Goal: Task Accomplishment & Management: Manage account settings

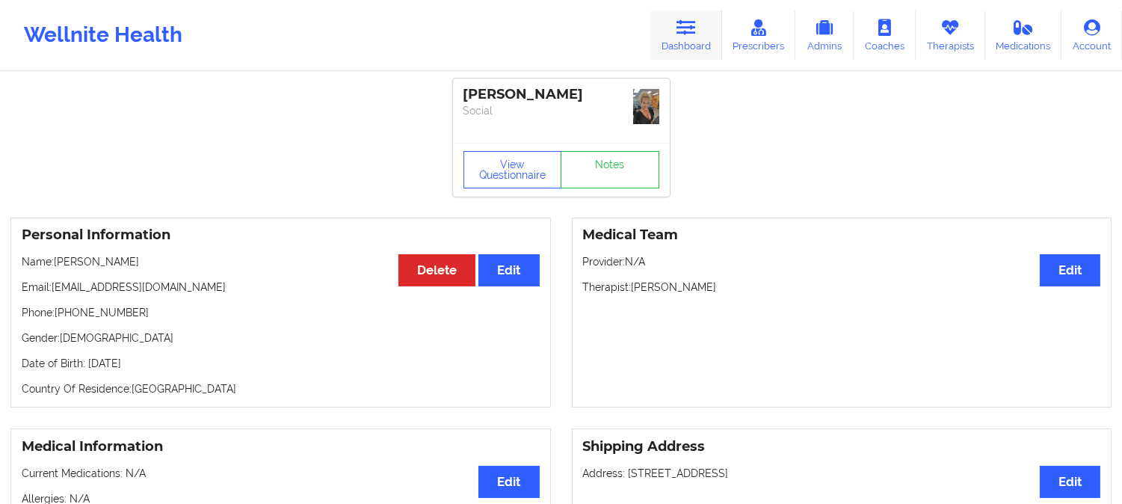
click at [692, 24] on icon at bounding box center [685, 27] width 19 height 16
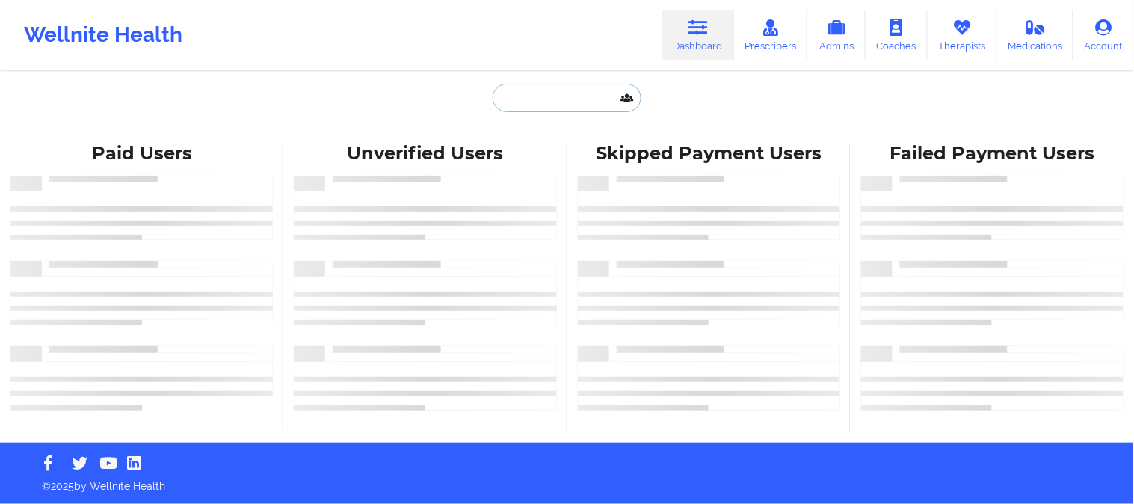
click at [549, 96] on input "text" at bounding box center [567, 98] width 148 height 28
paste input "[PERSON_NAME]"
type input "Michaela Richardon"
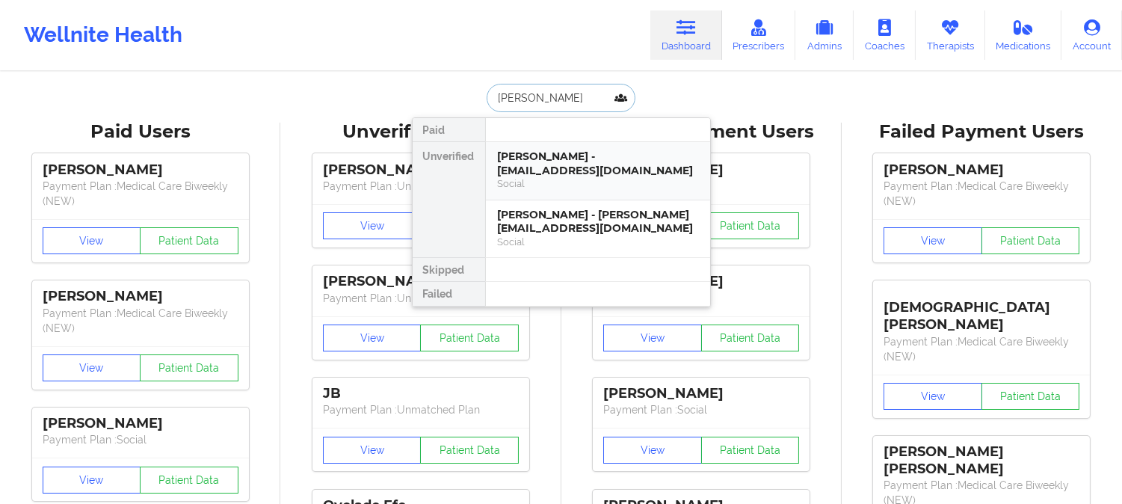
click at [570, 166] on div "Michaela Richardon - christopherrichardson043@gmail.com" at bounding box center [598, 163] width 200 height 28
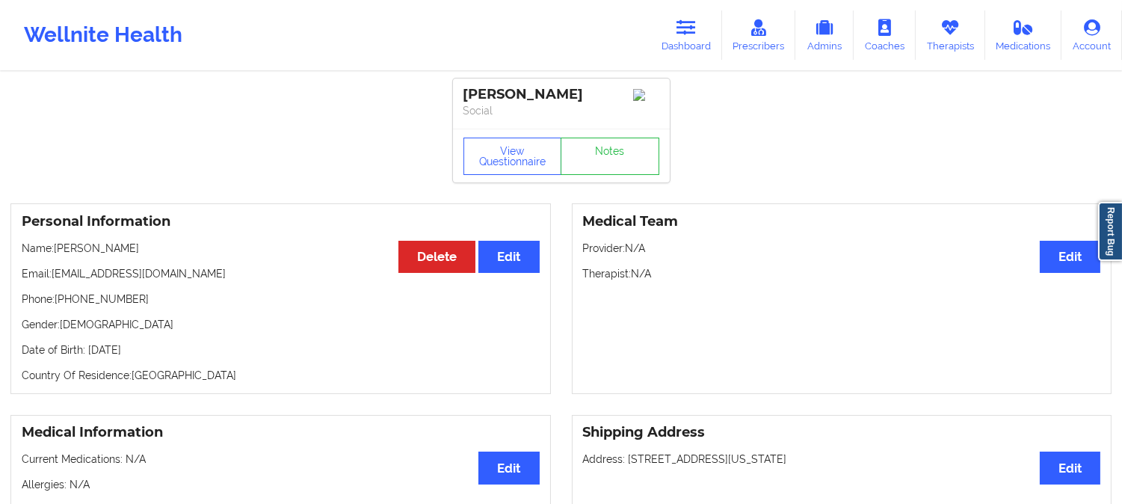
drag, startPoint x: 251, startPoint y: 280, endPoint x: 53, endPoint y: 272, distance: 198.2
click at [53, 272] on p "Email: christopherrichardson043@gmail.com" at bounding box center [281, 273] width 518 height 15
copy p "christopherrichardson043@gmail.com"
drag, startPoint x: 610, startPoint y: 95, endPoint x: 466, endPoint y: 86, distance: 143.8
click at [466, 86] on div "Michaela Richardon" at bounding box center [561, 94] width 196 height 17
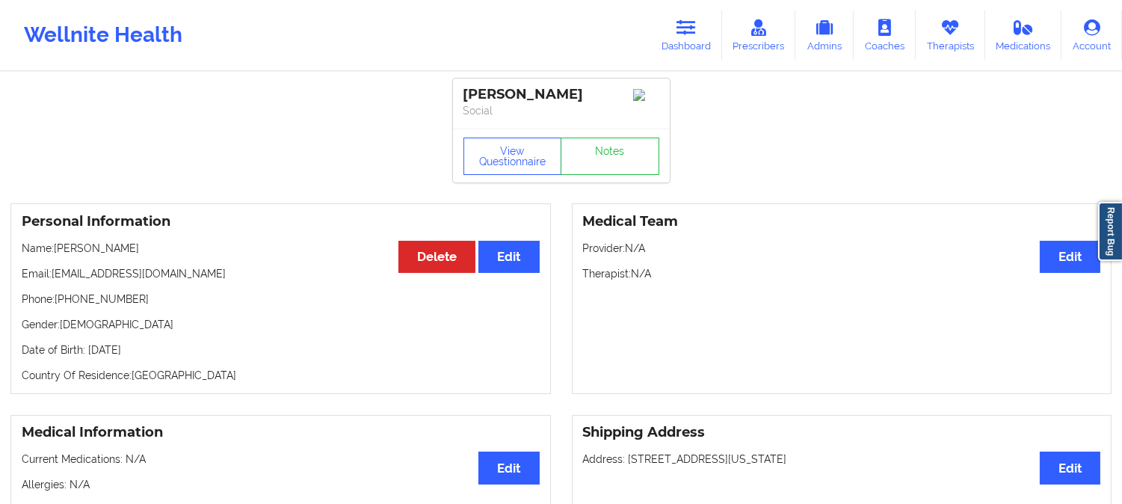
copy div "Michaela Richardon"
drag, startPoint x: 247, startPoint y: 274, endPoint x: 54, endPoint y: 273, distance: 193.6
click at [54, 273] on p "Email: christopherrichardson043@gmail.com" at bounding box center [281, 273] width 518 height 15
copy p "christopherrichardson043@gmail.com"
click at [688, 41] on link "Dashboard" at bounding box center [686, 34] width 72 height 49
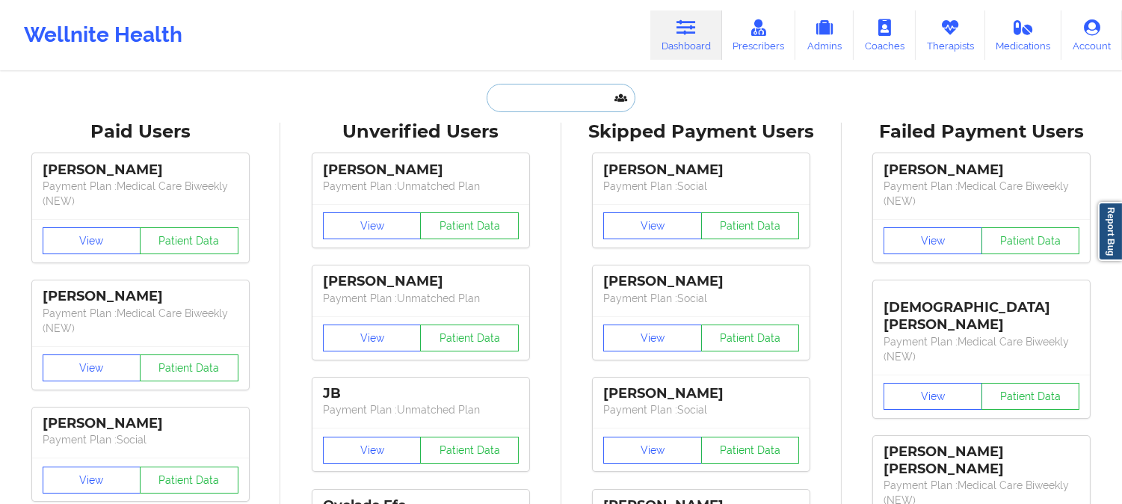
click at [568, 95] on input "text" at bounding box center [561, 98] width 148 height 28
paste input "Erica Hyde"
type input "Erica Hyde"
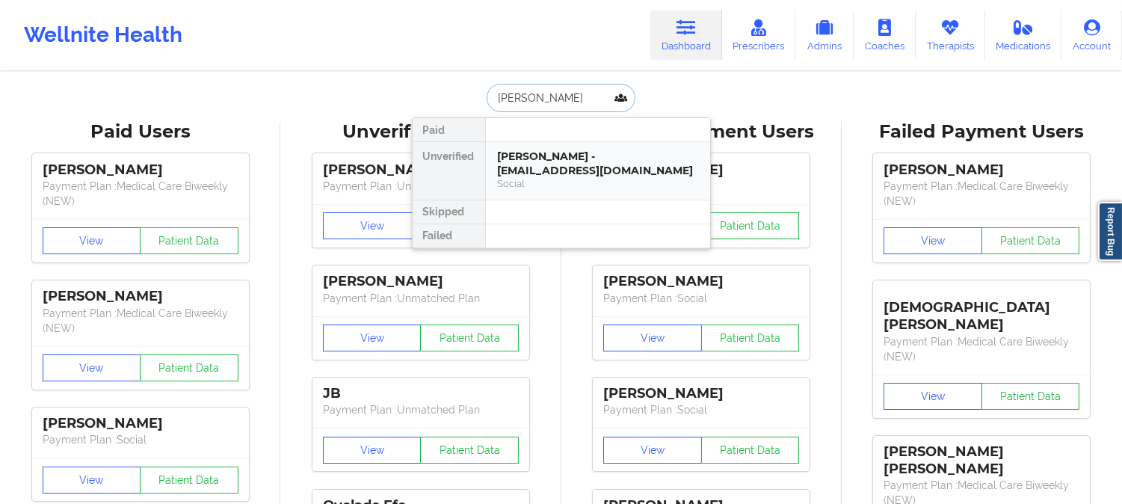
click at [585, 177] on div "Social" at bounding box center [598, 183] width 200 height 13
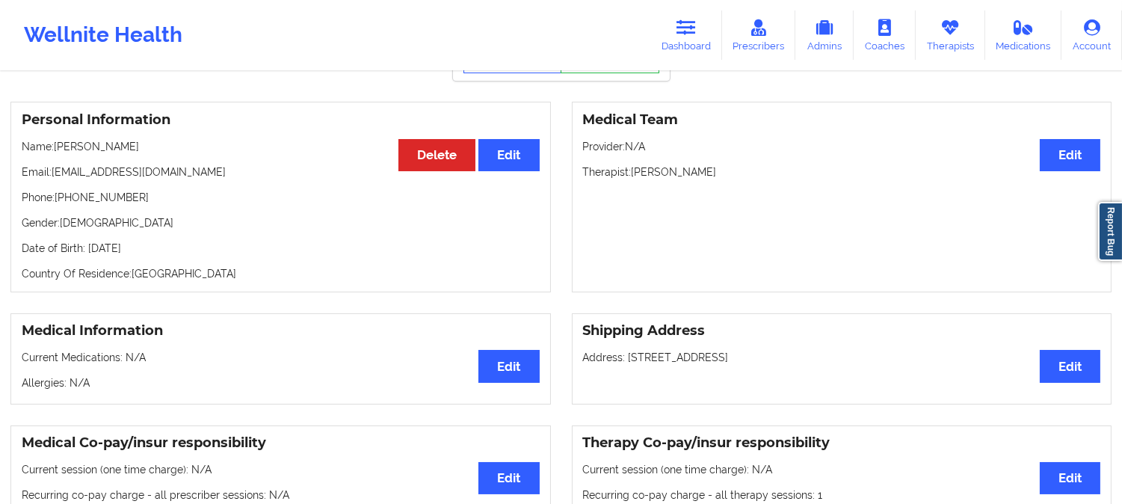
scroll to position [83, 0]
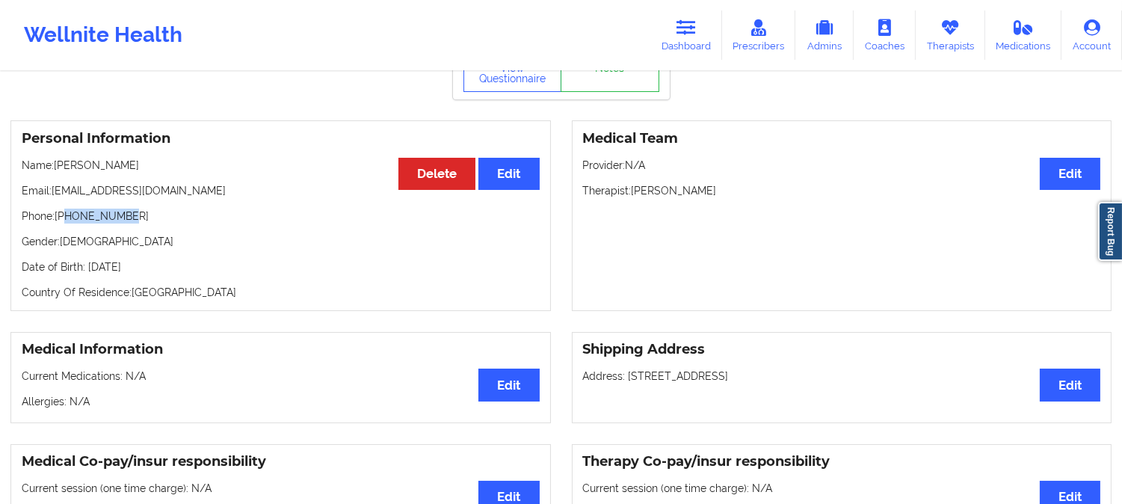
drag, startPoint x: 139, startPoint y: 224, endPoint x: 67, endPoint y: 217, distance: 72.1
click at [67, 217] on p "Phone: +17869994802" at bounding box center [281, 216] width 518 height 15
copy p "7869994802"
drag, startPoint x: 126, startPoint y: 166, endPoint x: 58, endPoint y: 168, distance: 68.0
click at [58, 168] on p "Name: Erica Hyde" at bounding box center [281, 165] width 518 height 15
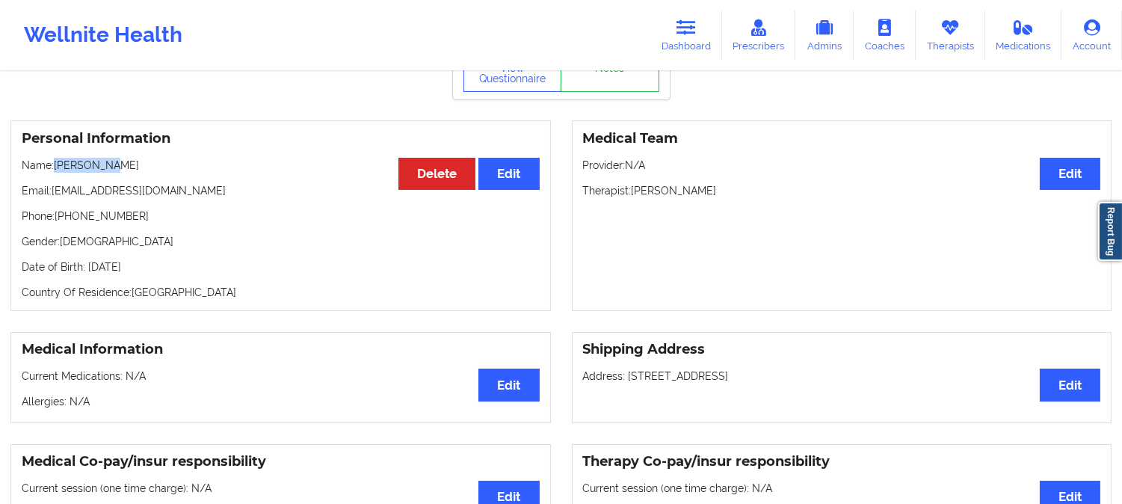
copy p "Erica Hyde"
click at [685, 34] on icon at bounding box center [685, 27] width 19 height 16
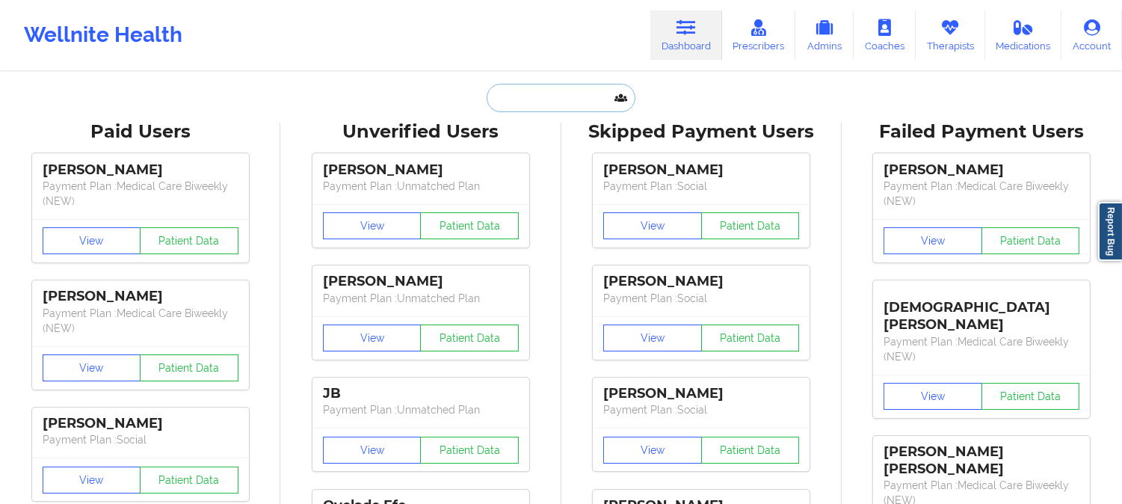
click at [572, 93] on input "text" at bounding box center [561, 98] width 148 height 28
paste input "Olutosin Ore"
type input "Olutosin Ore"
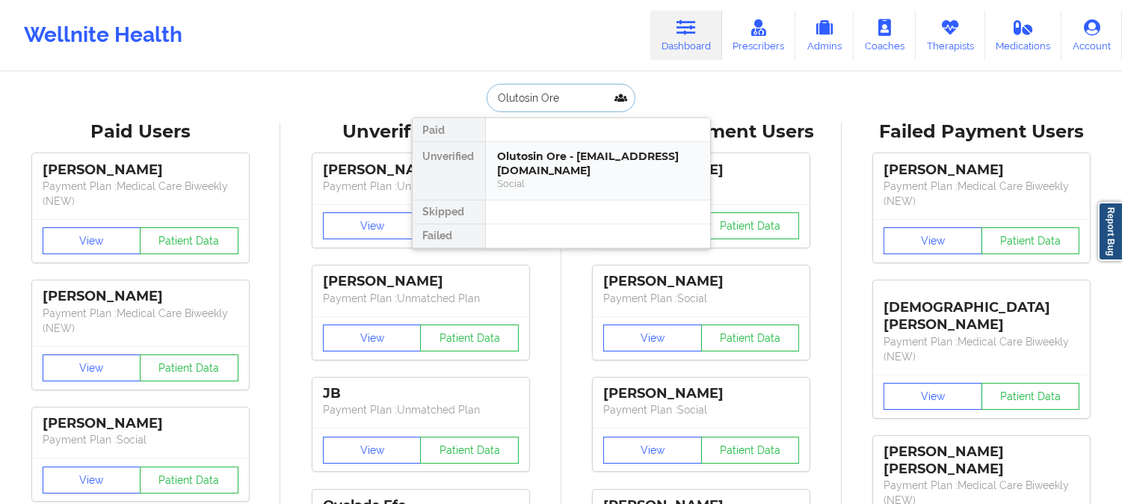
click at [541, 167] on div "Olutosin Ore - modupeotubanjo@gmail.com" at bounding box center [598, 163] width 200 height 28
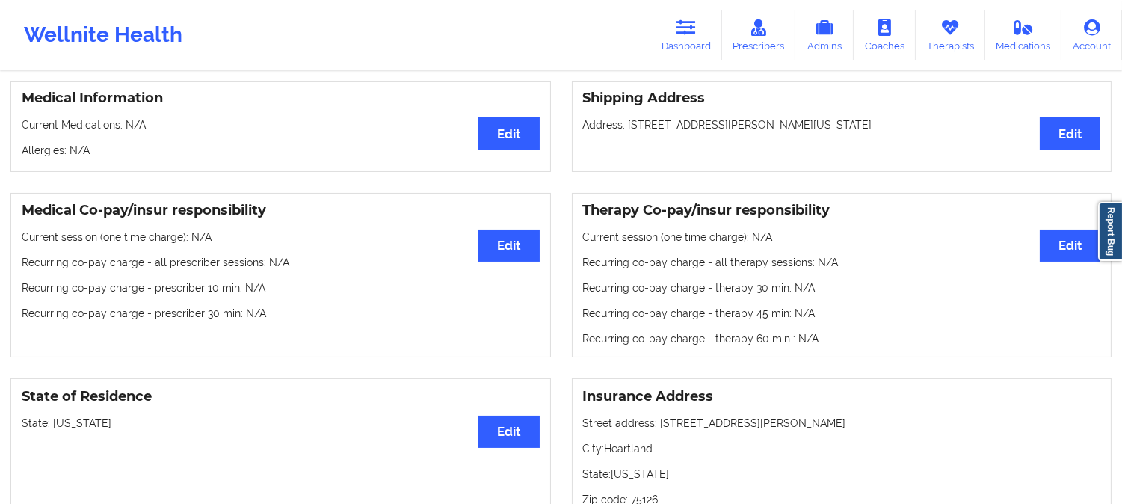
scroll to position [332, 0]
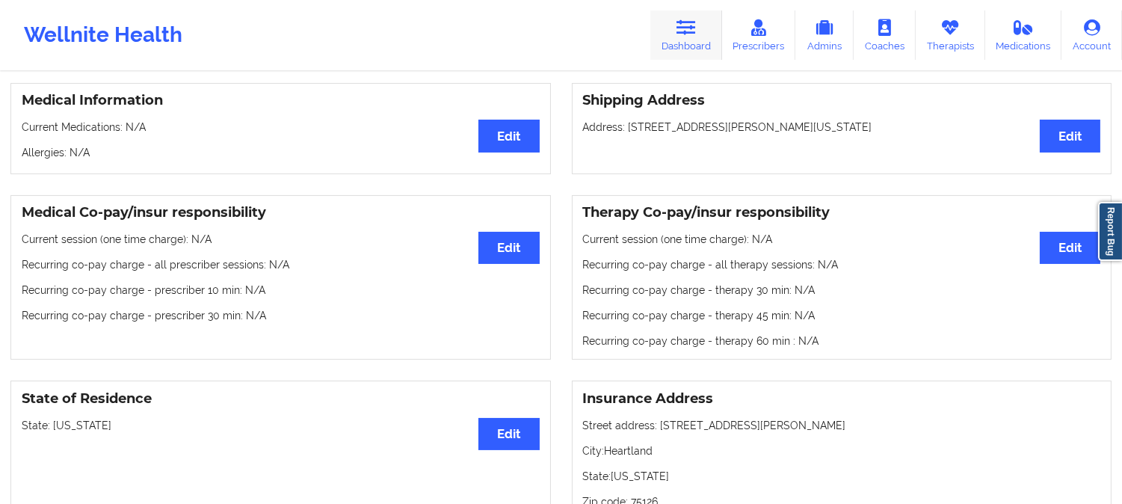
click at [679, 22] on icon at bounding box center [685, 27] width 19 height 16
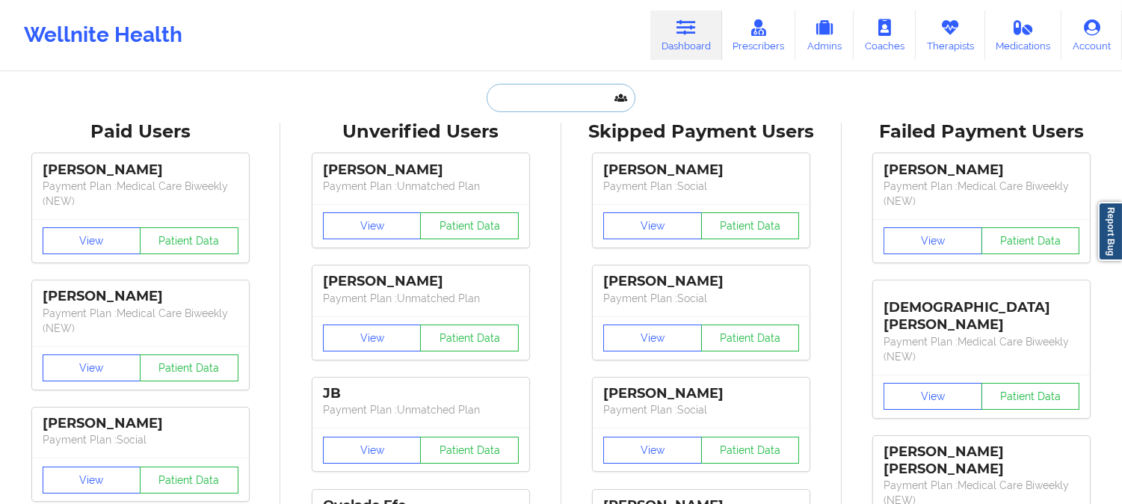
click at [534, 90] on input "text" at bounding box center [561, 98] width 148 height 28
paste input "LINDSEY SEMENTILLI"
type input "LINDSEY SEMENTILLI"
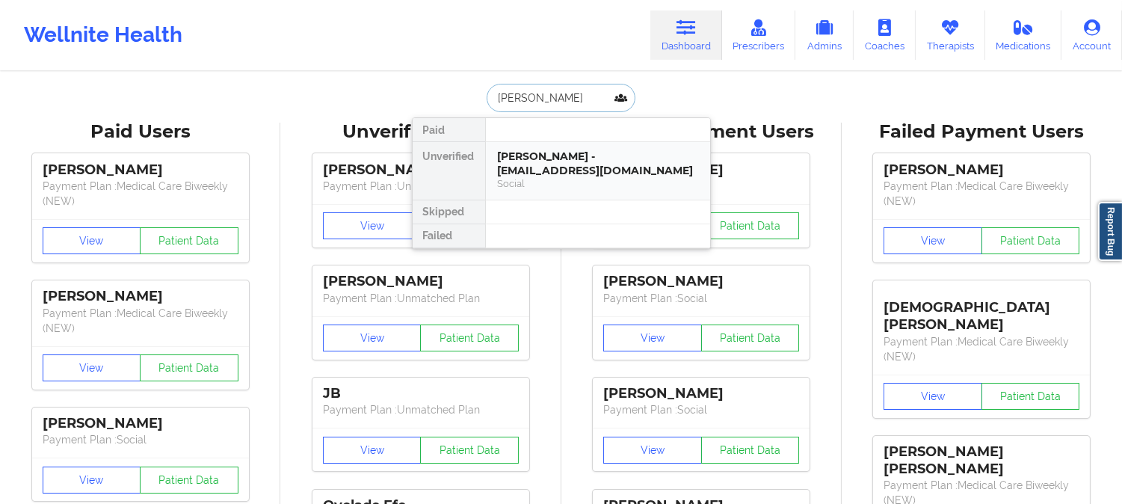
click at [583, 185] on div "Social" at bounding box center [598, 183] width 200 height 13
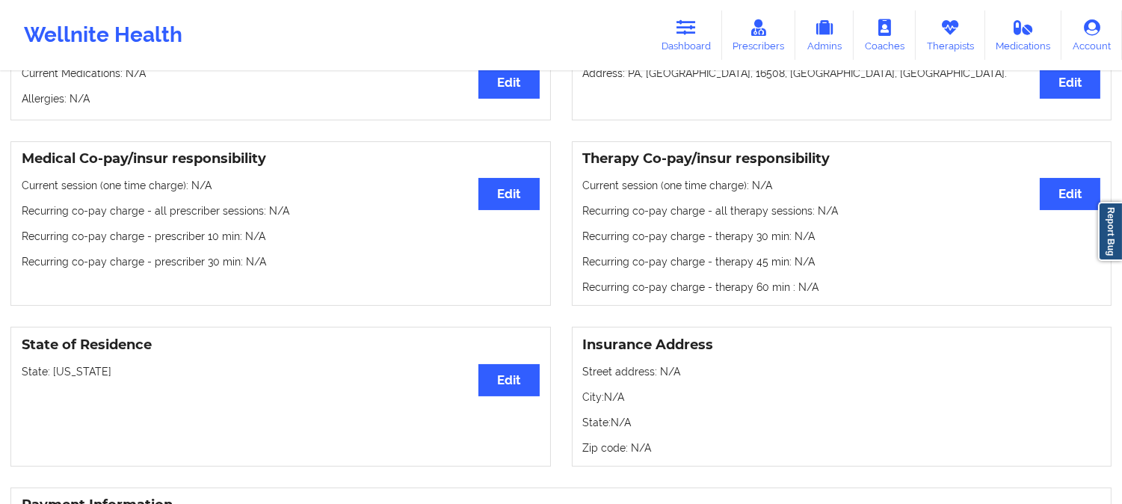
scroll to position [415, 0]
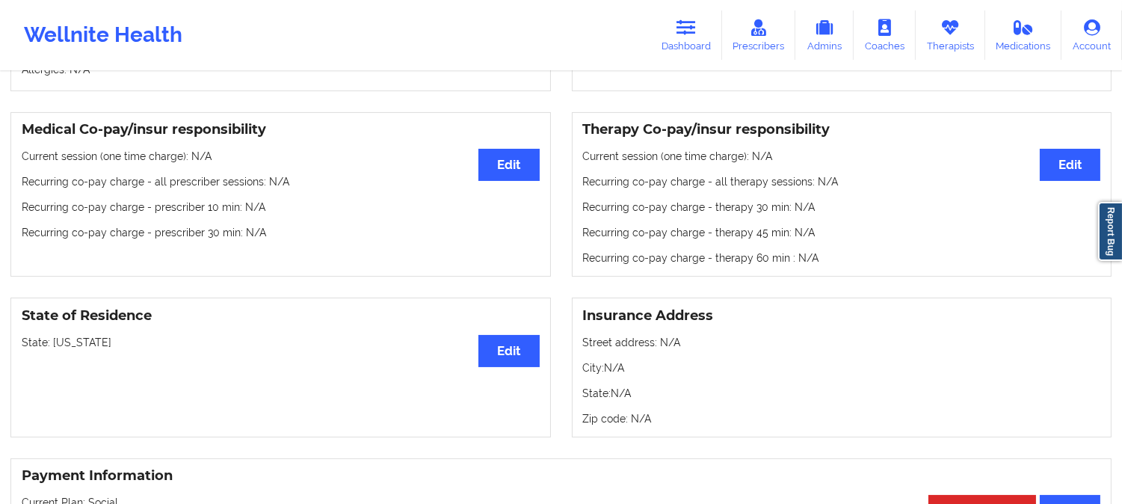
drag, startPoint x: 123, startPoint y: 352, endPoint x: 52, endPoint y: 345, distance: 71.4
click at [52, 345] on p "State: Pennsylvania" at bounding box center [281, 342] width 518 height 15
copy p "Pennsylvania"
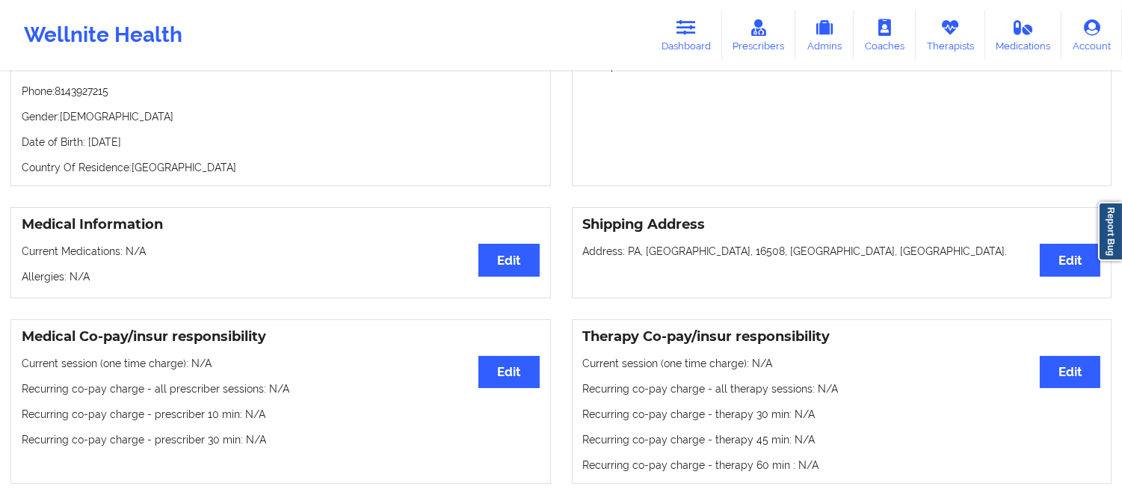
scroll to position [0, 0]
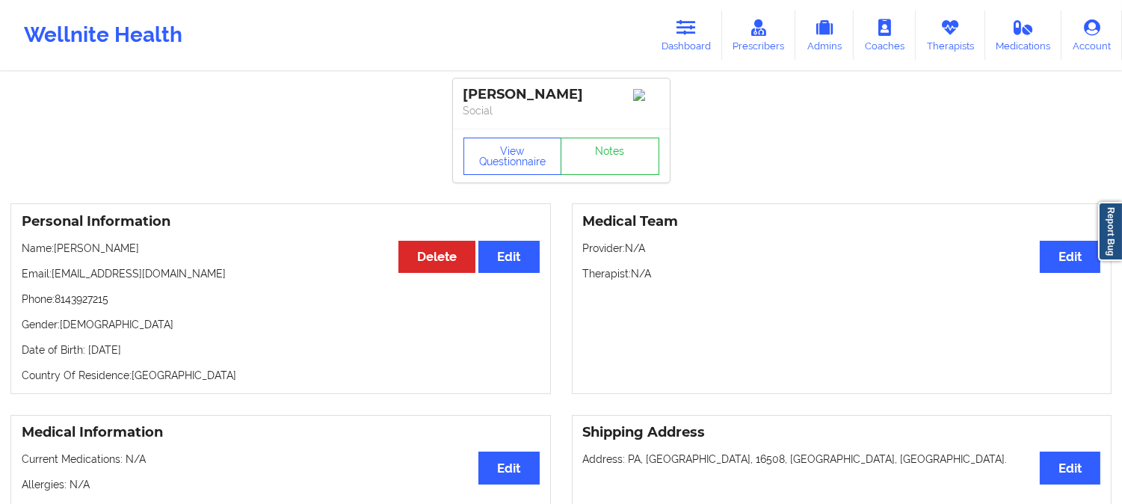
click at [83, 256] on p "Name: LINDSEY SEMENTILLI" at bounding box center [281, 248] width 518 height 15
copy p "LINDSEY"
click at [701, 19] on link "Dashboard" at bounding box center [686, 34] width 72 height 49
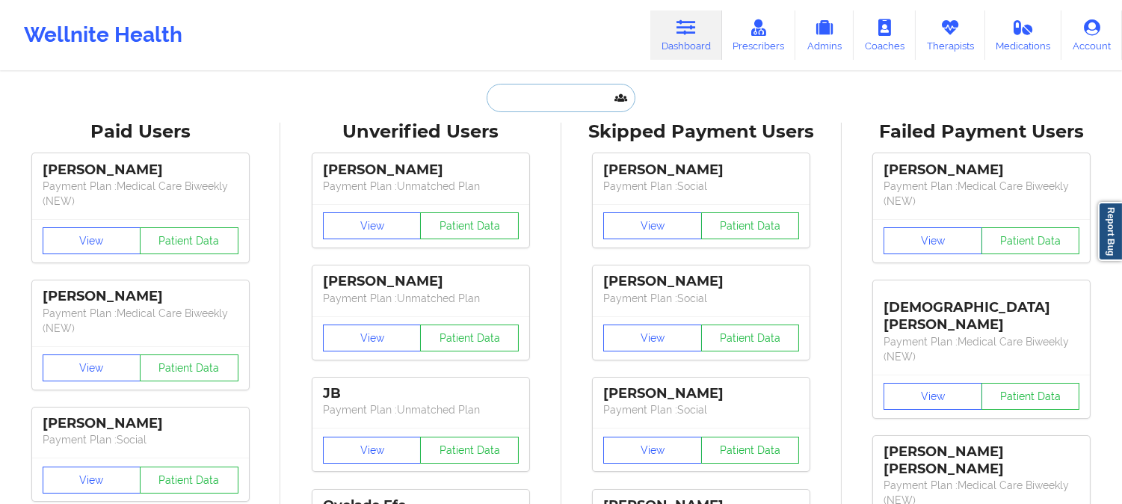
click at [566, 90] on input "text" at bounding box center [561, 98] width 148 height 28
paste input "meleaagatha.silong@gmail.com"
type input "meleaagatha.silong@gmail.com"
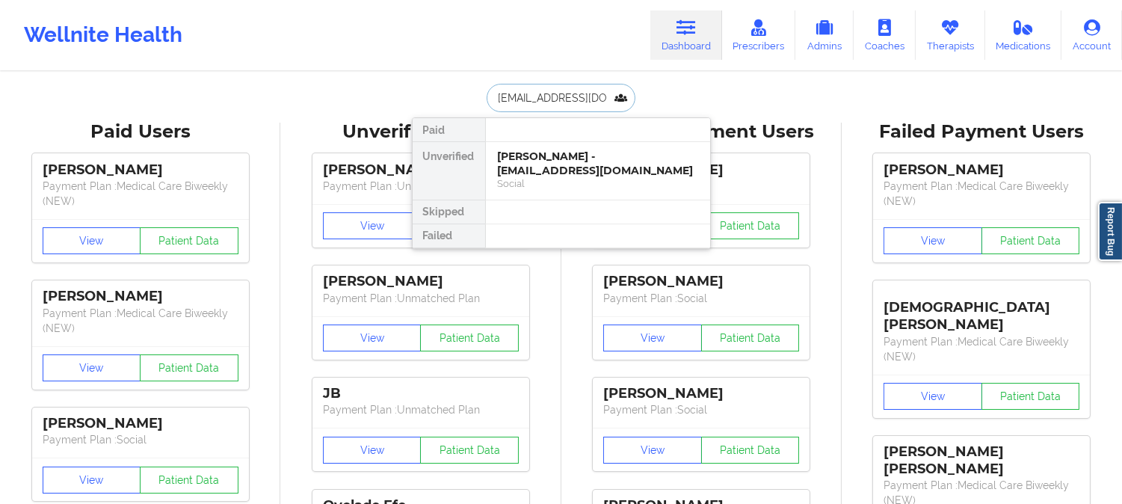
scroll to position [0, 37]
click at [561, 166] on div "Melea Silong - meleaagatha.silong@gmail.com" at bounding box center [598, 163] width 200 height 28
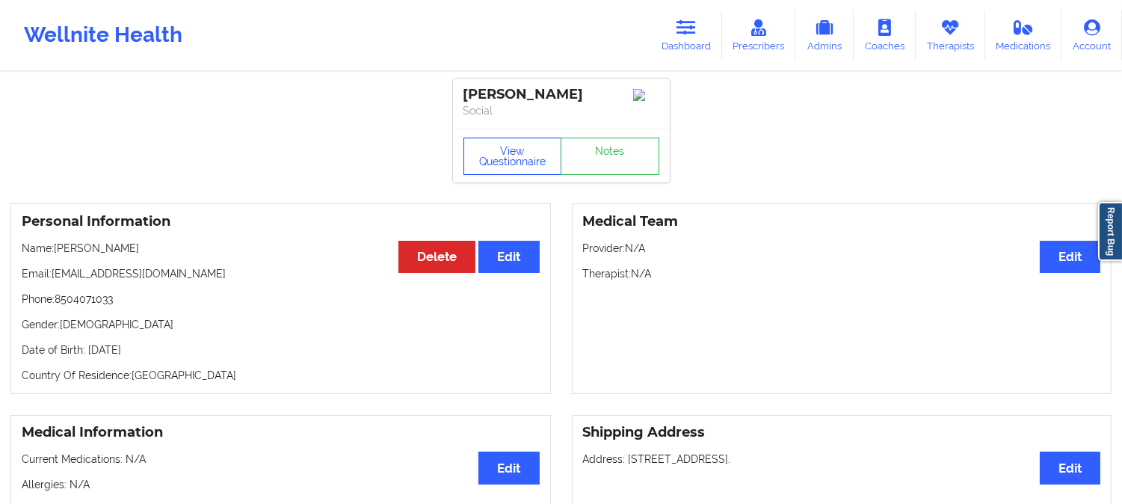
click at [536, 167] on button "View Questionnaire" at bounding box center [512, 156] width 99 height 37
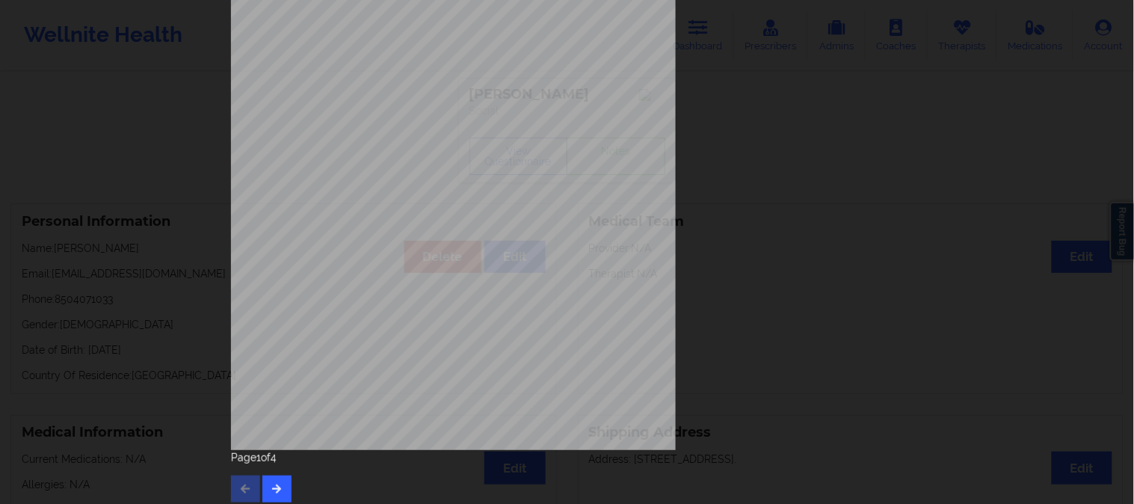
scroll to position [209, 0]
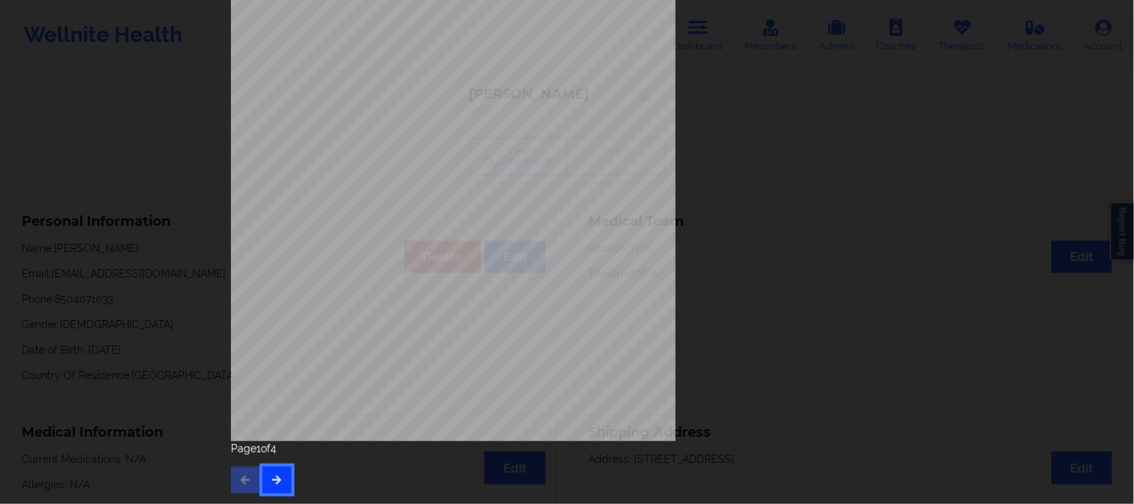
click at [278, 481] on icon "button" at bounding box center [277, 479] width 13 height 9
click at [274, 479] on icon "button" at bounding box center [277, 479] width 13 height 9
click at [272, 478] on icon "button" at bounding box center [277, 479] width 13 height 9
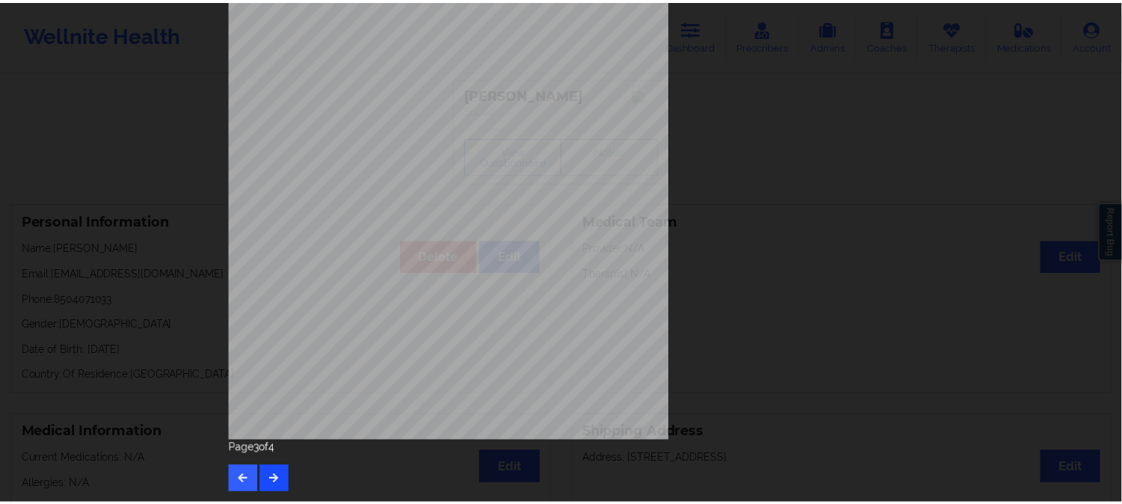
scroll to position [0, 0]
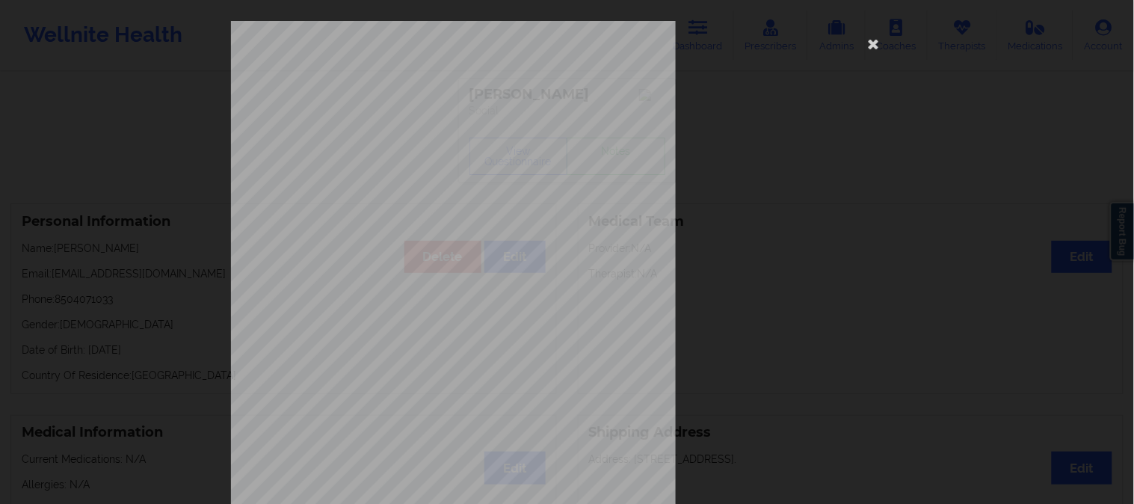
click at [180, 277] on div "Please feel free to provide us with any other additional details that have led …" at bounding box center [567, 252] width 1134 height 504
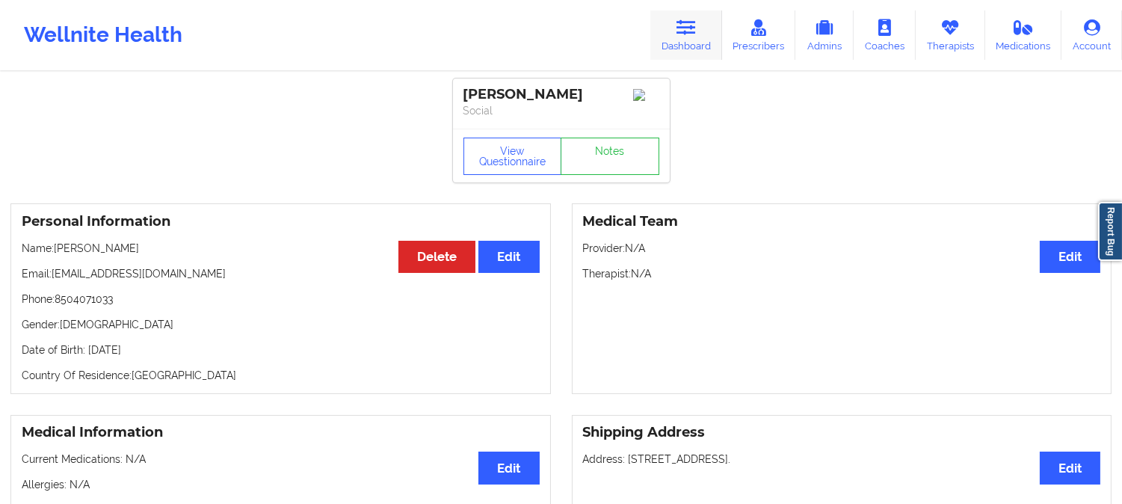
click at [700, 20] on link "Dashboard" at bounding box center [686, 34] width 72 height 49
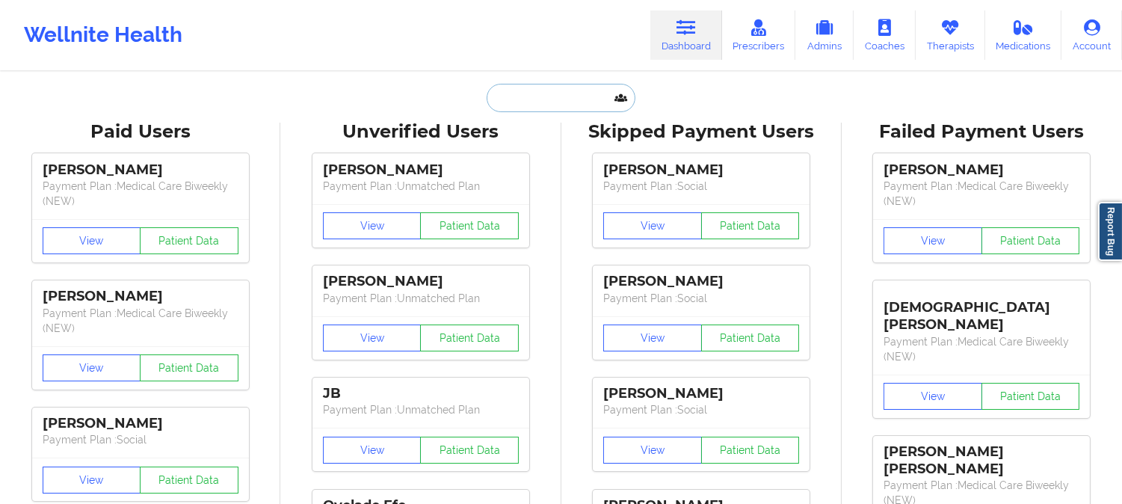
click at [540, 94] on input "text" at bounding box center [561, 98] width 148 height 28
paste input "Melea"
type input "Melea"
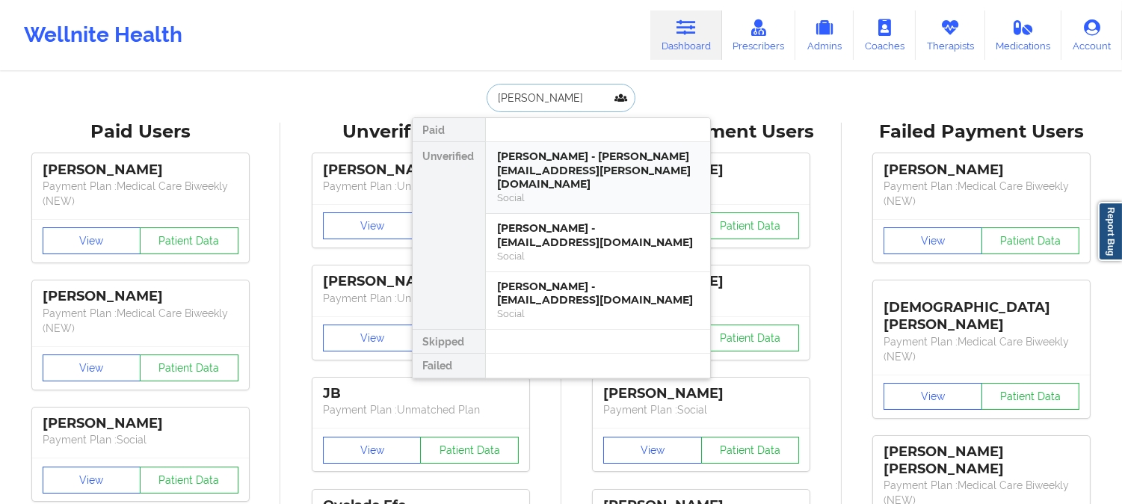
click at [578, 166] on div "Melea Agatha Silong - melea.finch@gmail.com" at bounding box center [598, 170] width 200 height 42
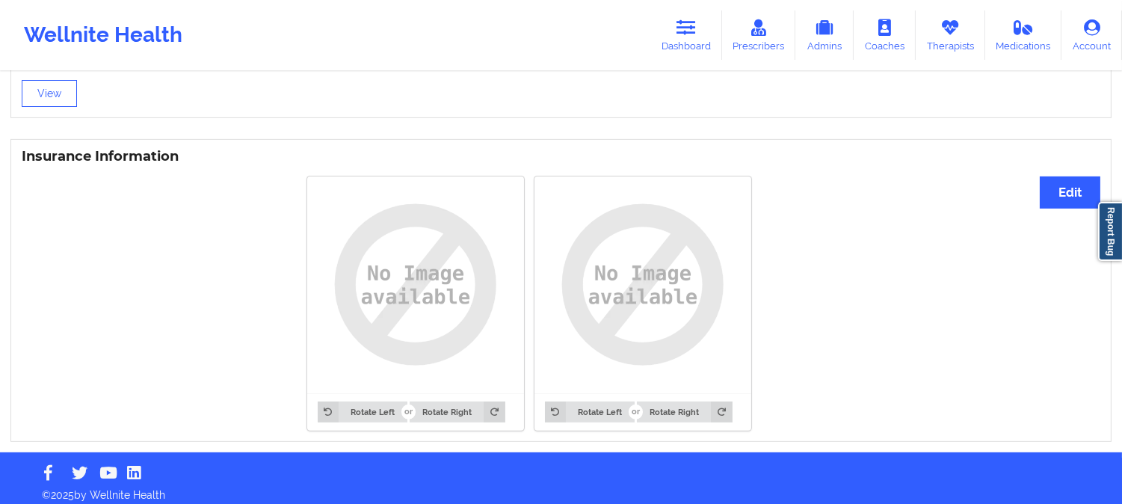
drag, startPoint x: 260, startPoint y: 377, endPoint x: 277, endPoint y: 339, distance: 41.5
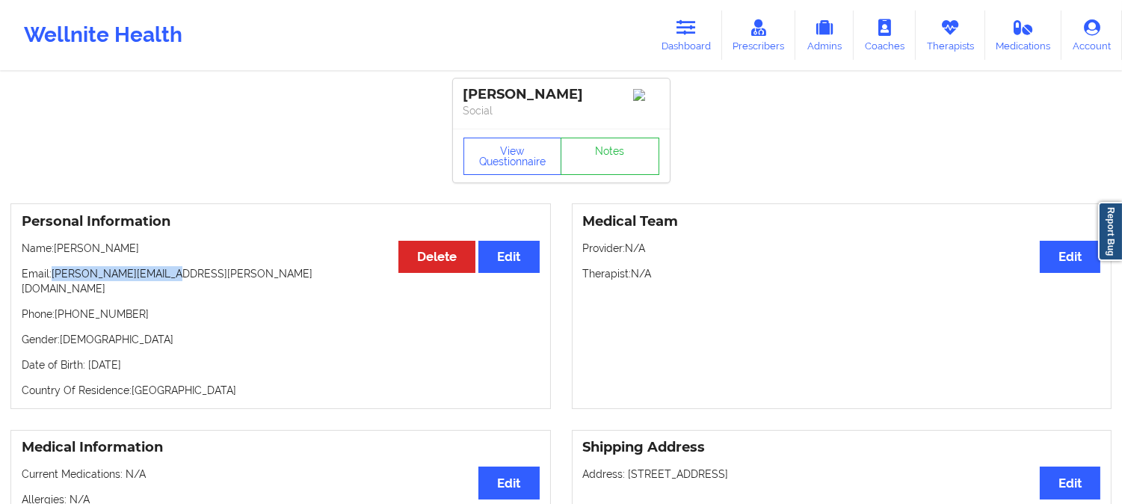
drag, startPoint x: 181, startPoint y: 277, endPoint x: 55, endPoint y: 277, distance: 126.3
click at [55, 277] on p "Email: melea.finch@gmail.com" at bounding box center [281, 281] width 518 height 30
copy p "melea.finch@gmail.com"
drag, startPoint x: 135, startPoint y: 256, endPoint x: 55, endPoint y: 252, distance: 80.1
click at [55, 252] on p "Name: Melea Agatha Silong" at bounding box center [281, 248] width 518 height 15
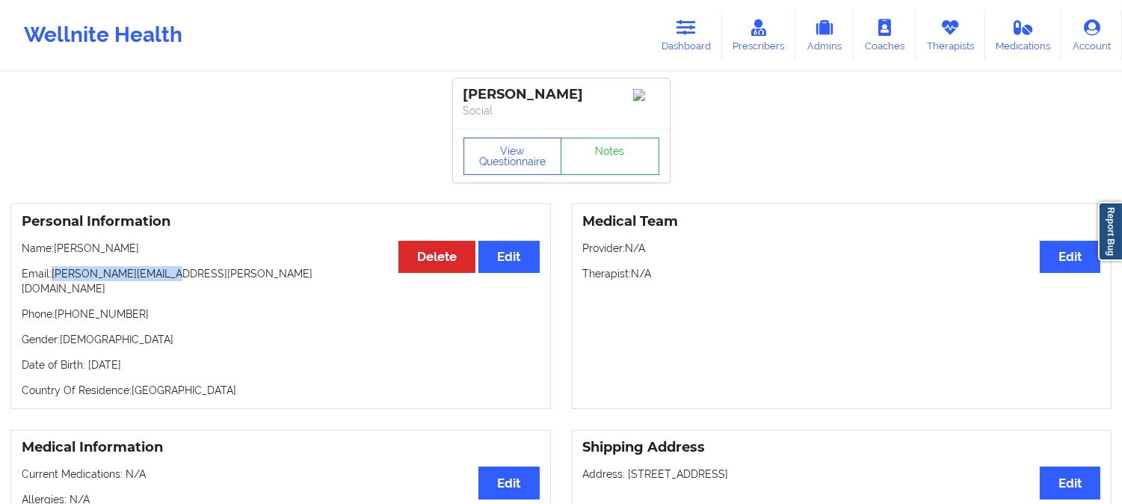
copy p "Melea Agatha Silong"
click at [496, 161] on button "View Questionnaire" at bounding box center [512, 156] width 99 height 37
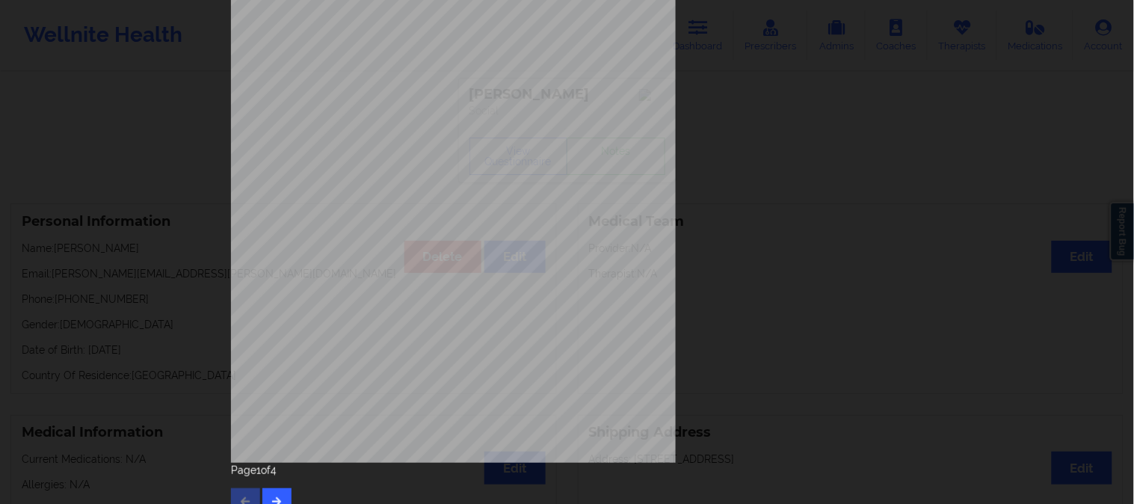
scroll to position [209, 0]
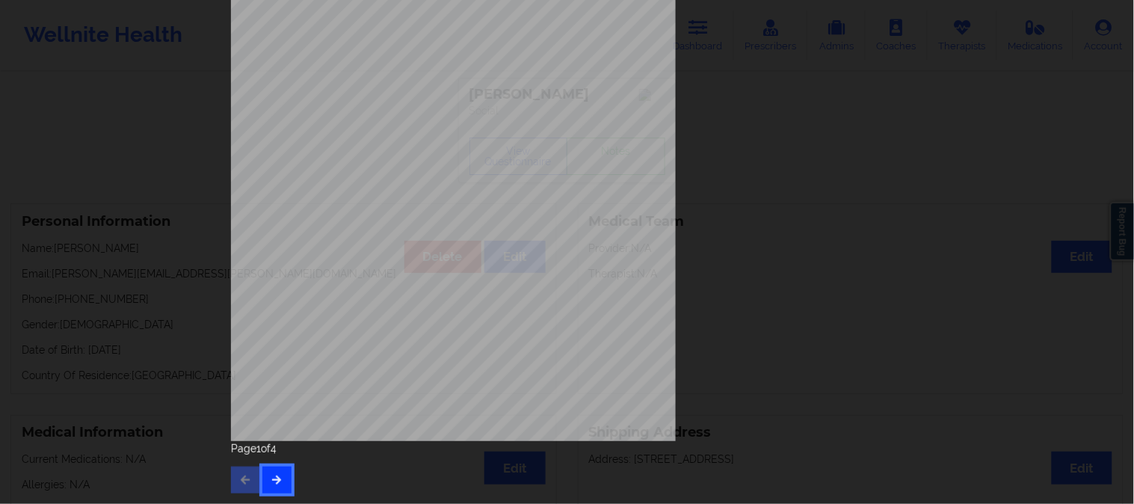
click at [274, 482] on icon "button" at bounding box center [277, 479] width 13 height 9
click at [280, 478] on button "button" at bounding box center [276, 479] width 29 height 27
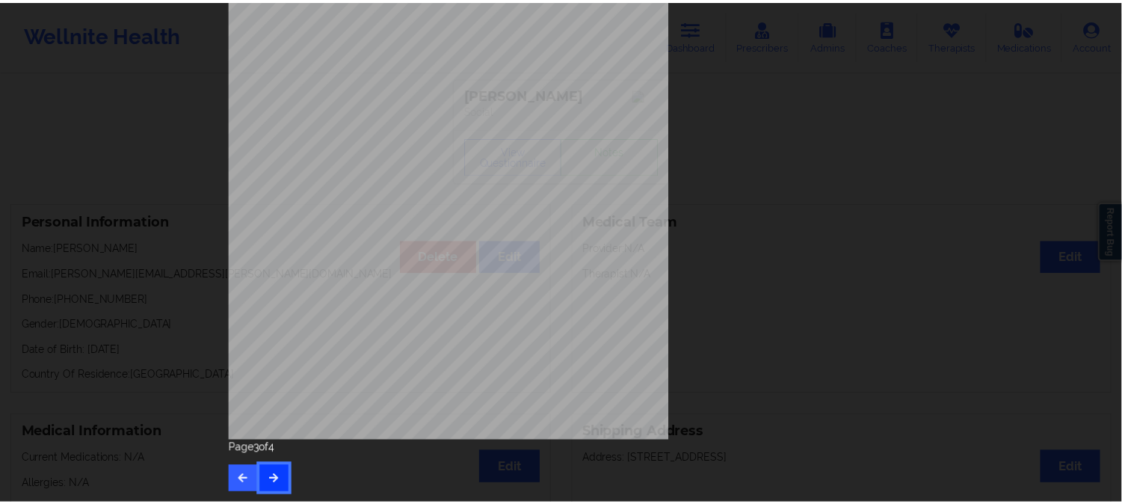
scroll to position [0, 0]
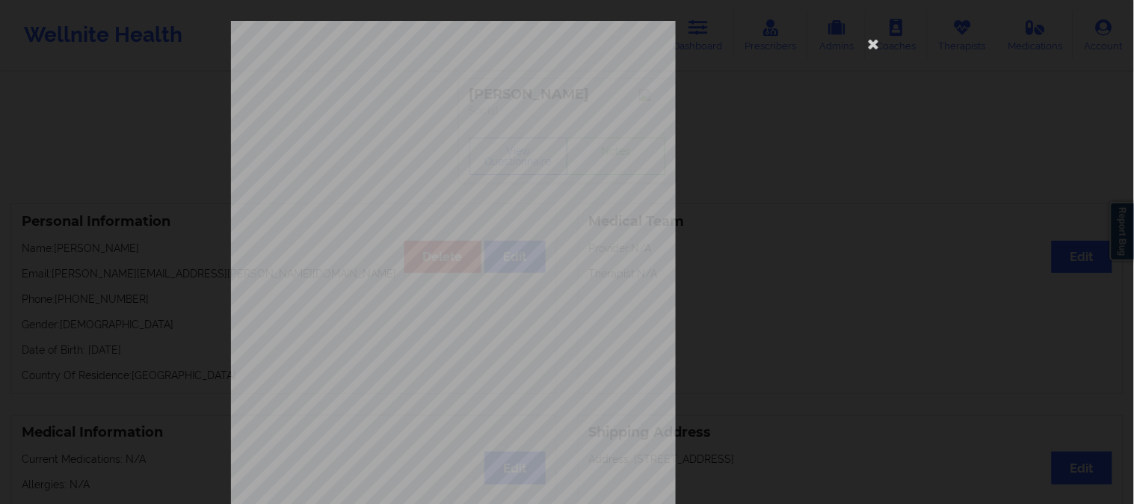
click at [155, 279] on div "commercial Insurance Member ID for patient 968037168 Insurance company name det…" at bounding box center [567, 252] width 1134 height 504
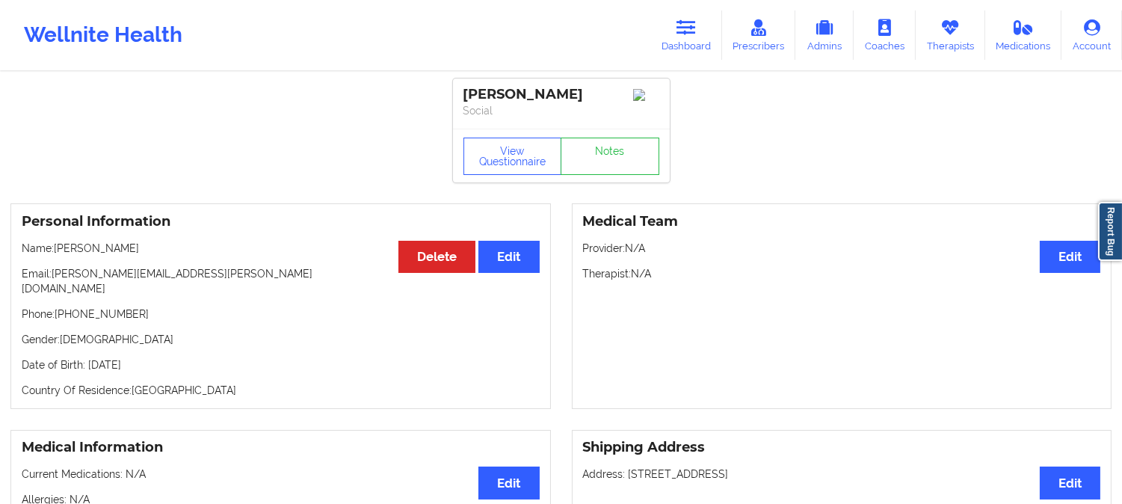
drag, startPoint x: 160, startPoint y: 258, endPoint x: 57, endPoint y: 249, distance: 103.5
click at [57, 249] on p "Name: Melea Agatha Silong" at bounding box center [281, 248] width 518 height 15
copy p "Melea Agatha Silong"
drag, startPoint x: 176, startPoint y: 282, endPoint x: 56, endPoint y: 280, distance: 119.6
click at [56, 280] on p "Email: melea.finch@gmail.com" at bounding box center [281, 281] width 518 height 30
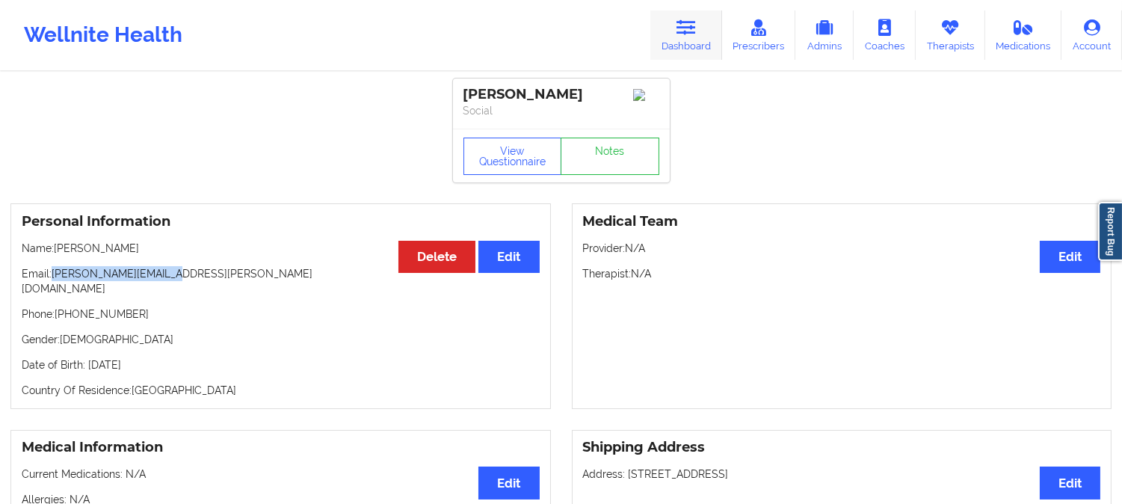
click at [693, 31] on icon at bounding box center [685, 27] width 19 height 16
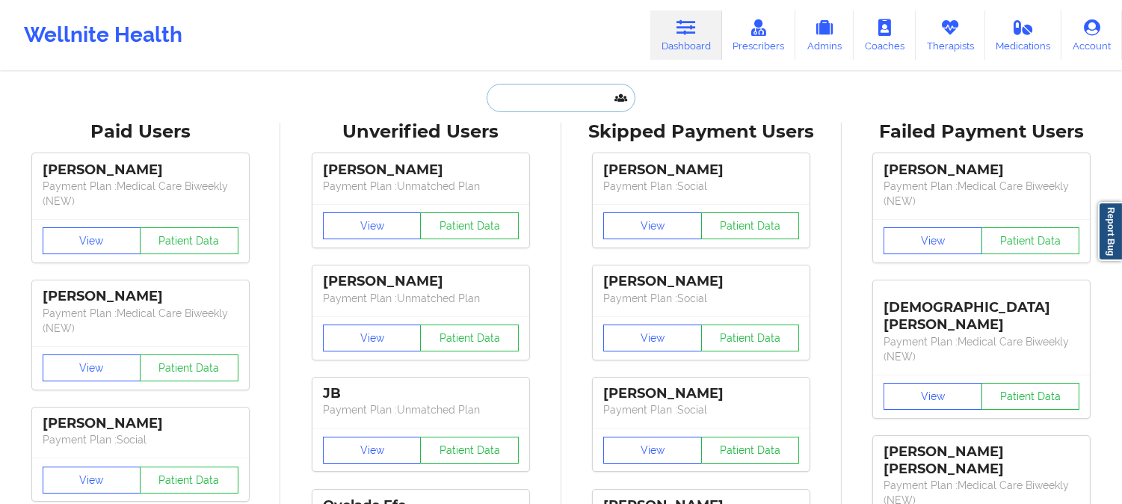
click at [565, 88] on input "text" at bounding box center [561, 98] width 148 height 28
paste input "LINDSEY SEMENTILLI"
type input "LINDSEY SEMENTILLI"
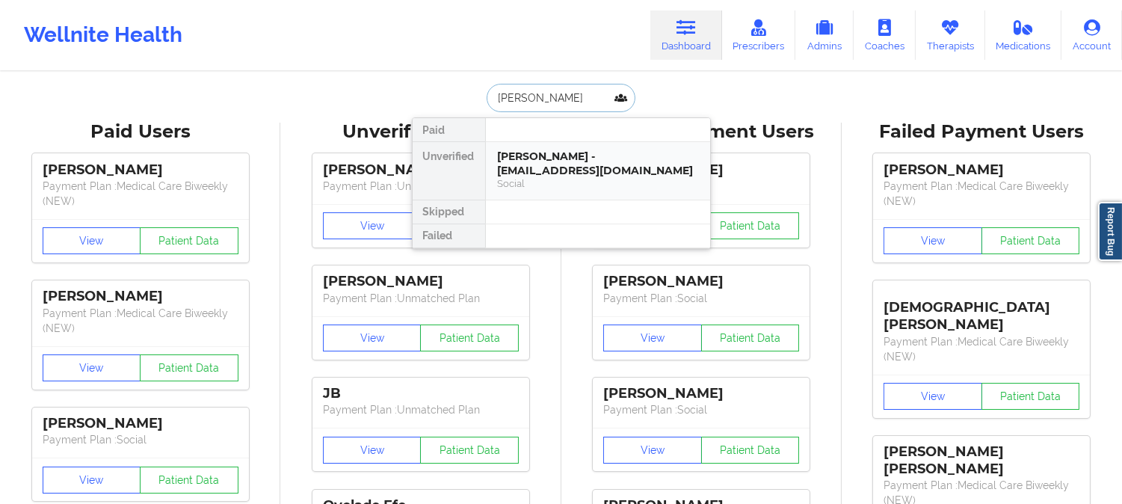
click at [585, 191] on div "LINDSEY SEMENTILLI - linds486@gmail.com Social" at bounding box center [598, 171] width 224 height 58
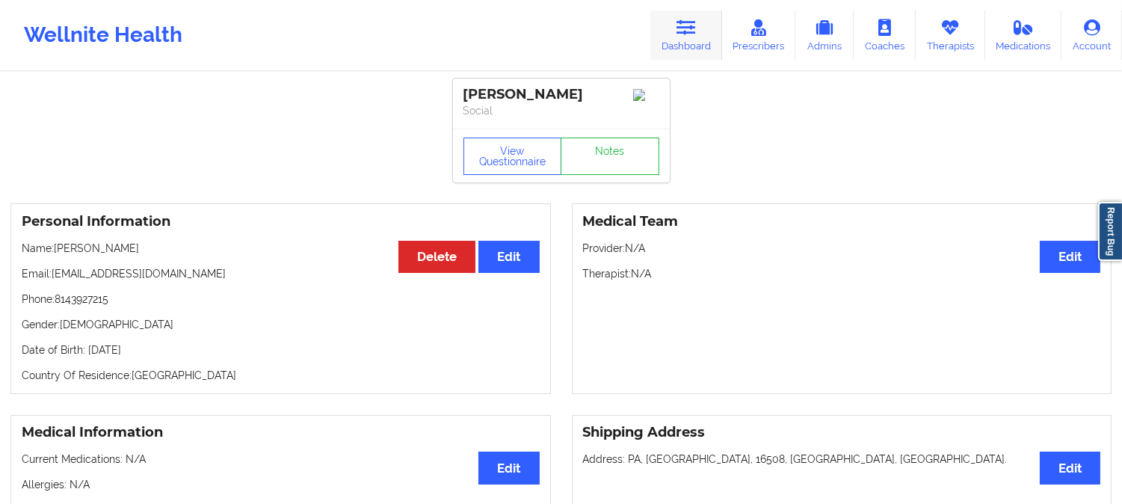
click at [691, 34] on icon at bounding box center [685, 27] width 19 height 16
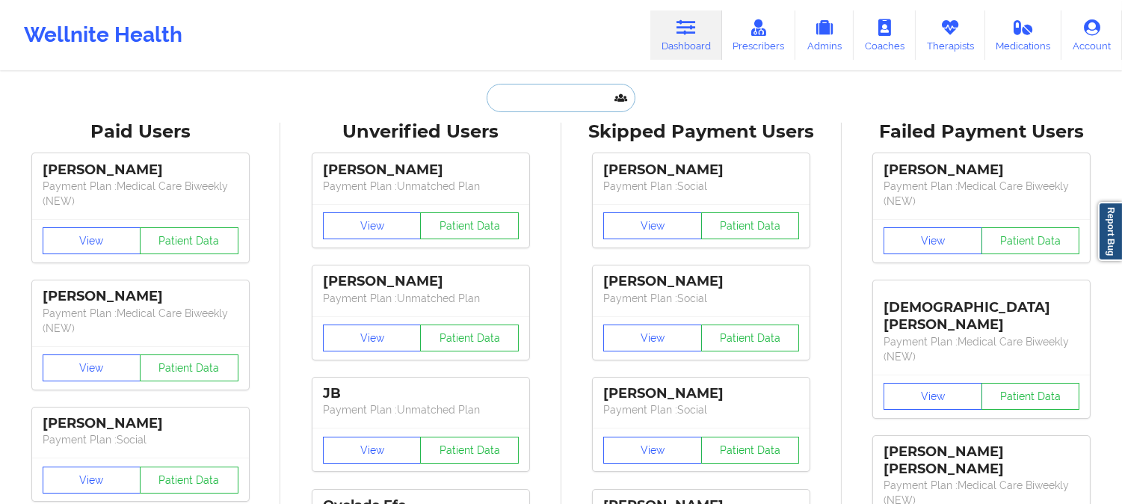
click at [568, 97] on input "text" at bounding box center [561, 98] width 148 height 28
paste input "melea.finch@gmail.com"
type input "melea.finch@gmail.com"
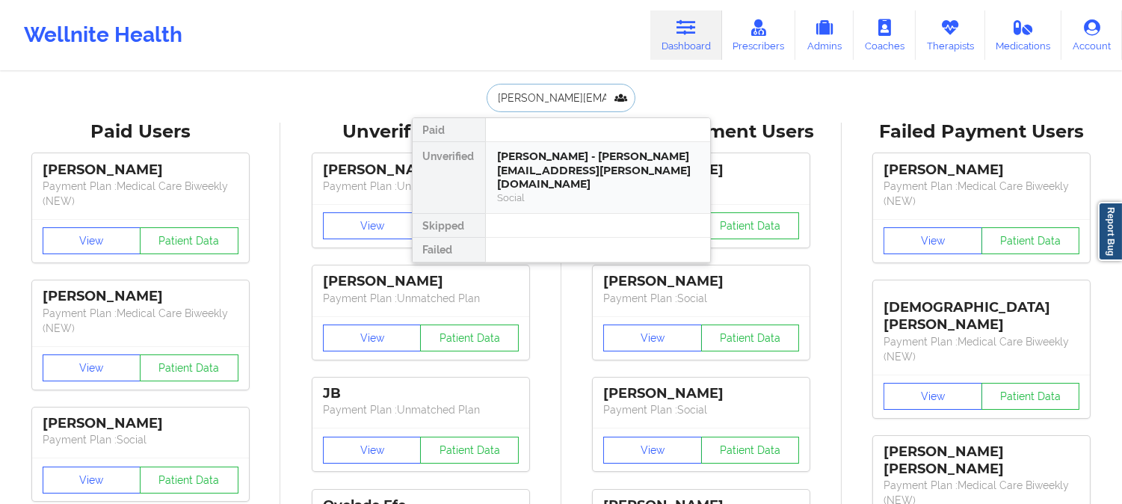
click at [581, 191] on div "Social" at bounding box center [598, 197] width 200 height 13
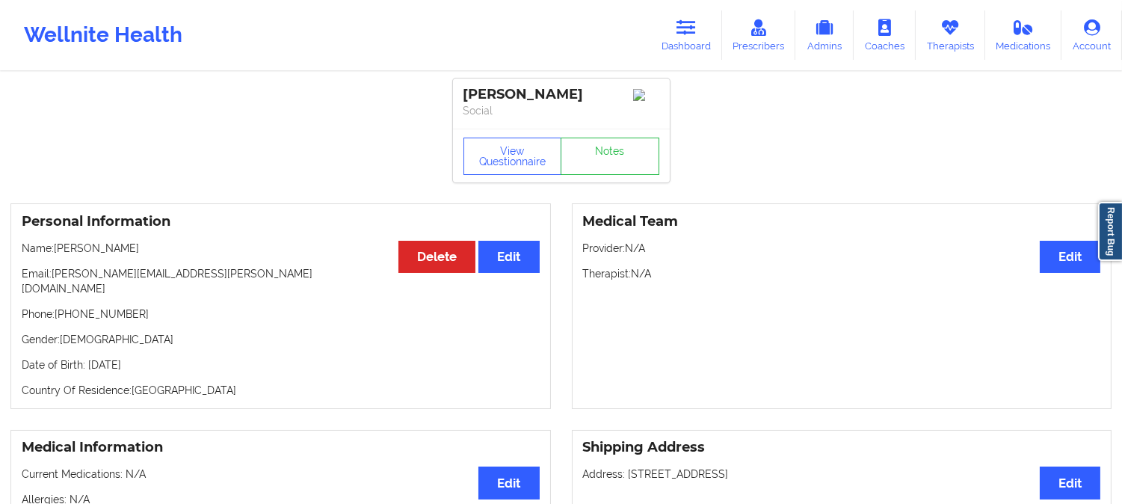
drag, startPoint x: 159, startPoint y: 256, endPoint x: 57, endPoint y: 252, distance: 102.5
click at [58, 254] on p "Name: Melea Agatha Silong" at bounding box center [281, 248] width 518 height 15
click at [705, 25] on link "Dashboard" at bounding box center [686, 34] width 72 height 49
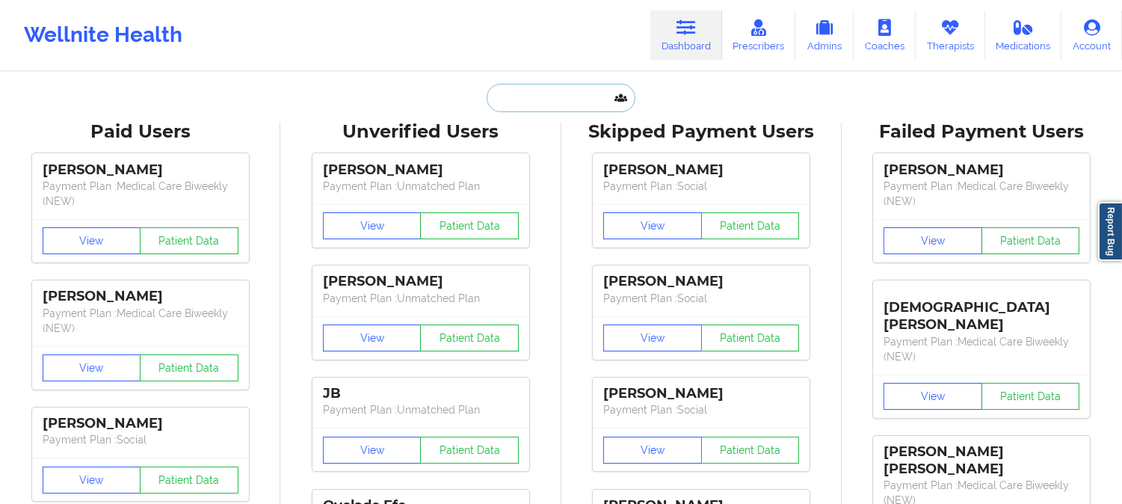
click at [543, 102] on input "text" at bounding box center [561, 98] width 148 height 28
paste input "Sandra Ramirez"
type input "Sandra Ramirez"
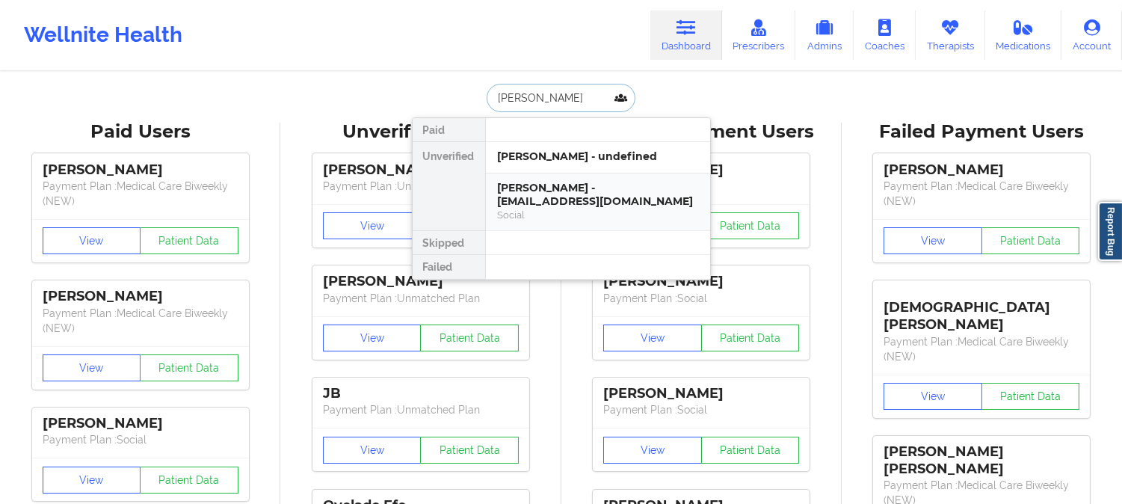
click at [571, 195] on div "Sandra Ramirez - sandyramirez93@gmail.com" at bounding box center [598, 195] width 200 height 28
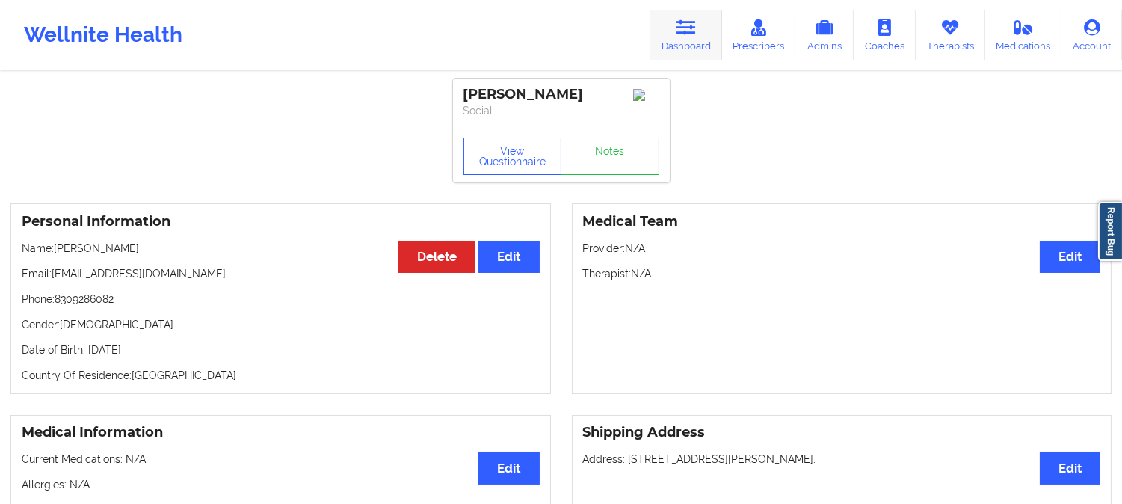
click at [700, 25] on link "Dashboard" at bounding box center [686, 34] width 72 height 49
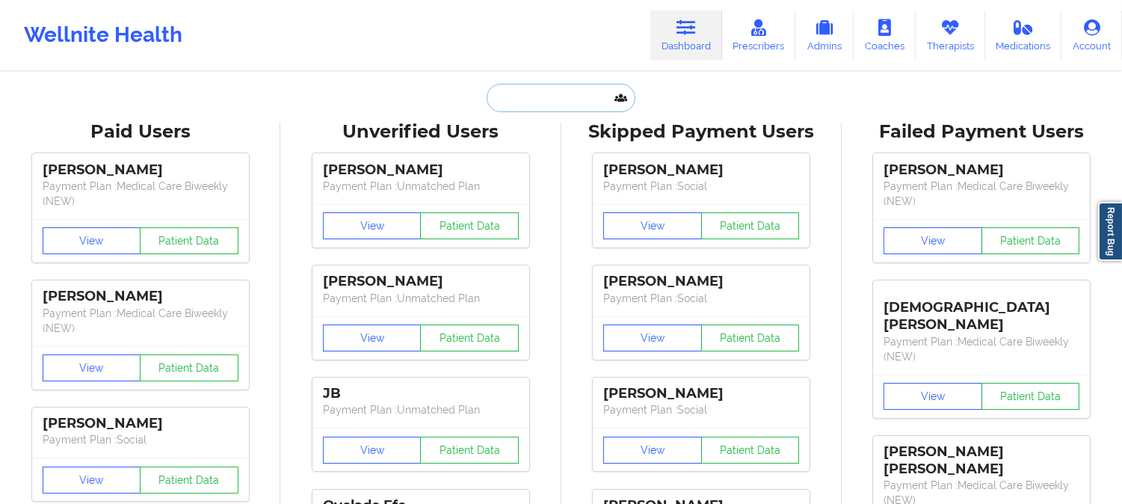
click at [539, 99] on input "text" at bounding box center [561, 98] width 148 height 28
paste input "sonnytra.taylor@yahoo.com"
type input "sonnytra.taylor@yahoo.com"
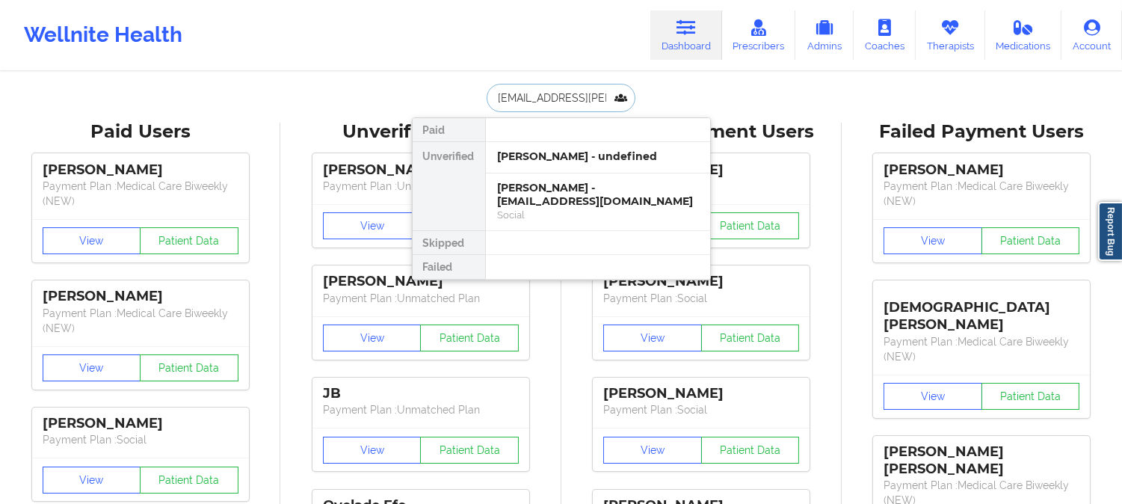
scroll to position [0, 16]
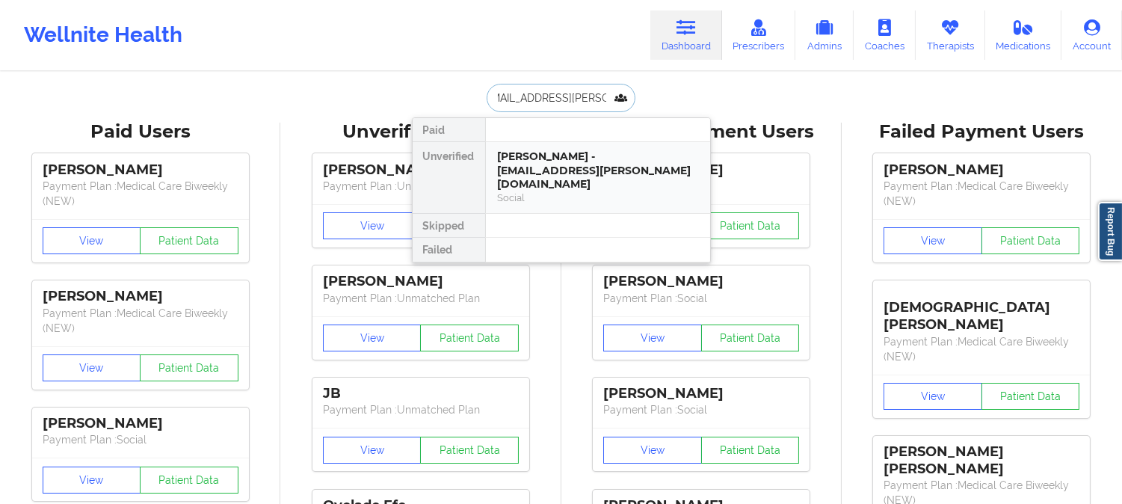
click at [550, 155] on div "SONNYTRA TAYLOR - sonnytra.taylor@yahoo.com" at bounding box center [598, 170] width 200 height 42
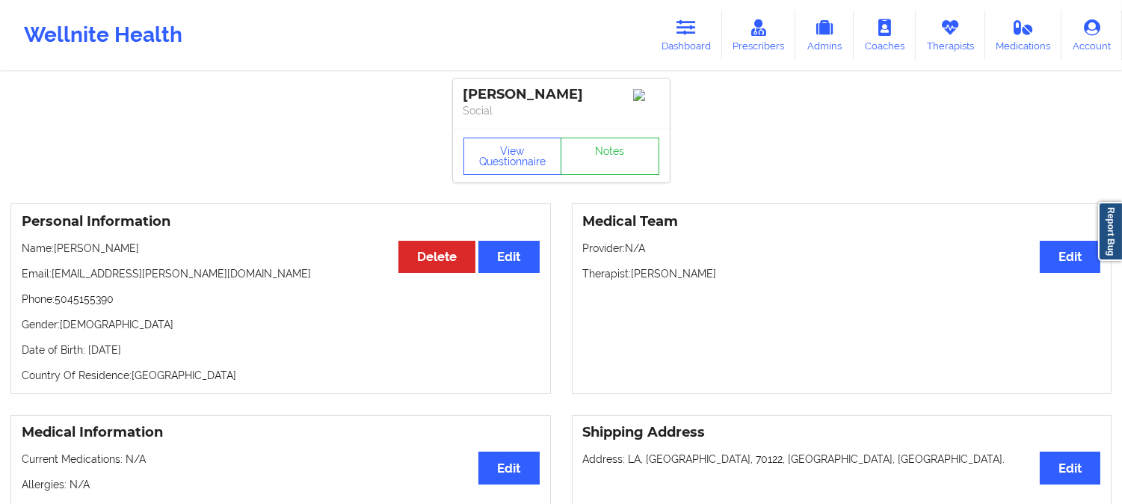
drag, startPoint x: 174, startPoint y: 253, endPoint x: 56, endPoint y: 254, distance: 118.1
click at [56, 254] on p "Name: SONNYTRA TAYLOR" at bounding box center [281, 248] width 518 height 15
click at [676, 32] on link "Dashboard" at bounding box center [686, 34] width 72 height 49
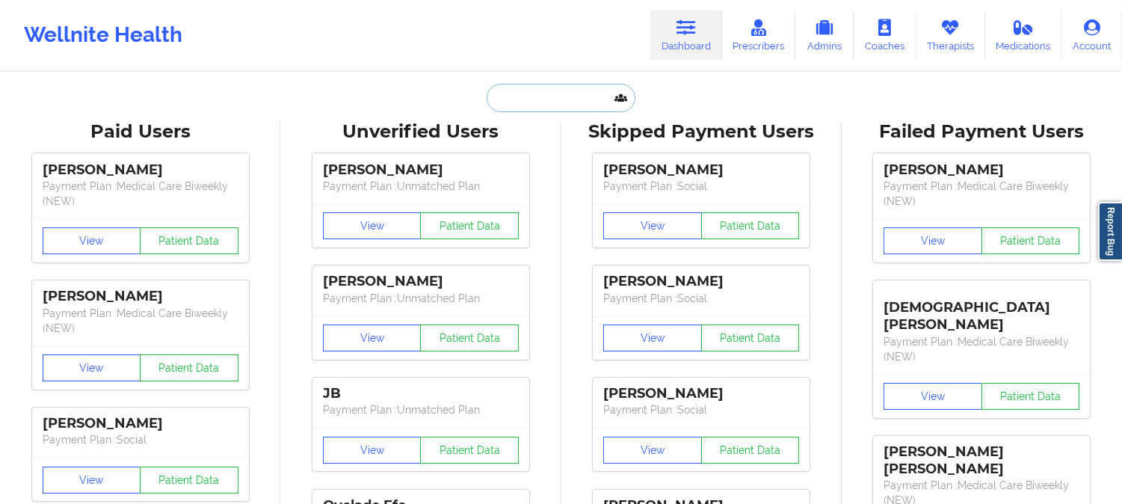
click at [577, 93] on input "text" at bounding box center [561, 98] width 148 height 28
paste input "MARLENNE SANTOS"
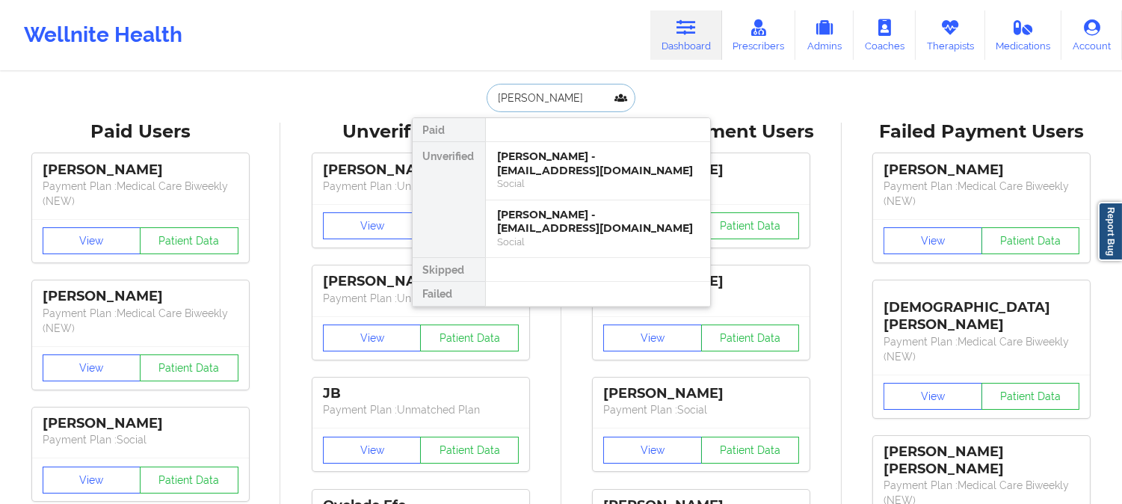
type input "MARLENNE SANTOS"
click at [595, 232] on div "MARLENNE SANTOS - sanms2003@gmail.com" at bounding box center [598, 222] width 200 height 28
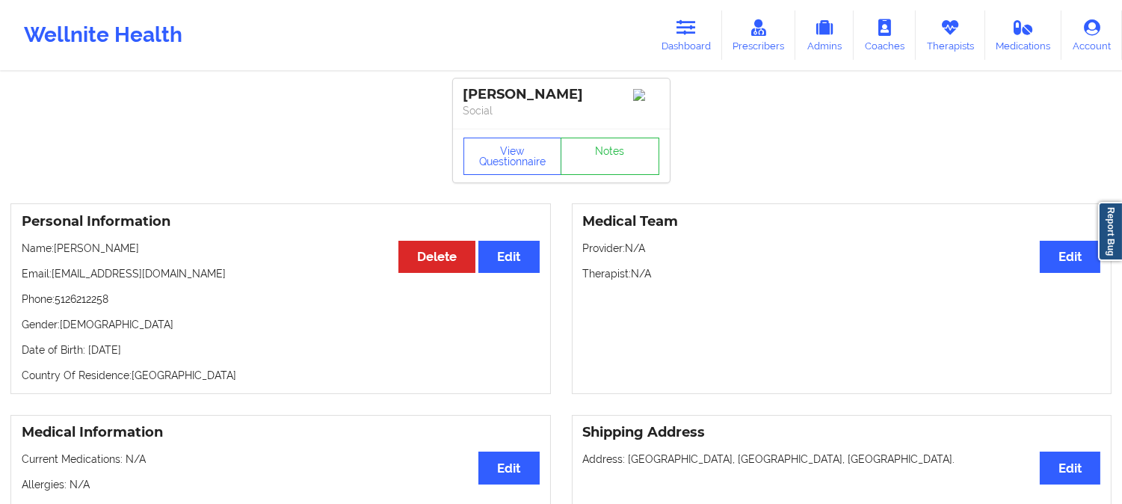
click at [99, 250] on p "Name: MARLENNE SANTOS" at bounding box center [281, 248] width 518 height 15
click at [704, 13] on link "Dashboard" at bounding box center [686, 34] width 72 height 49
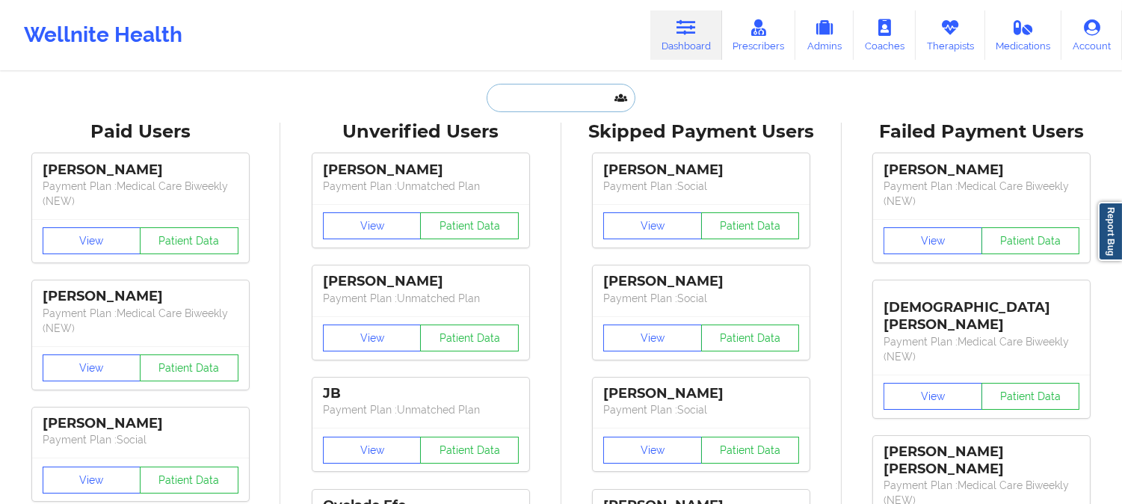
click at [525, 106] on input "text" at bounding box center [561, 98] width 148 height 28
paste input "Christine Mcbride"
type input "Christine Mcbride"
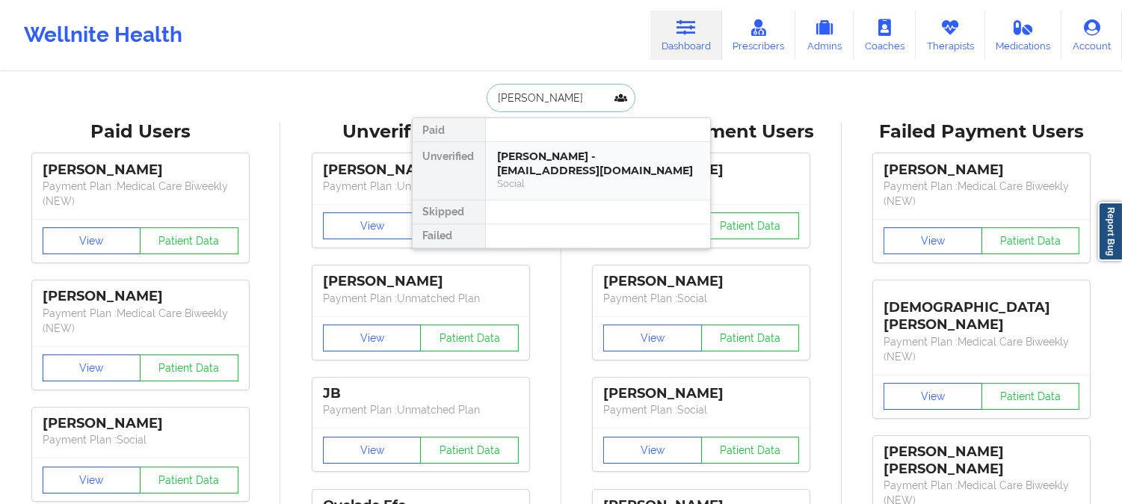
click at [533, 167] on div "Christine Mcbride - christine3449@hotmail.com" at bounding box center [598, 163] width 200 height 28
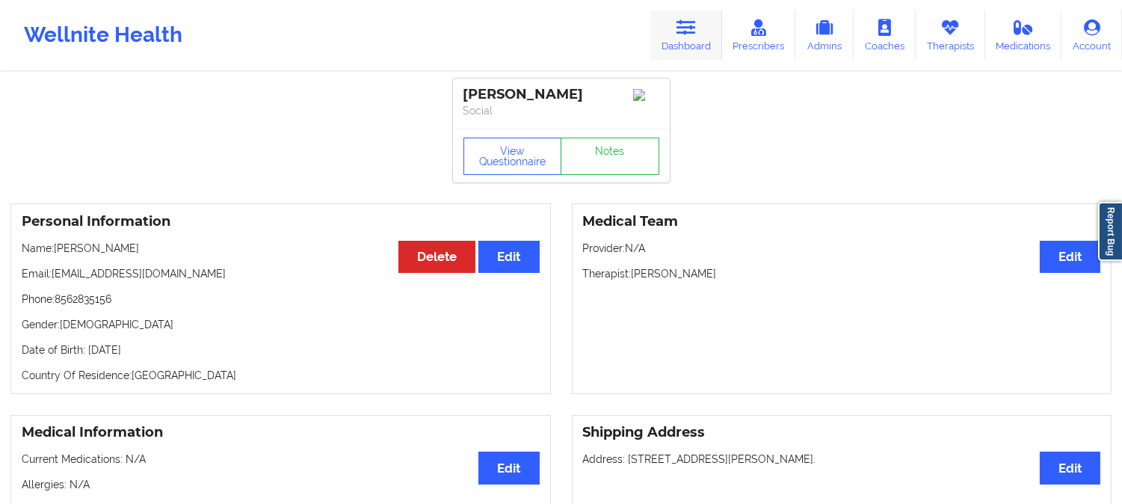
click at [685, 24] on icon at bounding box center [685, 27] width 19 height 16
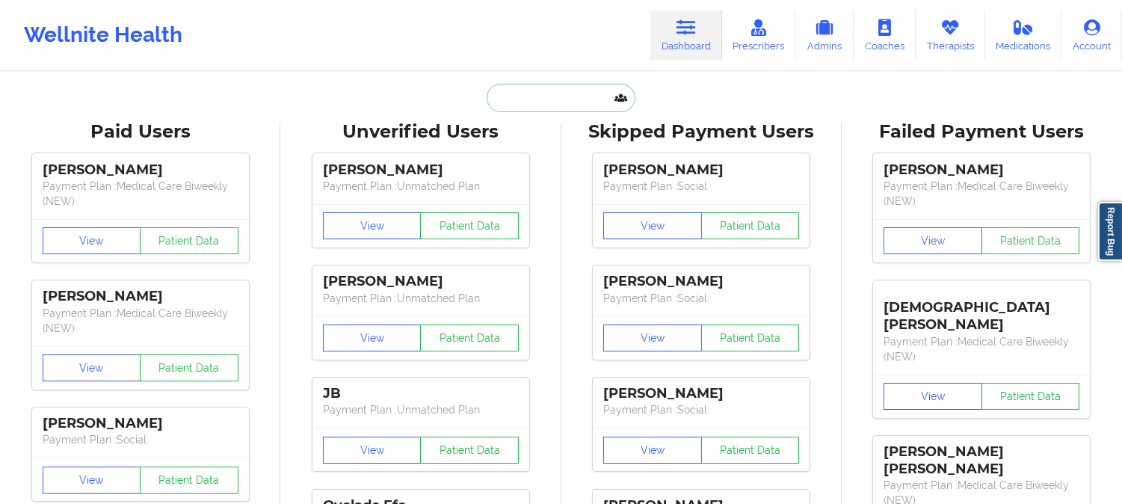
click at [564, 96] on input "text" at bounding box center [561, 98] width 148 height 28
paste input "GWEN DAIELLO"
type input "GWEN DAIELLO"
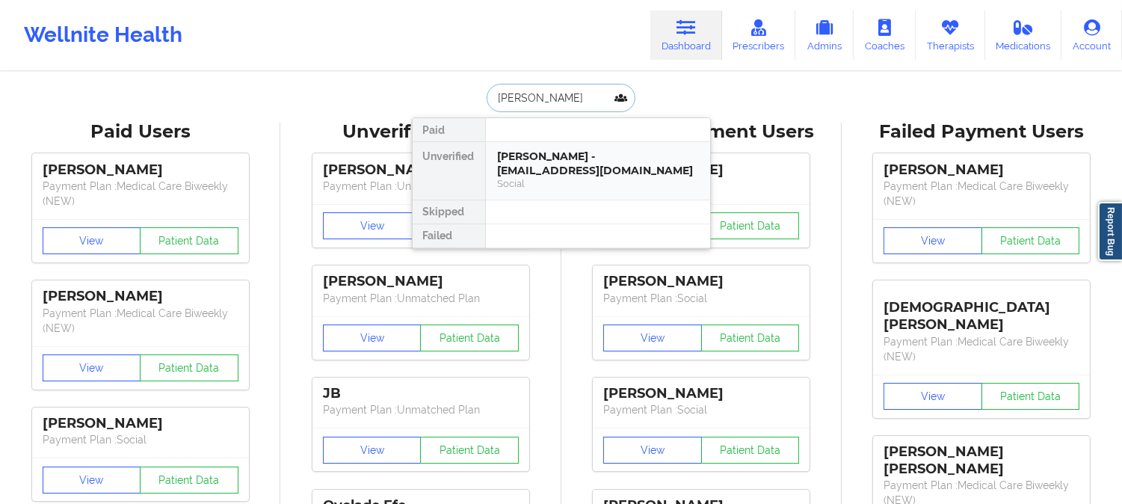
click at [565, 152] on div "Gwen Daiello - jes0918@valdane.com" at bounding box center [598, 163] width 200 height 28
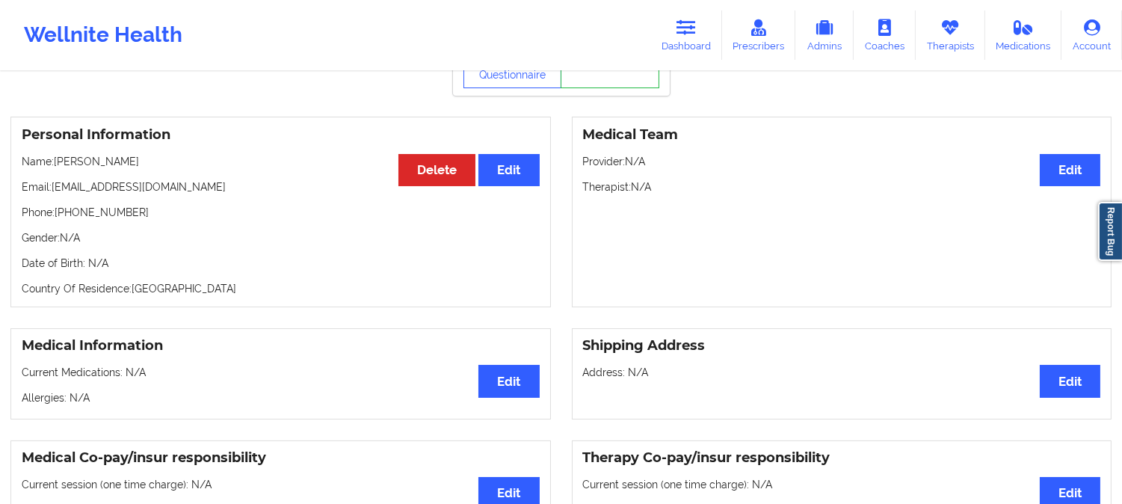
scroll to position [83, 0]
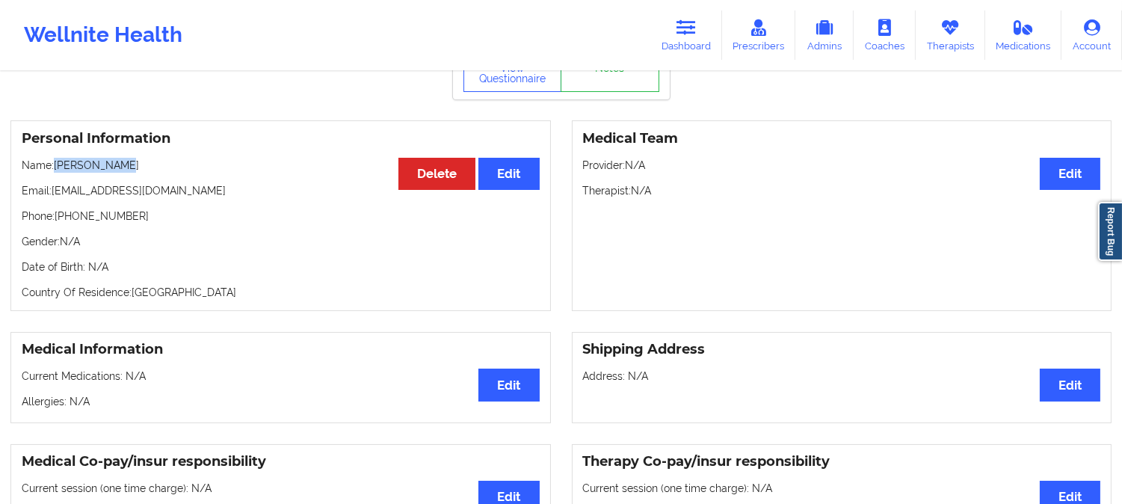
drag, startPoint x: 145, startPoint y: 169, endPoint x: 57, endPoint y: 168, distance: 88.2
click at [57, 168] on p "Name: Gwen Daiello" at bounding box center [281, 165] width 518 height 15
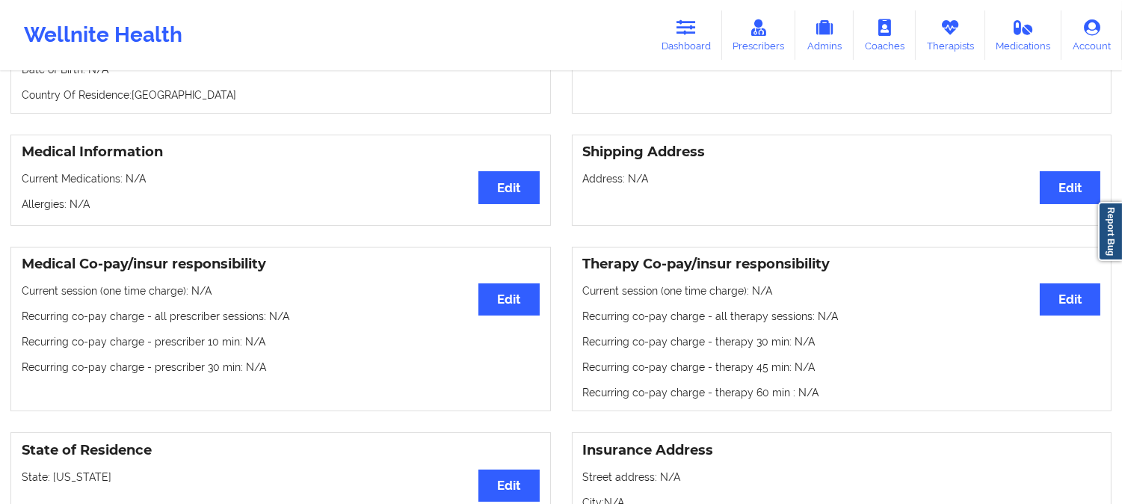
scroll to position [166, 0]
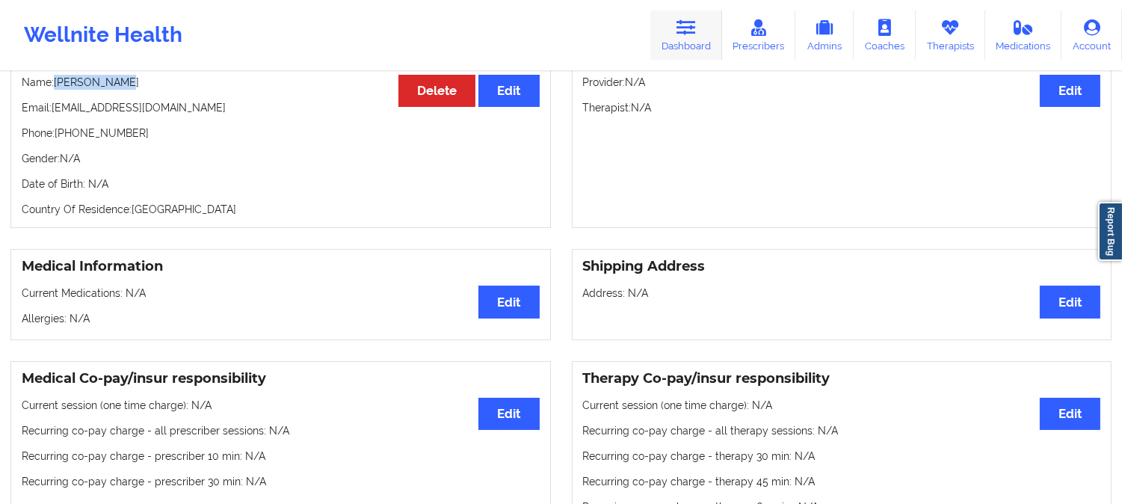
click at [696, 19] on icon at bounding box center [685, 27] width 19 height 16
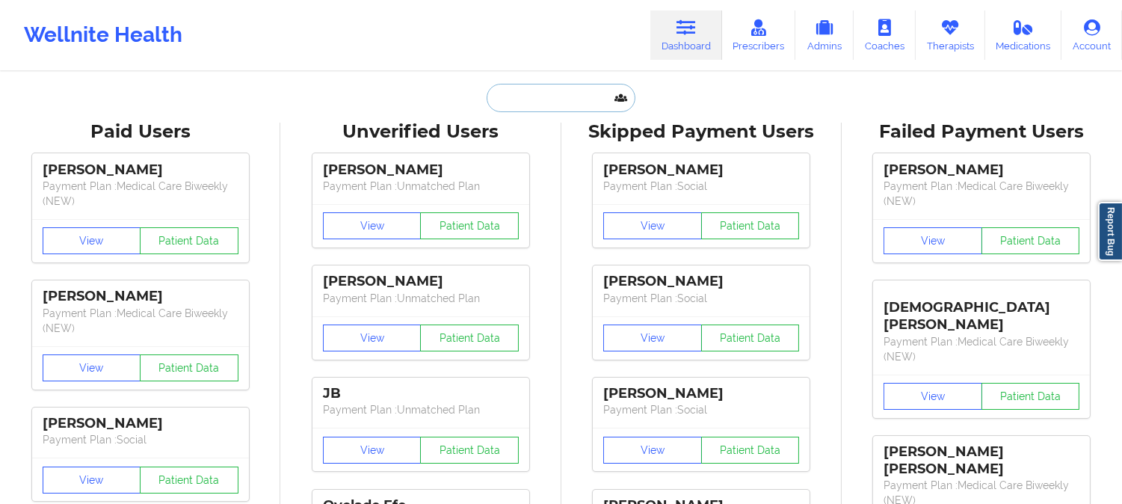
click at [546, 95] on input "text" at bounding box center [561, 98] width 148 height 28
paste input "HANA SARKOVICH"
type input "HANA SARKOVICH"
paste input "HANA SARKOVICH"
type input "HANA SARKOVICH"
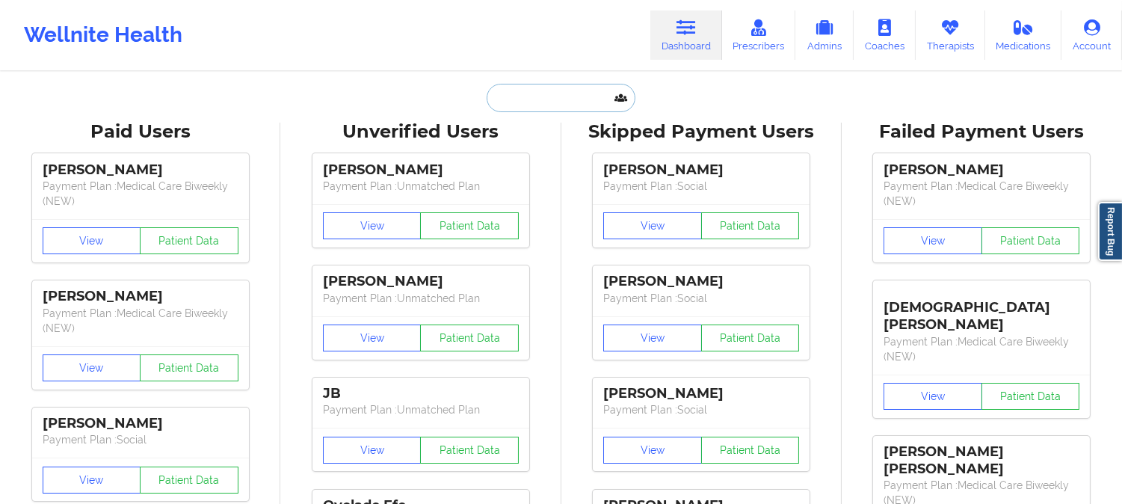
click at [581, 109] on input "text" at bounding box center [561, 98] width 148 height 28
paste input "EMILIA CANEY"
type input "EMILIA CANEY"
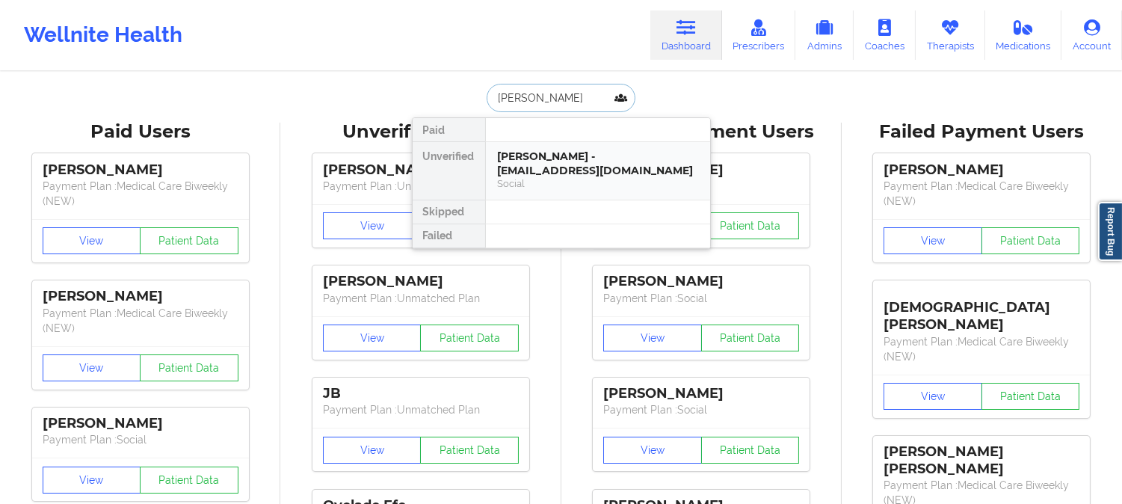
click at [567, 160] on div "EMILIA CANEY - ecaney341@gmail.com" at bounding box center [598, 163] width 200 height 28
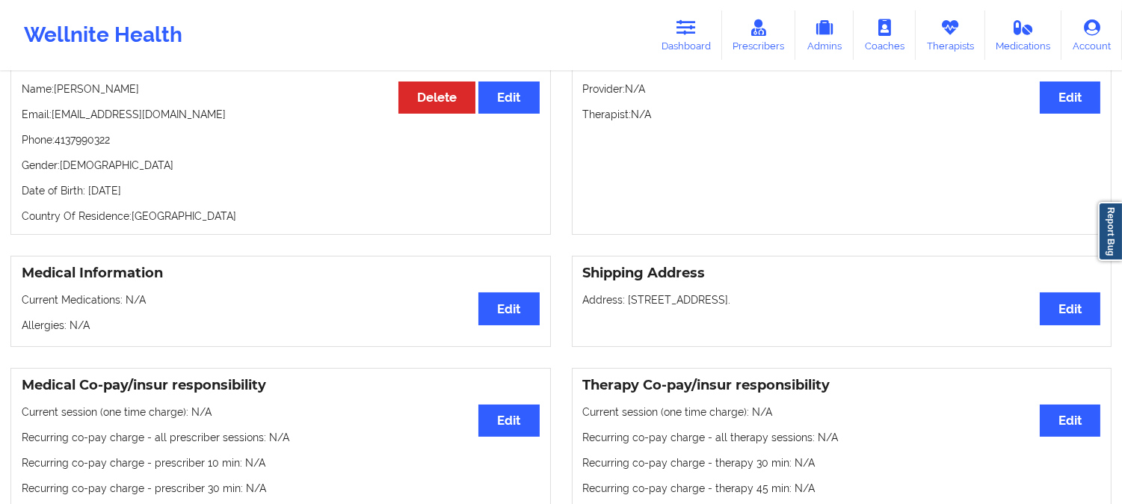
scroll to position [143, 0]
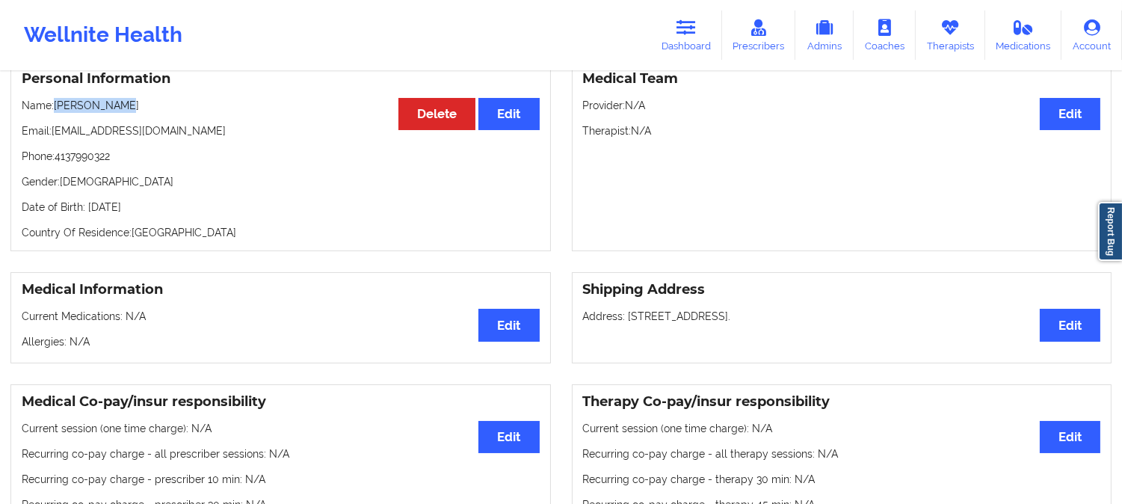
drag, startPoint x: 138, startPoint y: 108, endPoint x: 55, endPoint y: 102, distance: 83.2
click at [55, 102] on p "Name: EMILIA CANEY" at bounding box center [281, 105] width 518 height 15
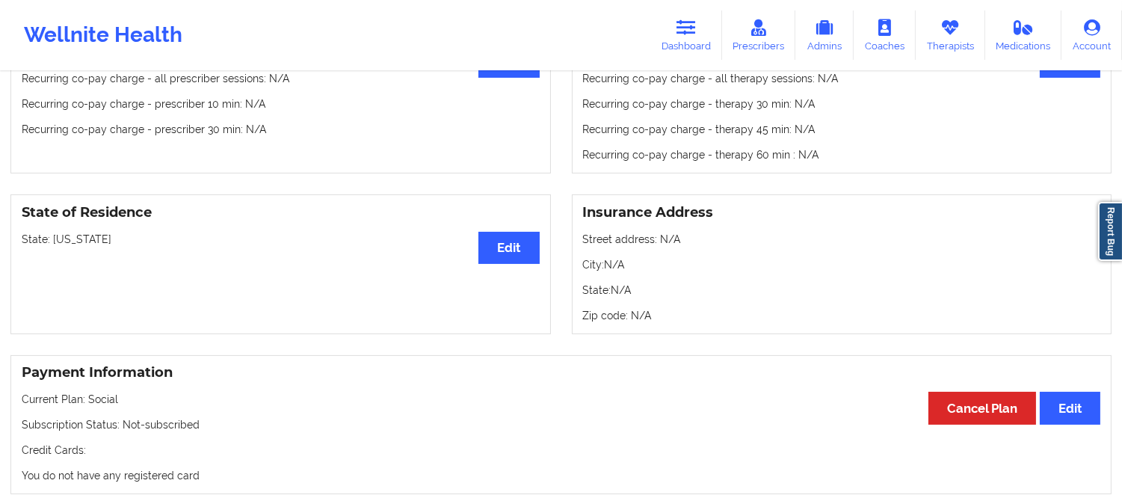
scroll to position [558, 0]
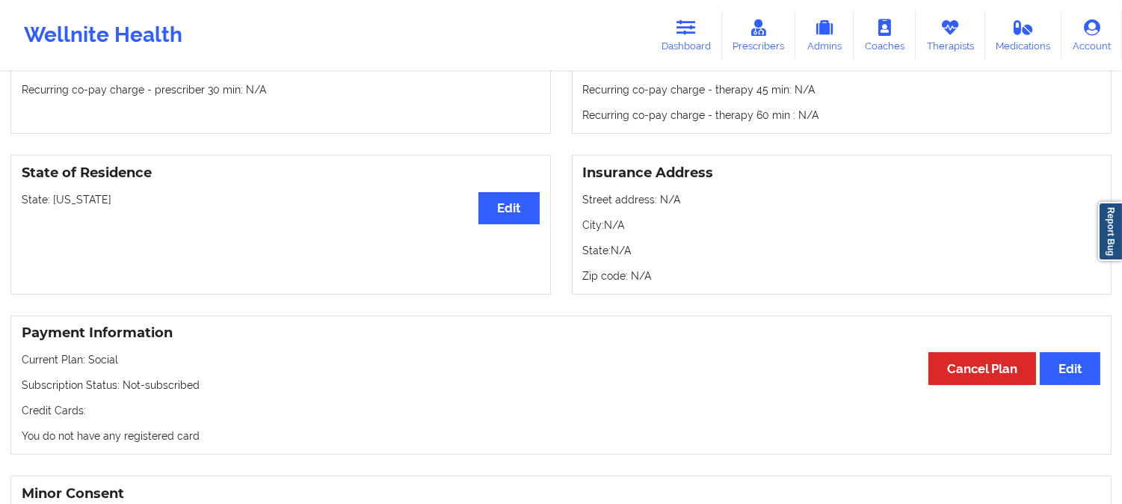
click at [80, 203] on p "State: Connecticut" at bounding box center [281, 199] width 518 height 15
click at [684, 24] on icon at bounding box center [685, 27] width 19 height 16
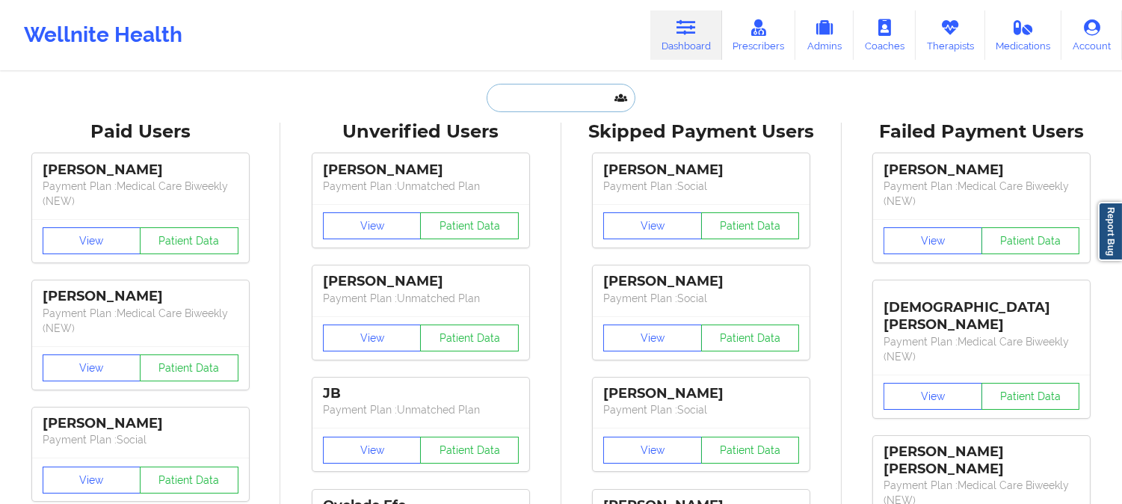
click at [558, 101] on input "text" at bounding box center [561, 98] width 148 height 28
paste input "Ryan Bodmer"
type input "Ryan Bodmer"
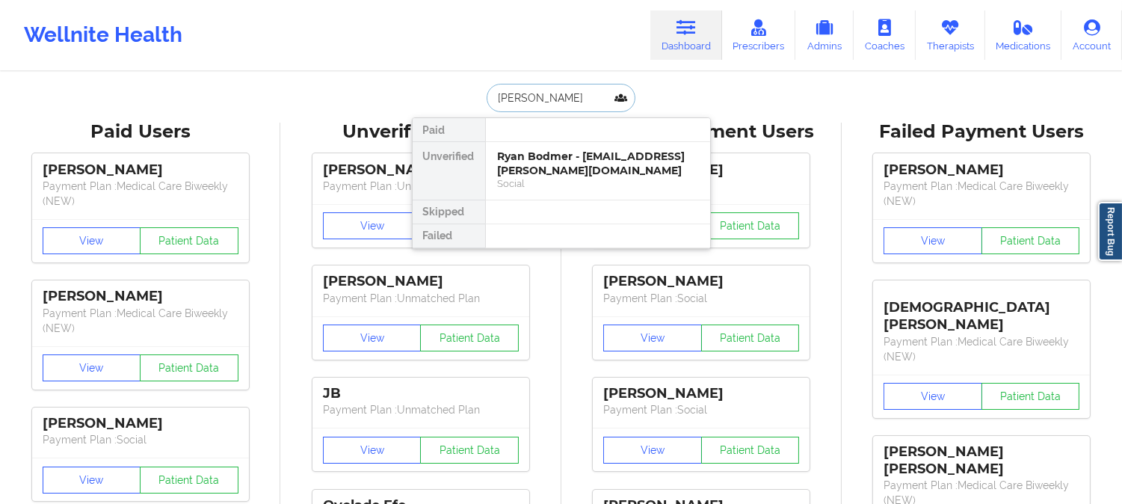
click at [569, 158] on div "Ryan Bodmer - ryan.e.bodmer@gmail.com" at bounding box center [598, 163] width 200 height 28
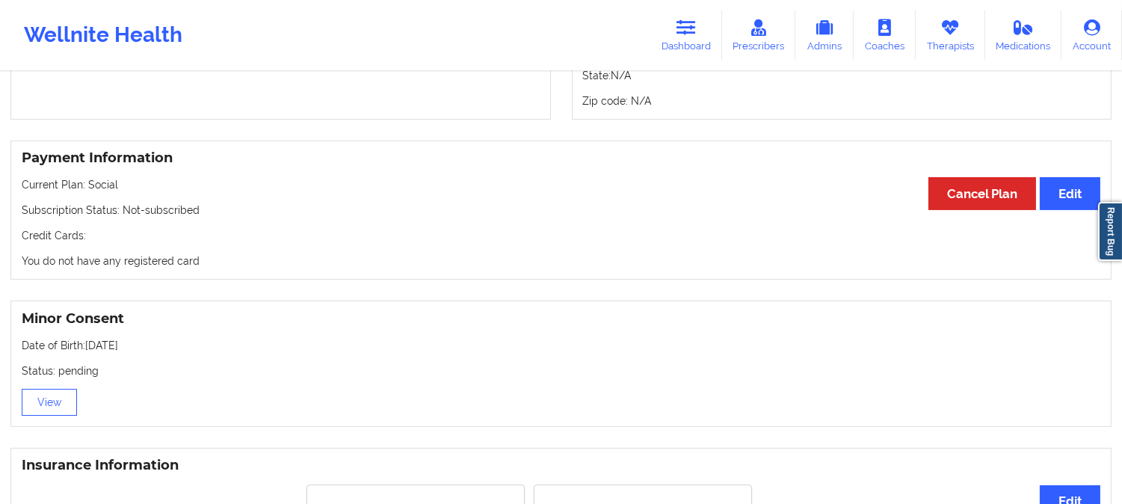
scroll to position [581, 0]
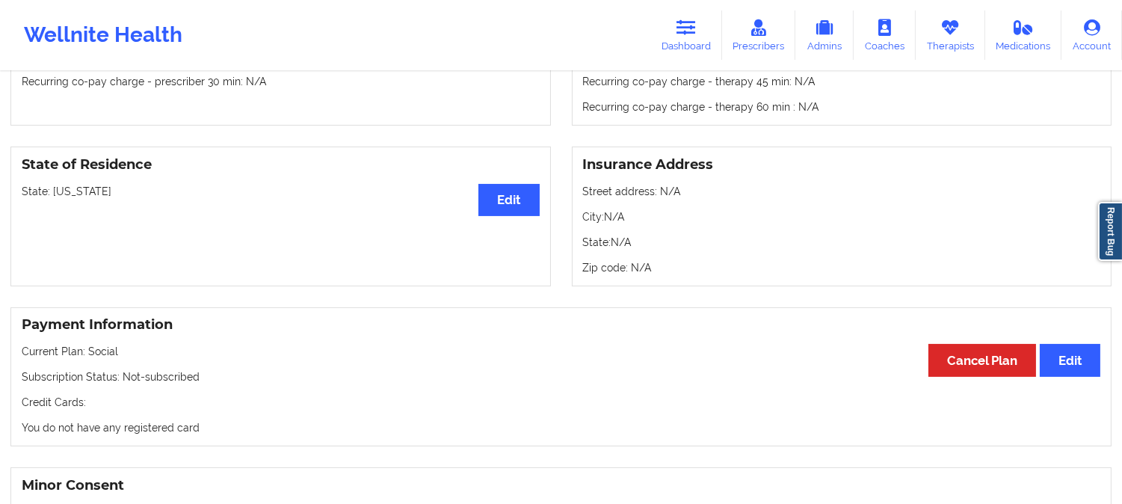
click at [71, 184] on p "State: Georgia" at bounding box center [281, 191] width 518 height 15
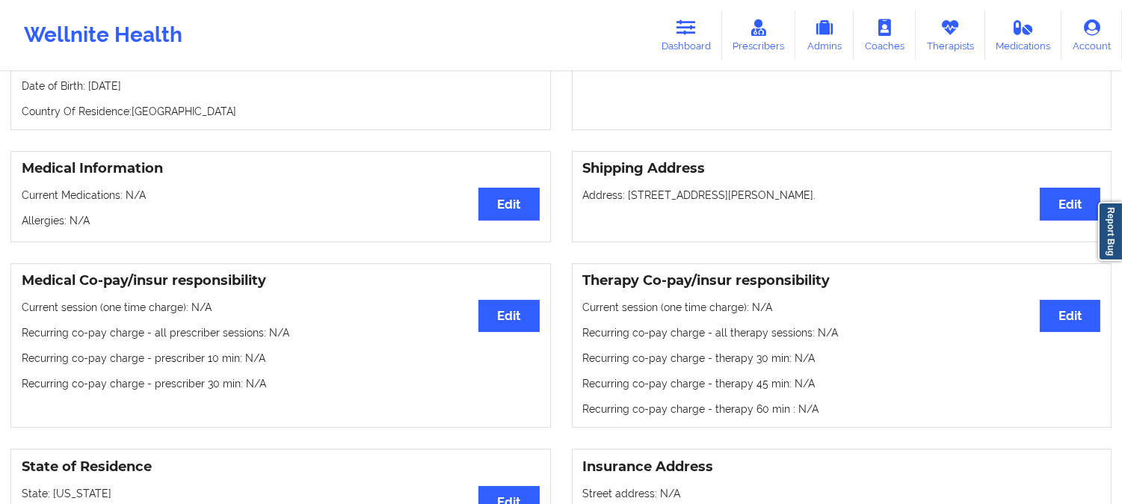
scroll to position [0, 0]
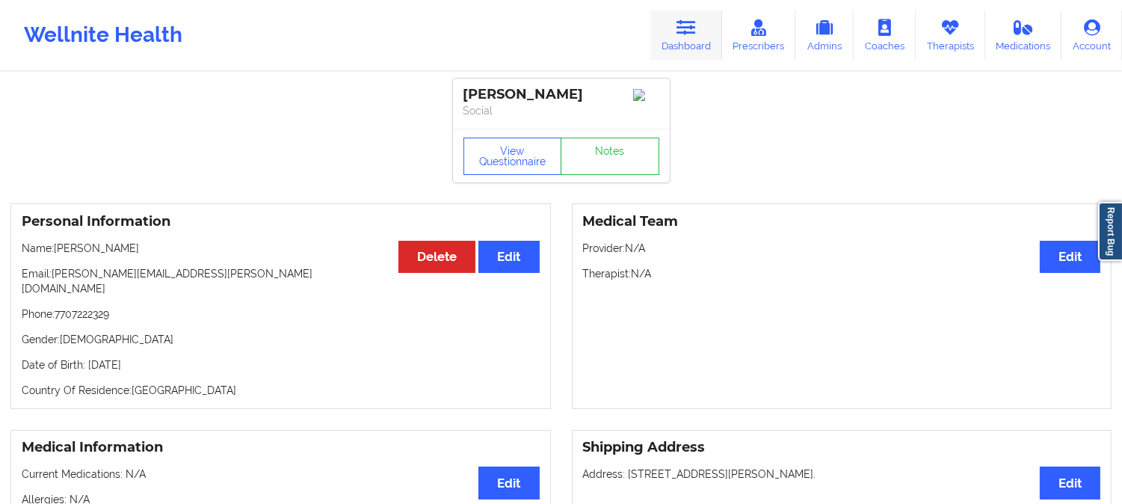
click at [696, 19] on icon at bounding box center [685, 27] width 19 height 16
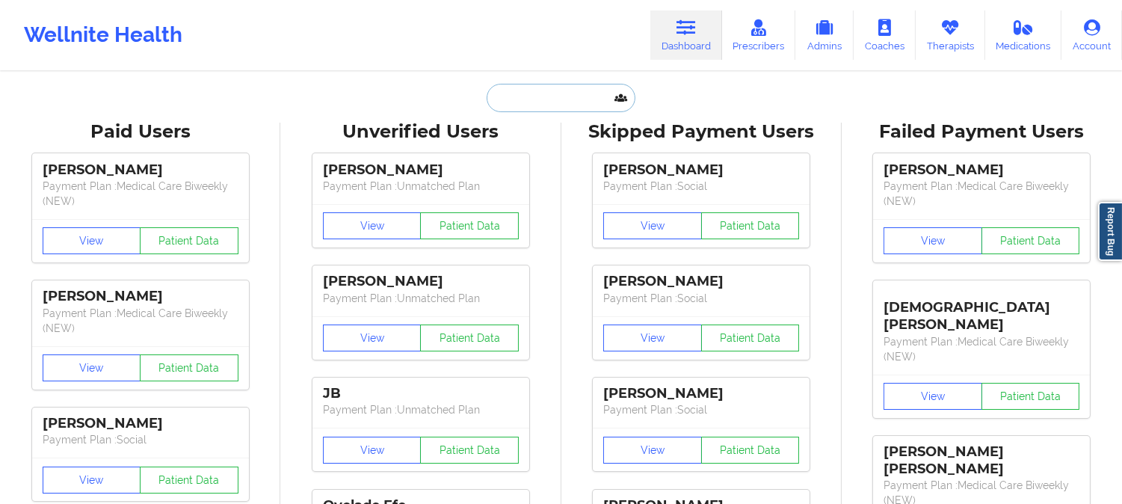
click at [555, 95] on input "text" at bounding box center [561, 98] width 148 height 28
paste input "Patience Littlefield"
type input "Patience Littlefield"
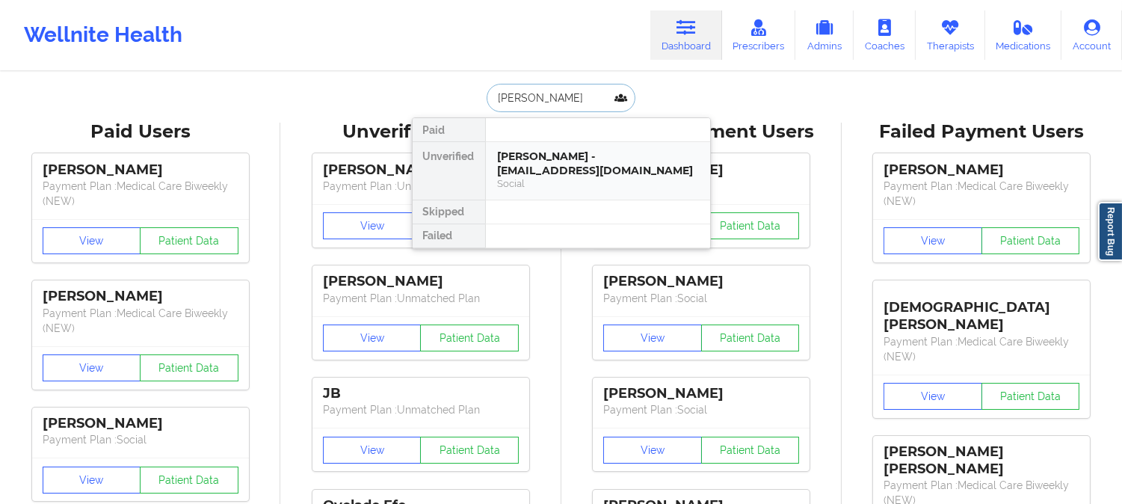
click at [546, 154] on div "Patience Littlefield - patiencelittlefield@gmail.com" at bounding box center [598, 163] width 200 height 28
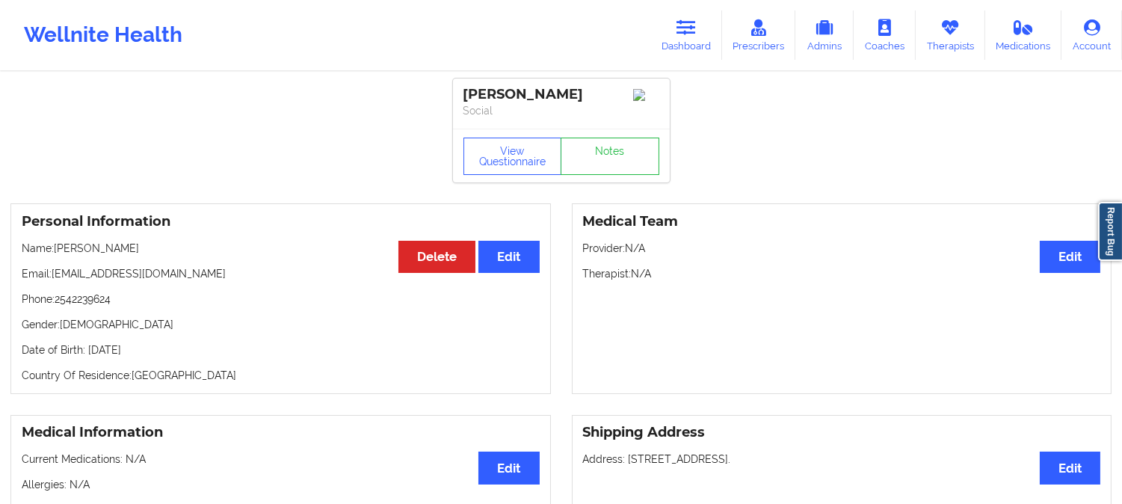
drag, startPoint x: 157, startPoint y: 259, endPoint x: 57, endPoint y: 247, distance: 100.8
click at [57, 247] on p "Name: Patience Littlefield" at bounding box center [281, 248] width 518 height 15
click at [499, 166] on button "View Questionnaire" at bounding box center [512, 156] width 99 height 37
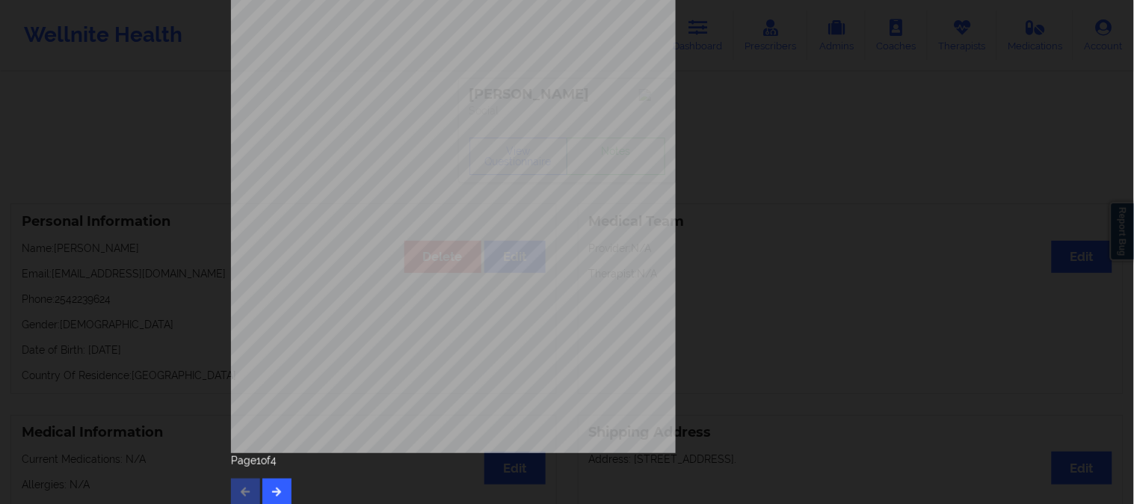
scroll to position [209, 0]
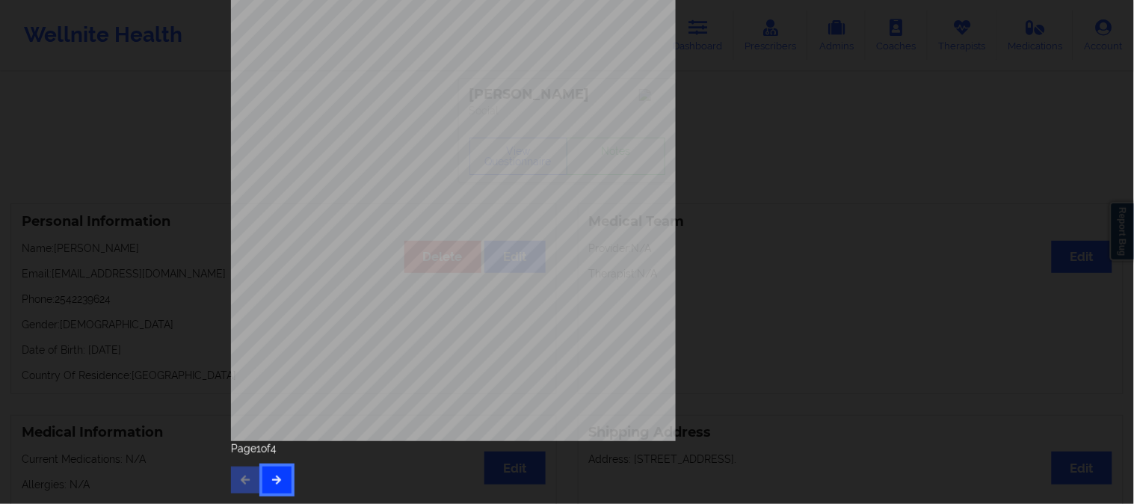
click at [273, 471] on button "button" at bounding box center [276, 479] width 29 height 27
click at [275, 487] on button "button" at bounding box center [276, 479] width 29 height 27
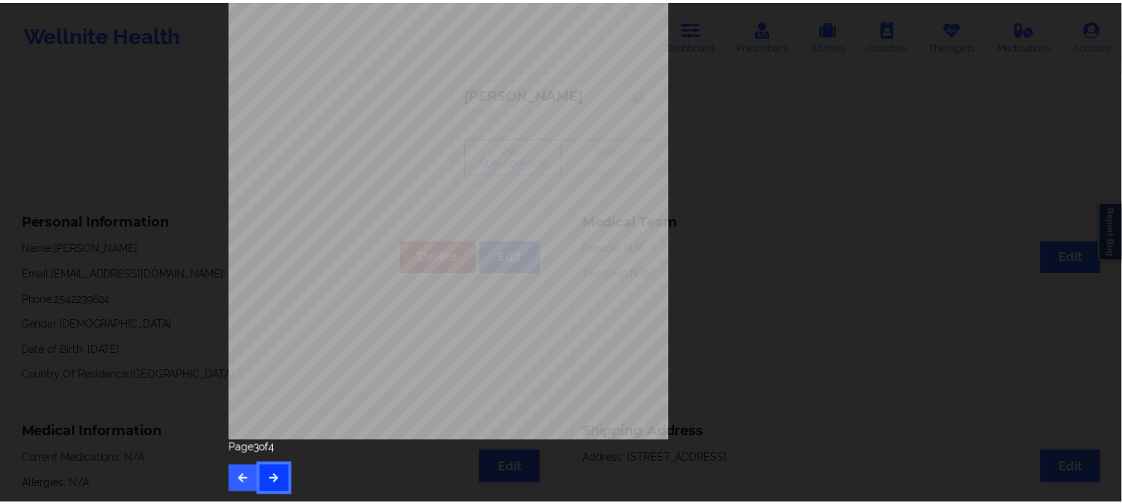
scroll to position [0, 0]
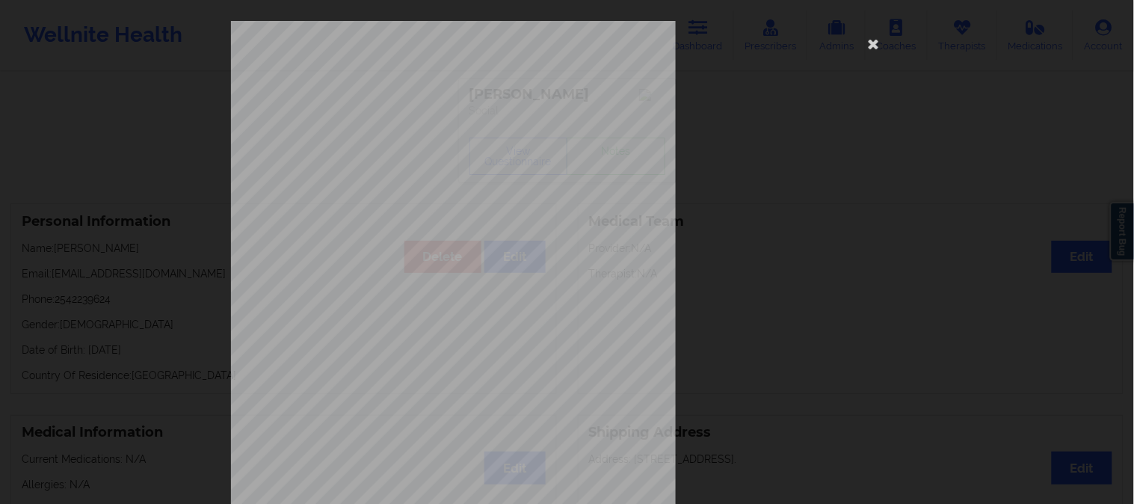
click at [190, 191] on div "commercial Insurance Member ID for patient 62748767300 Insurance company name d…" at bounding box center [567, 252] width 1134 height 504
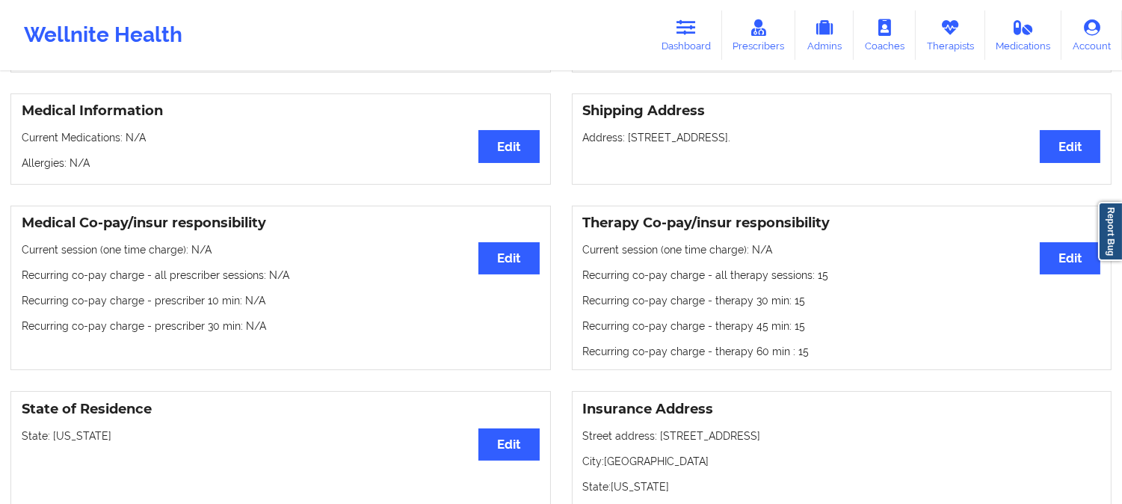
scroll to position [415, 0]
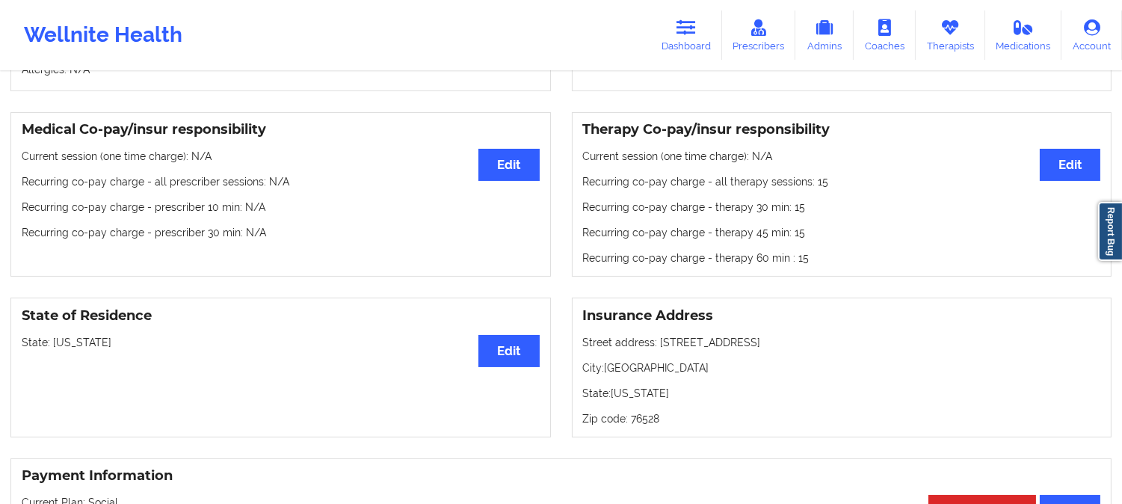
click at [70, 349] on p "State: Texas" at bounding box center [281, 342] width 518 height 15
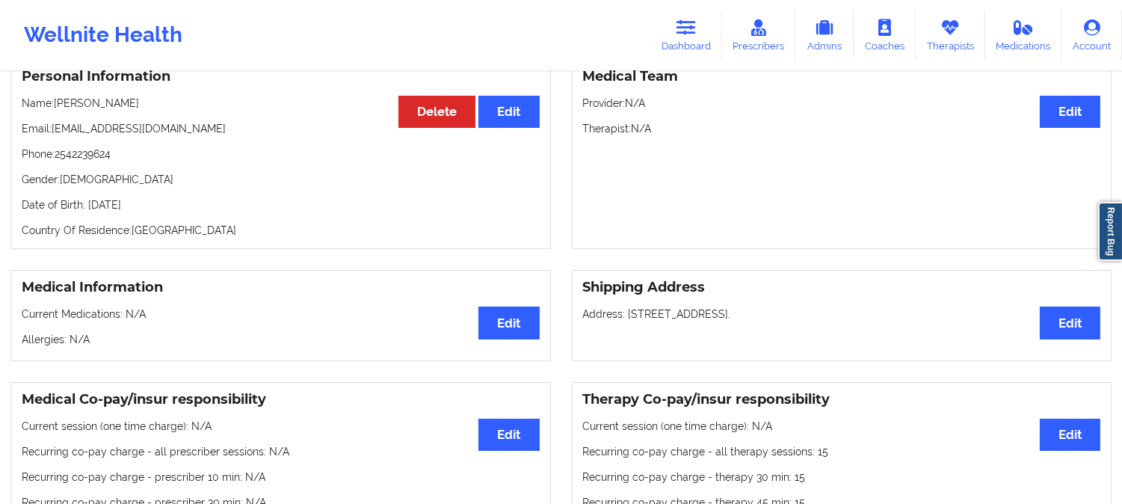
scroll to position [0, 0]
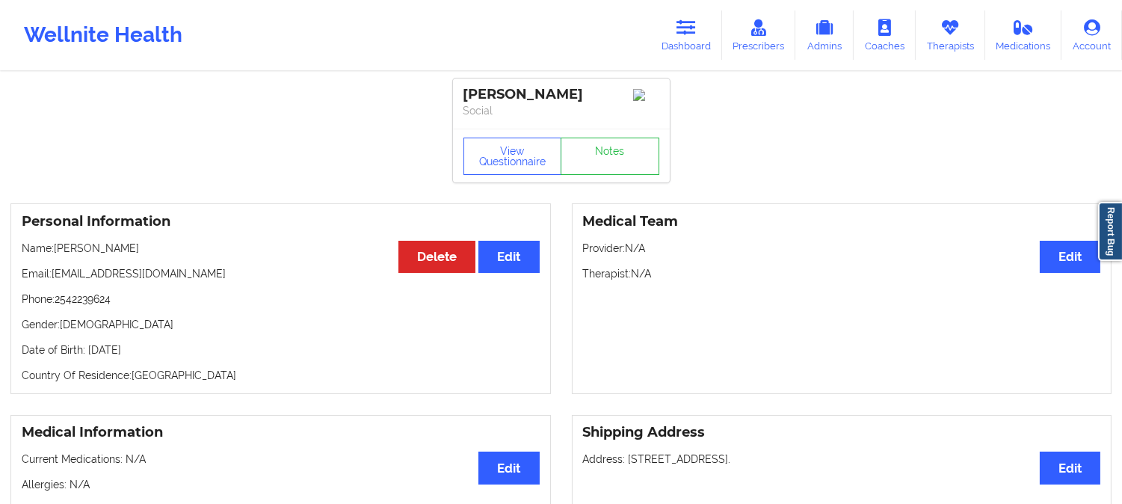
drag, startPoint x: 168, startPoint y: 256, endPoint x: 55, endPoint y: 251, distance: 113.0
click at [55, 251] on p "Name: Patience Littlefield" at bounding box center [281, 248] width 518 height 15
click at [695, 32] on icon at bounding box center [685, 27] width 19 height 16
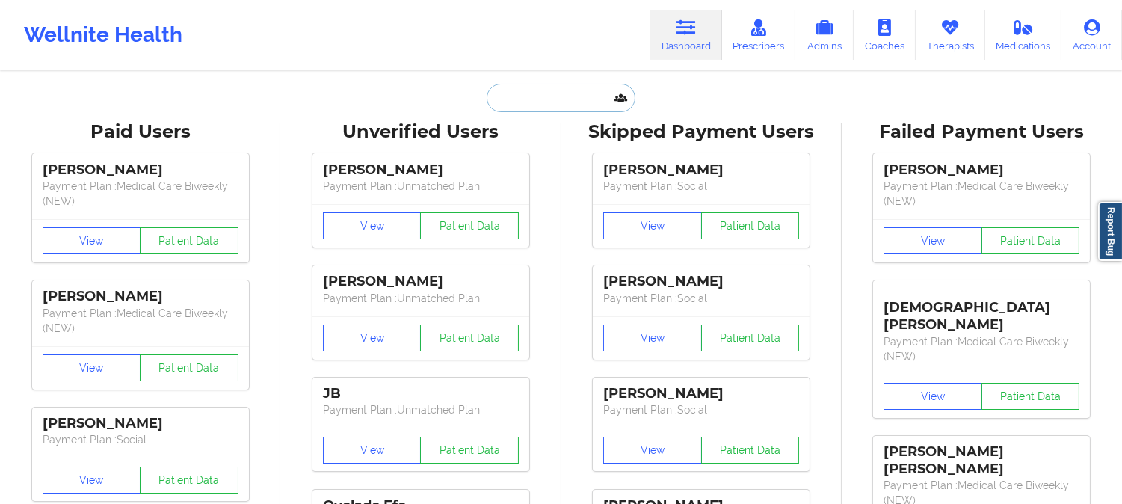
click at [548, 103] on input "text" at bounding box center [561, 98] width 148 height 28
paste input "Yessenia Soto"
type input "Yessenia Soto"
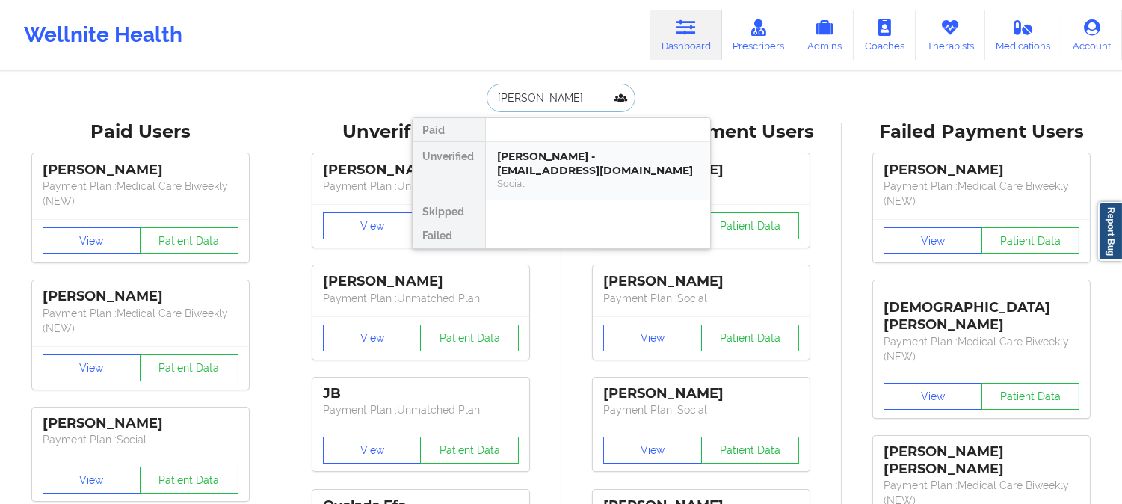
click at [540, 154] on div "Yessenia Soto - yes_soto05@yahoo.com" at bounding box center [598, 163] width 200 height 28
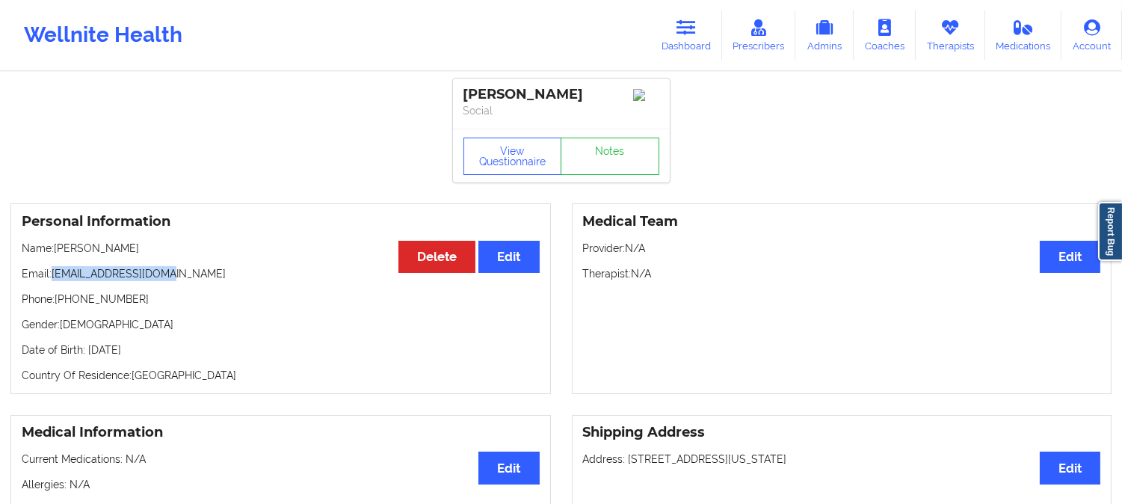
drag, startPoint x: 196, startPoint y: 279, endPoint x: 51, endPoint y: 280, distance: 145.0
click at [51, 280] on p "Email: yes_soto05@yahoo.com" at bounding box center [281, 273] width 518 height 15
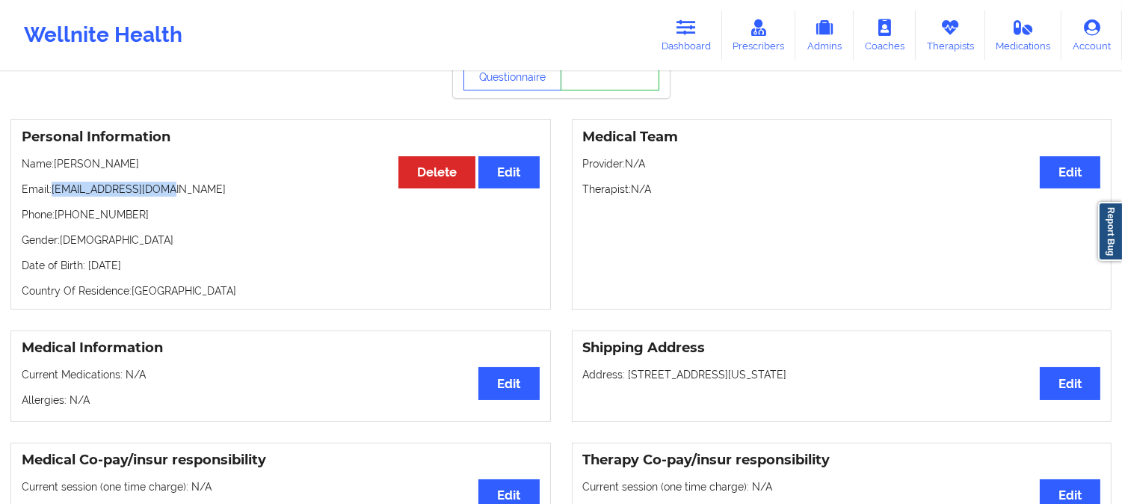
scroll to position [83, 0]
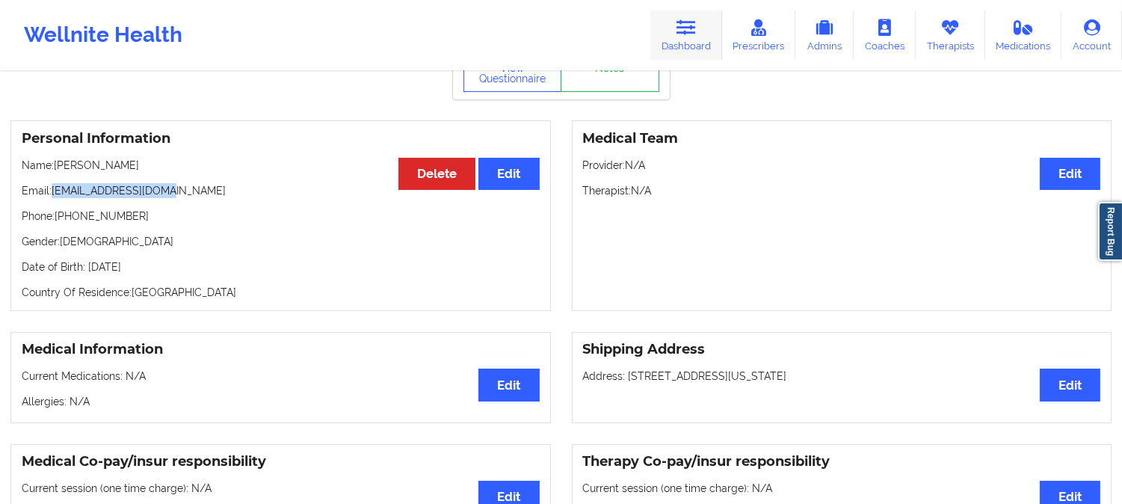
click at [678, 28] on icon at bounding box center [685, 27] width 19 height 16
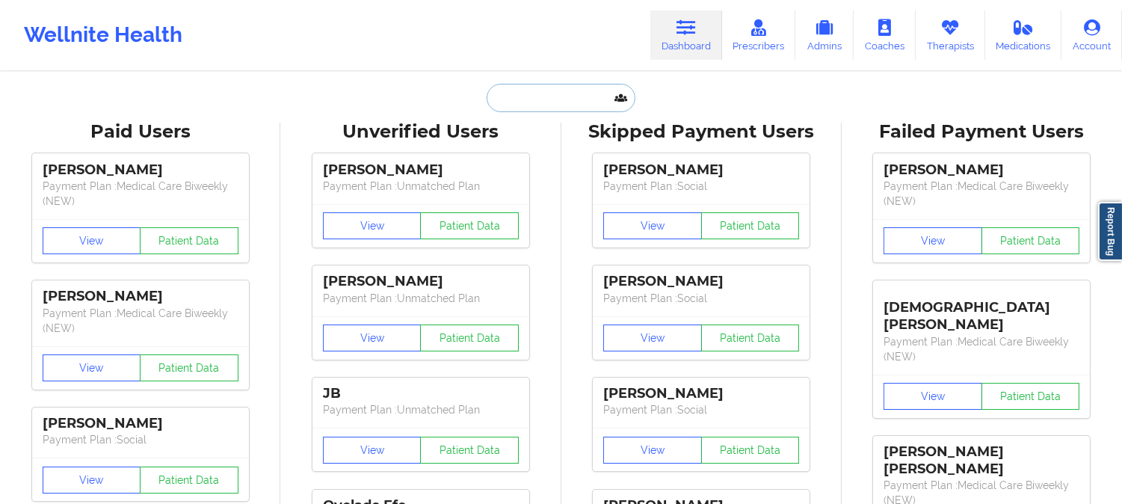
click at [557, 98] on input "text" at bounding box center [561, 98] width 148 height 28
paste input "ryan.e.bodmer@gmail.com"
type input "ryan.e.bodmer@gmail.com"
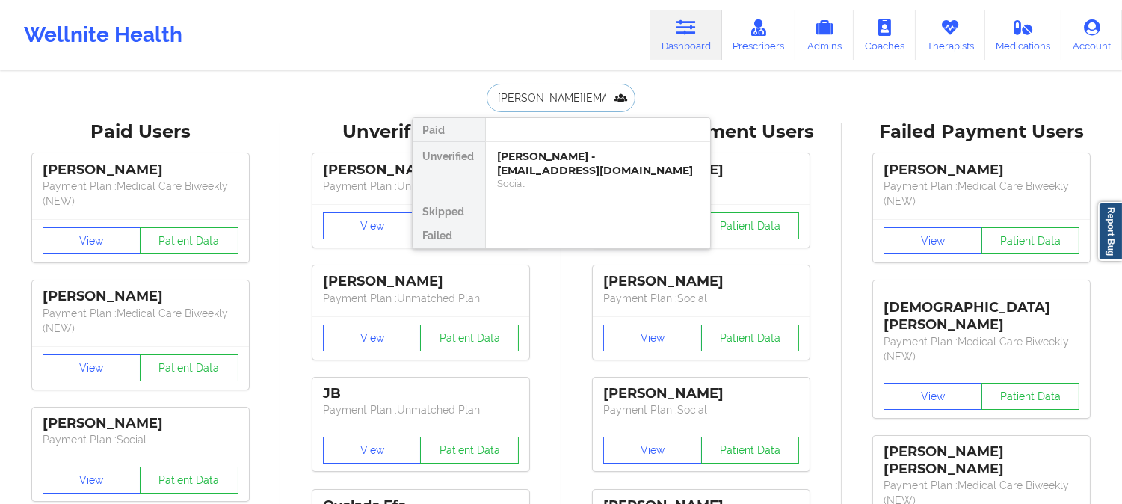
scroll to position [0, 11]
click at [536, 182] on div "Social" at bounding box center [598, 183] width 200 height 13
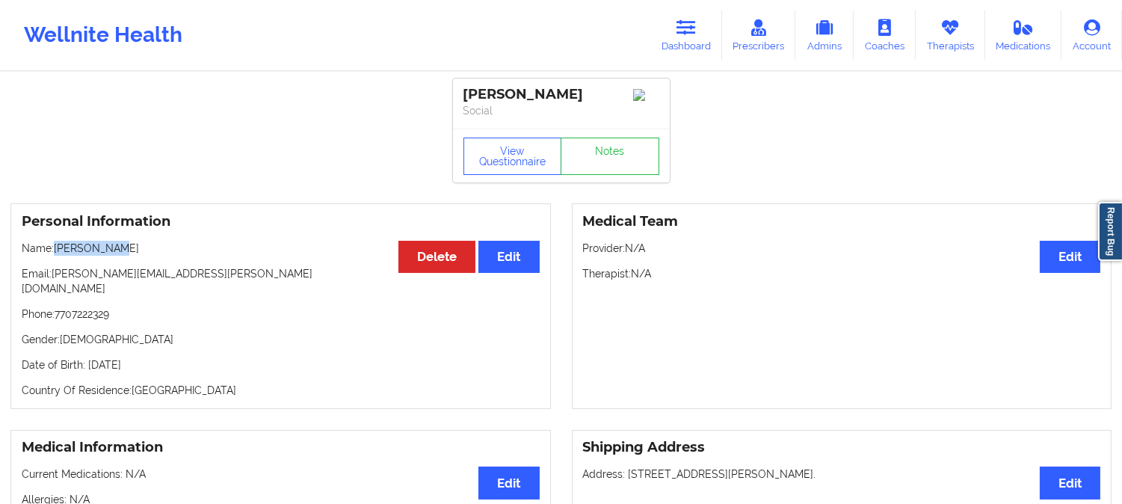
drag, startPoint x: 139, startPoint y: 252, endPoint x: 57, endPoint y: 252, distance: 82.2
click at [57, 252] on p "Name: Ryan Bodmer" at bounding box center [281, 248] width 518 height 15
click at [696, 24] on icon at bounding box center [685, 27] width 19 height 16
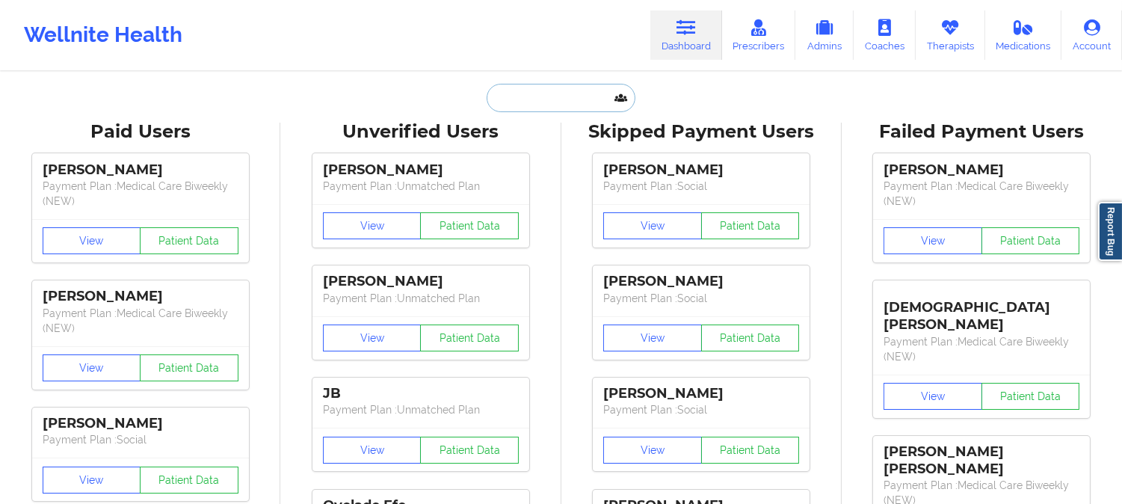
click at [557, 108] on input "text" at bounding box center [561, 98] width 148 height 28
paste input "Jonathan Stevens"
type input "Jonathan Stevens"
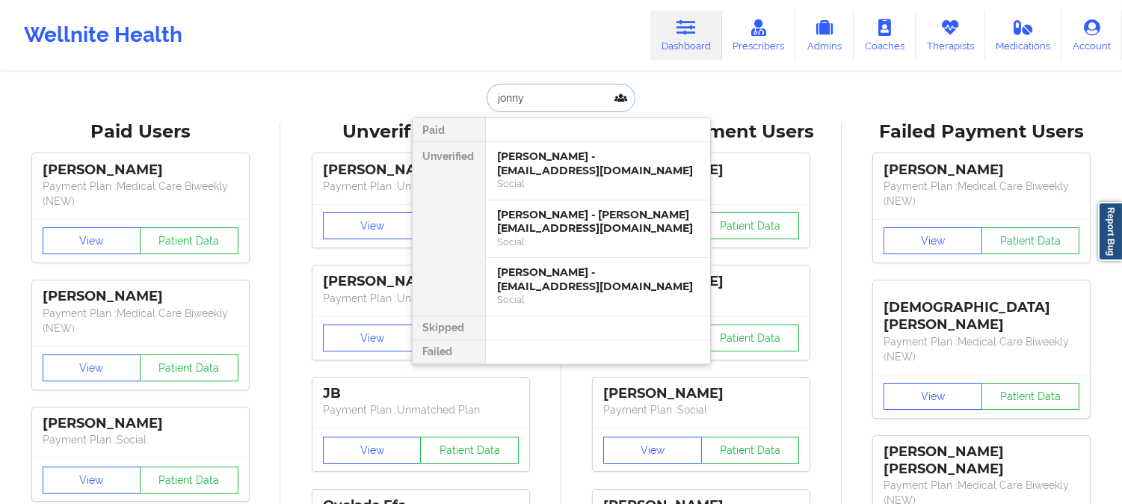
type input "jonnys"
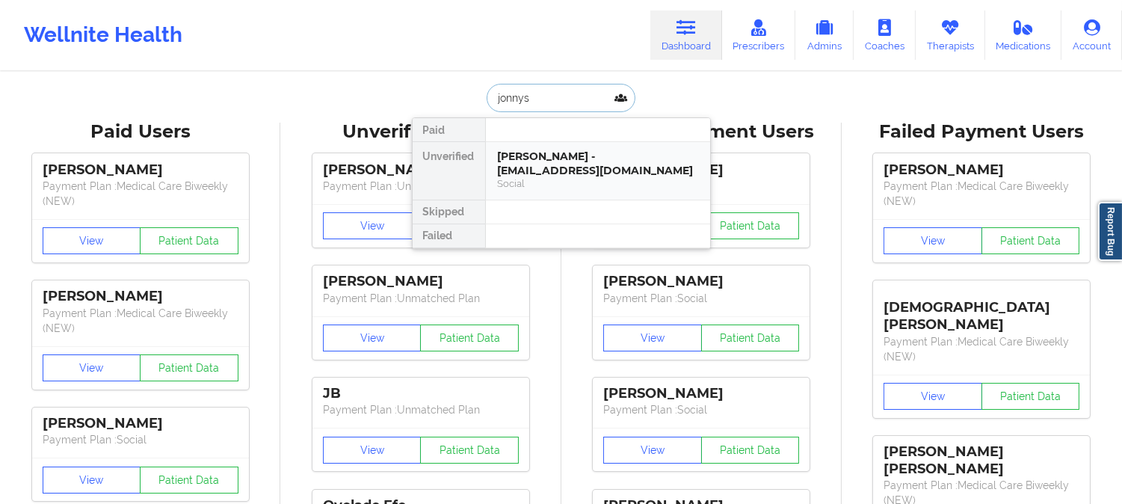
click at [575, 173] on div "jonathan W stevens - jonnystevens1990@gmail.com" at bounding box center [598, 163] width 200 height 28
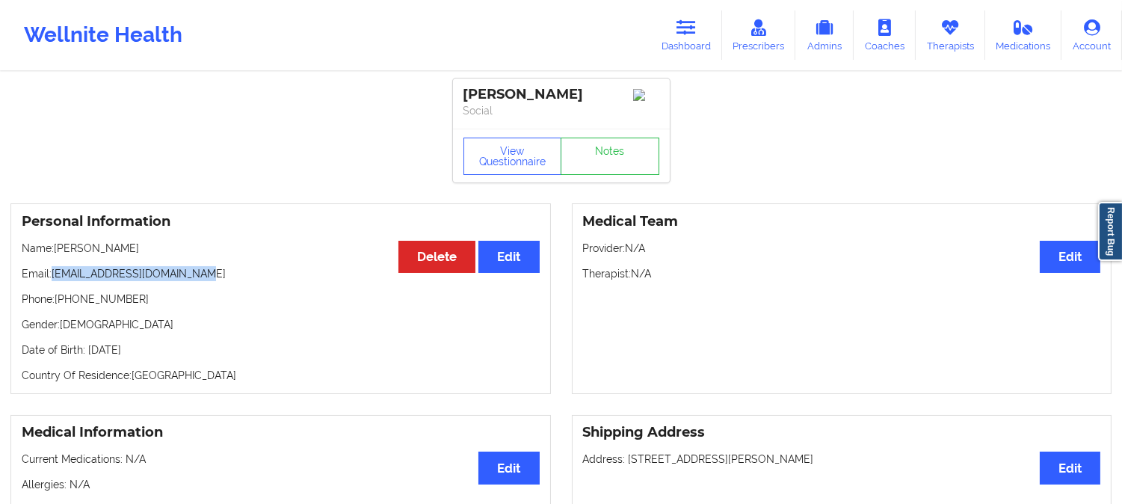
drag, startPoint x: 220, startPoint y: 278, endPoint x: 52, endPoint y: 280, distance: 168.2
click at [52, 280] on p "Email: jonnystevens1990@gmail.com" at bounding box center [281, 273] width 518 height 15
drag, startPoint x: 170, startPoint y: 256, endPoint x: 53, endPoint y: 254, distance: 117.3
click at [53, 254] on p "Name: jonathan W stevens" at bounding box center [281, 248] width 518 height 15
click at [689, 34] on icon at bounding box center [685, 27] width 19 height 16
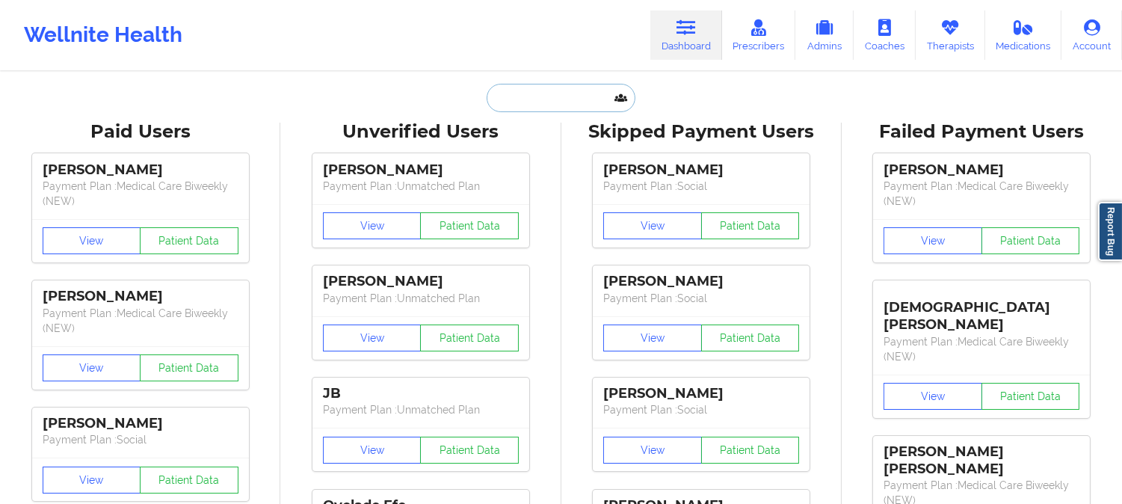
click at [555, 103] on input "text" at bounding box center [561, 98] width 148 height 28
paste input "brackinhealingarts@gmail.com"
type input "brackinhealingarts@gmail.com"
paste input "BRACKIN"
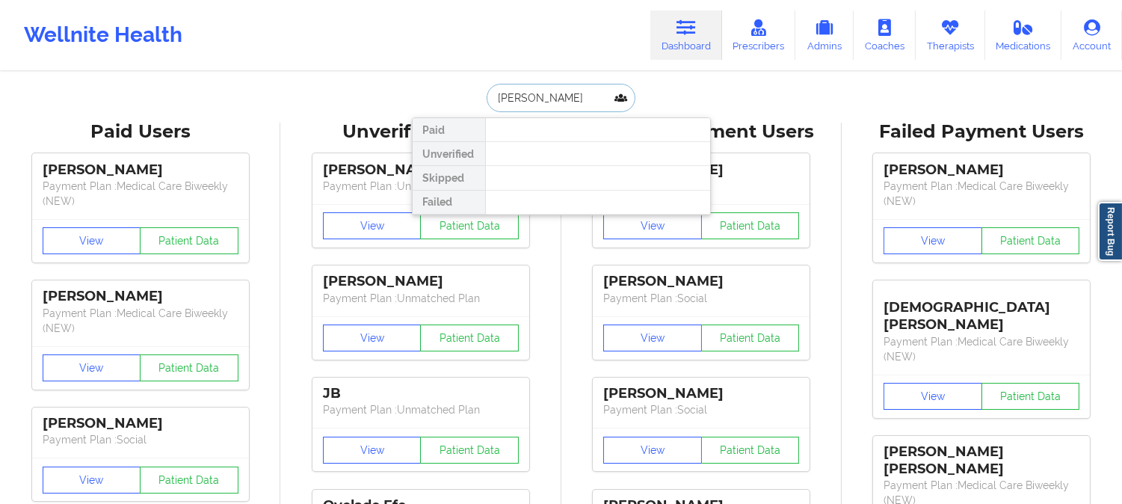
paste input "CAMP"
type input "BRACKIN CAMP"
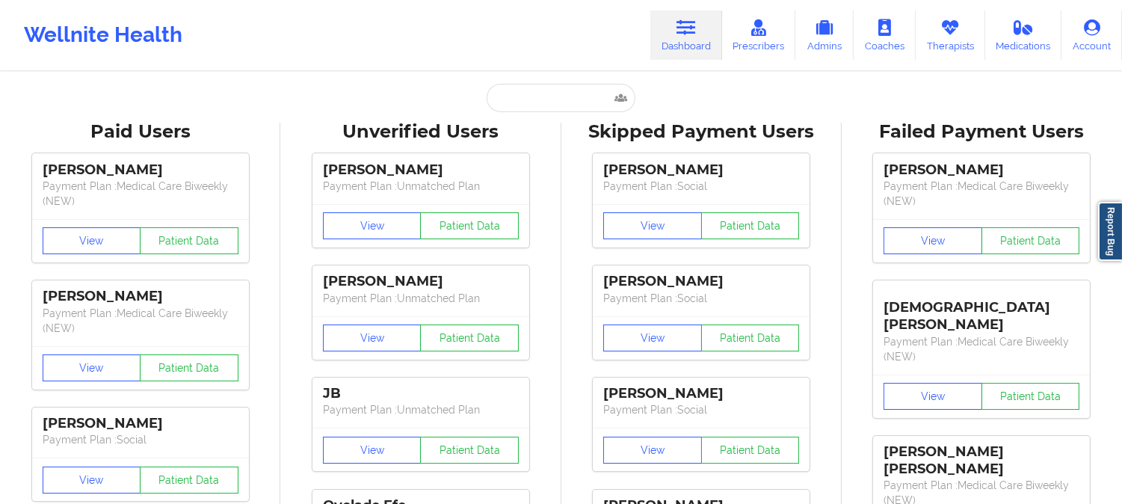
click at [417, 24] on div "Wellnite Health Dashboard Prescribers Admins Coaches Therapists Medications Acc…" at bounding box center [561, 35] width 1122 height 60
click at [555, 93] on input "text" at bounding box center [561, 98] width 148 height 28
paste input "jonnystevens1990@gmail.com"
type input "jonnystevens1990@gmail.com"
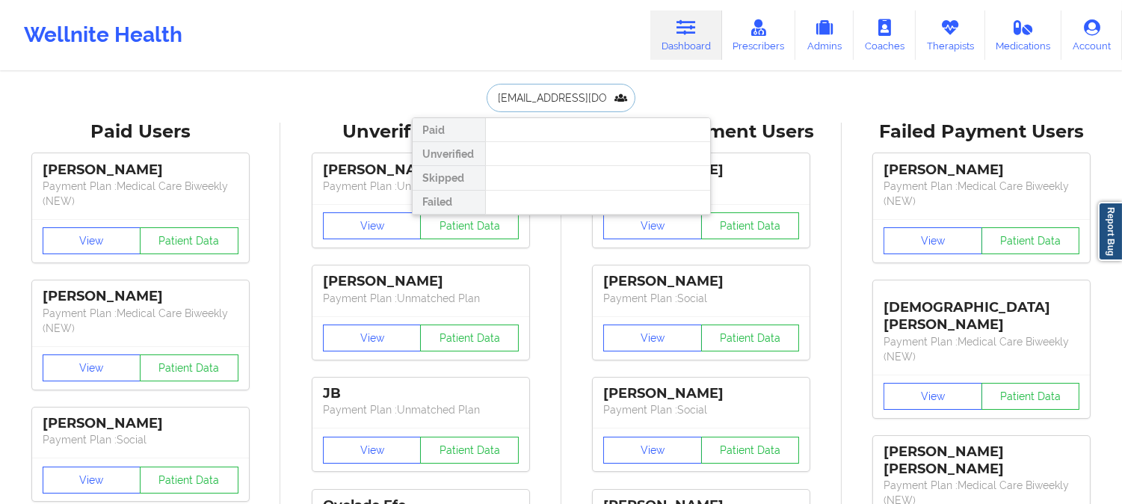
scroll to position [0, 28]
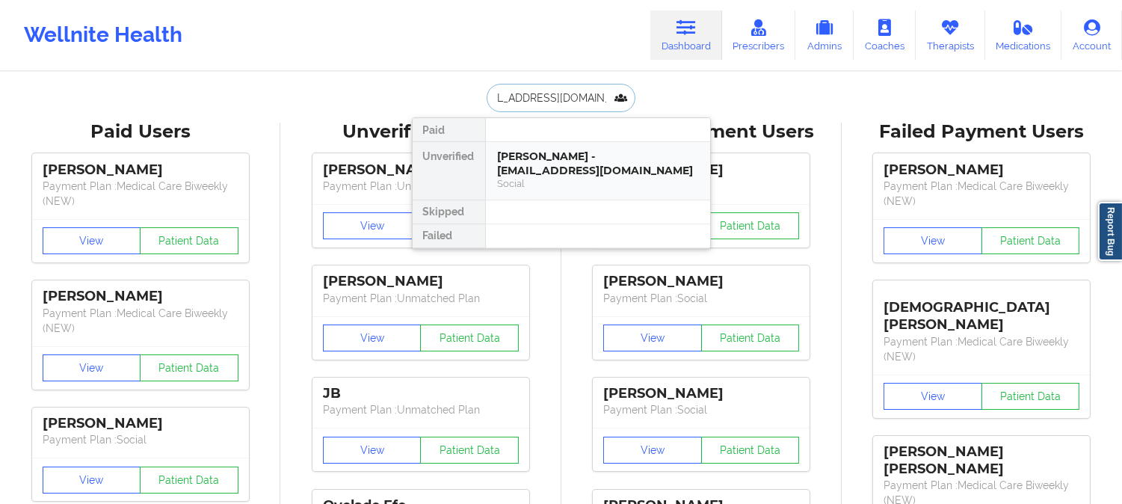
click at [565, 161] on div "jonathan W stevens - jonnystevens1990@gmail.com" at bounding box center [598, 163] width 200 height 28
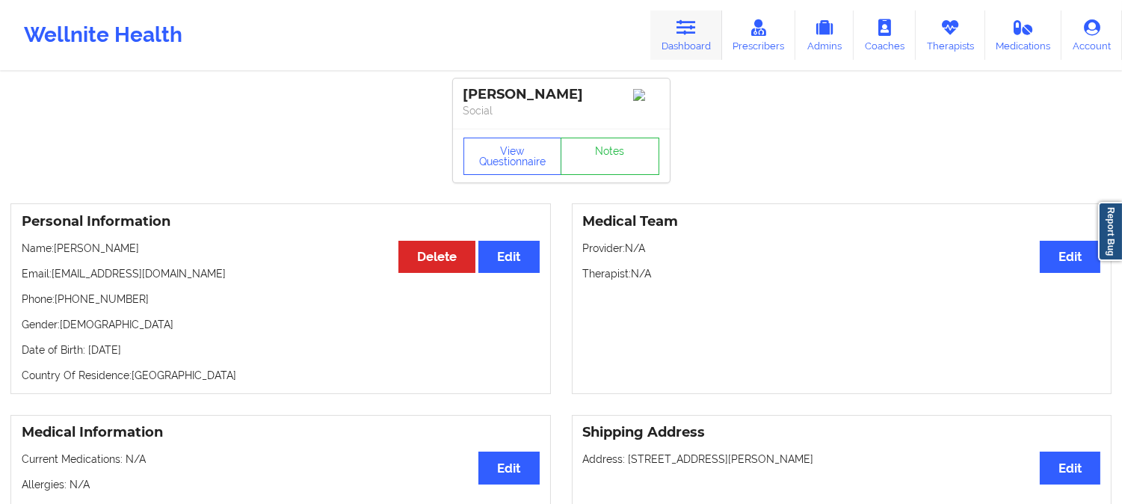
click at [682, 21] on icon at bounding box center [685, 27] width 19 height 16
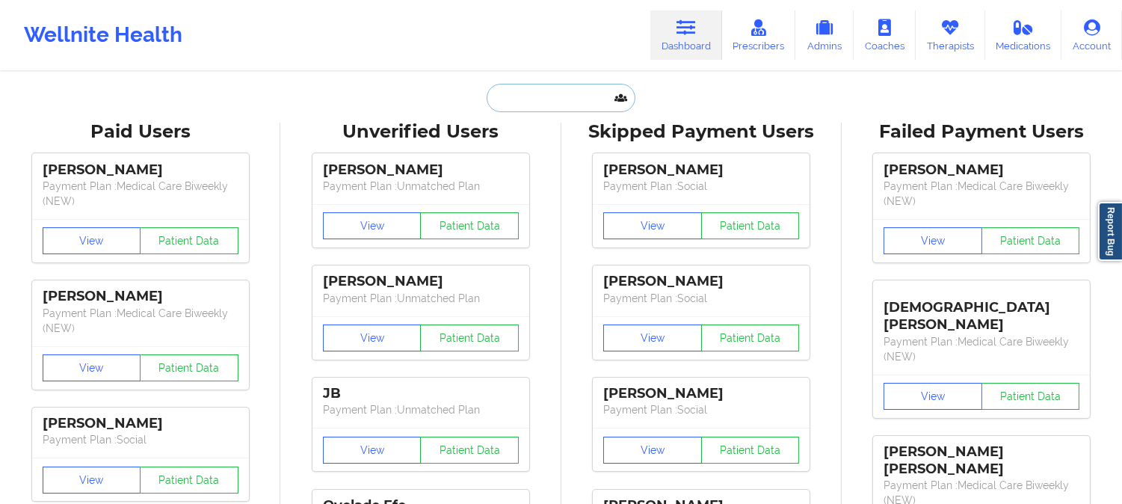
click at [580, 92] on input "text" at bounding box center [561, 98] width 148 height 28
paste input "Yessenia Soto"
type input "Yessenia Soto"
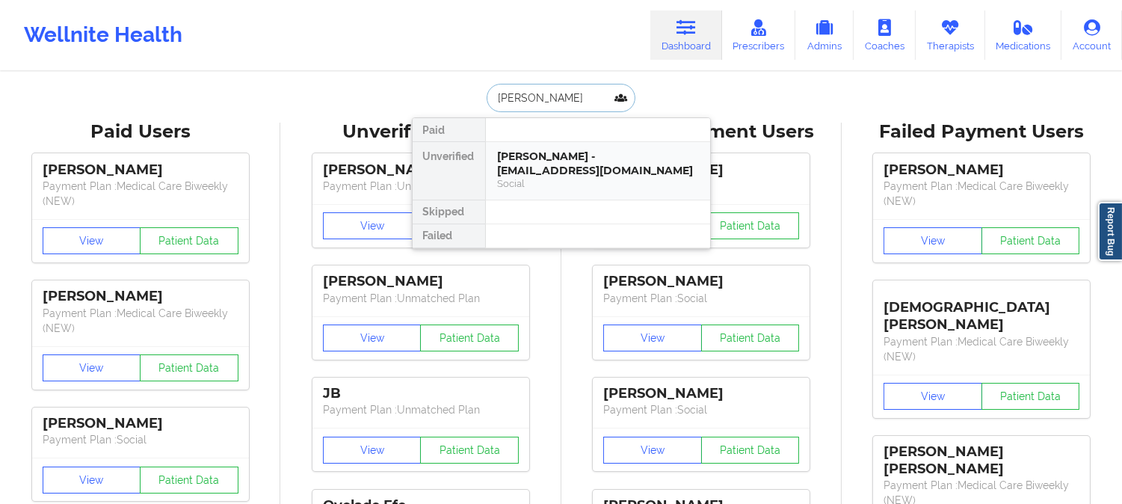
click at [542, 168] on div "Yessenia Soto - yes_soto05@yahoo.com" at bounding box center [598, 163] width 200 height 28
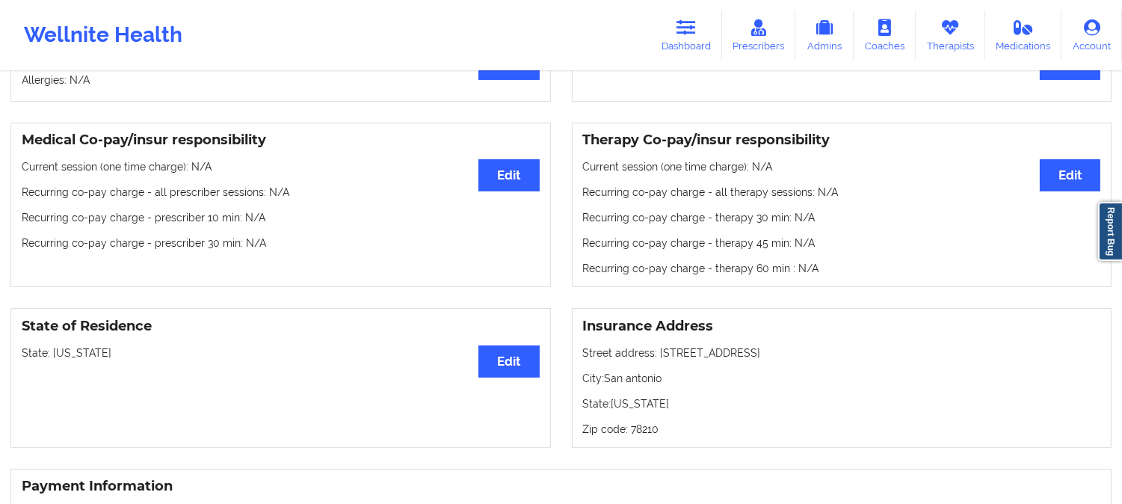
scroll to position [415, 0]
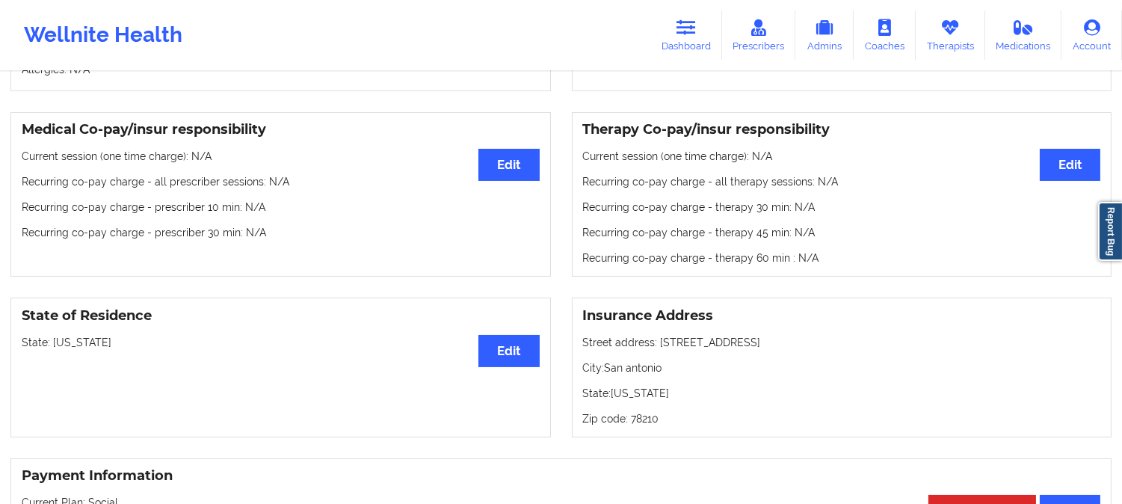
drag, startPoint x: 546, startPoint y: 372, endPoint x: 478, endPoint y: 278, distance: 115.7
click at [609, 194] on div "Therapy Co-pay/insur responsibility Edit Current session (one time charge): N/A…" at bounding box center [842, 194] width 540 height 165
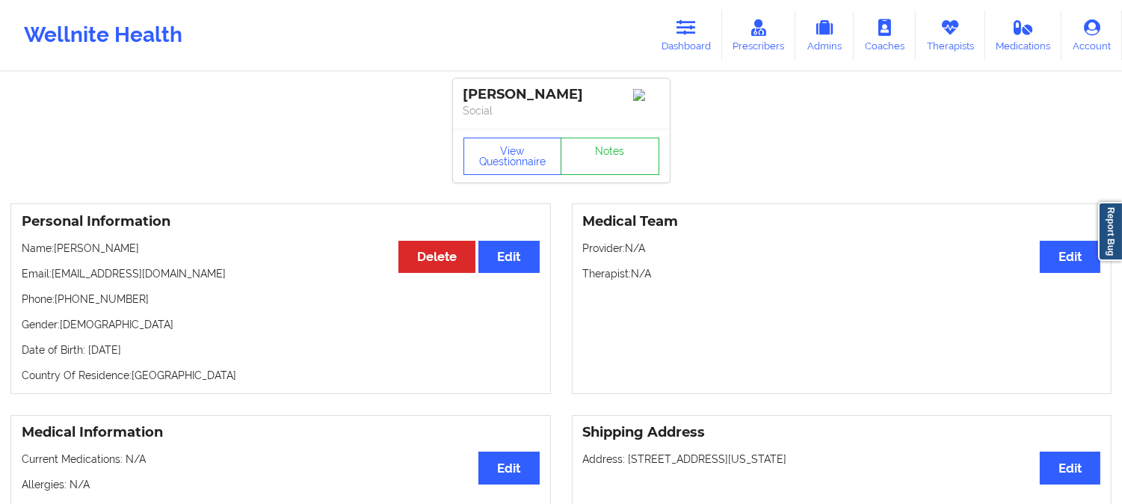
click at [688, 25] on icon at bounding box center [685, 27] width 19 height 16
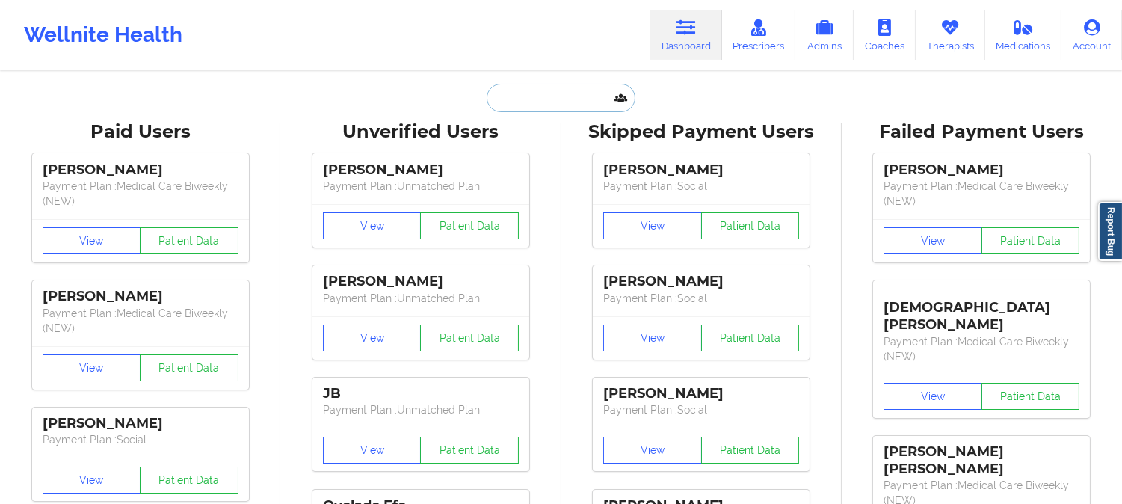
click at [561, 102] on input "text" at bounding box center [561, 98] width 148 height 28
paste input "DOMINICK DEMATTIA"
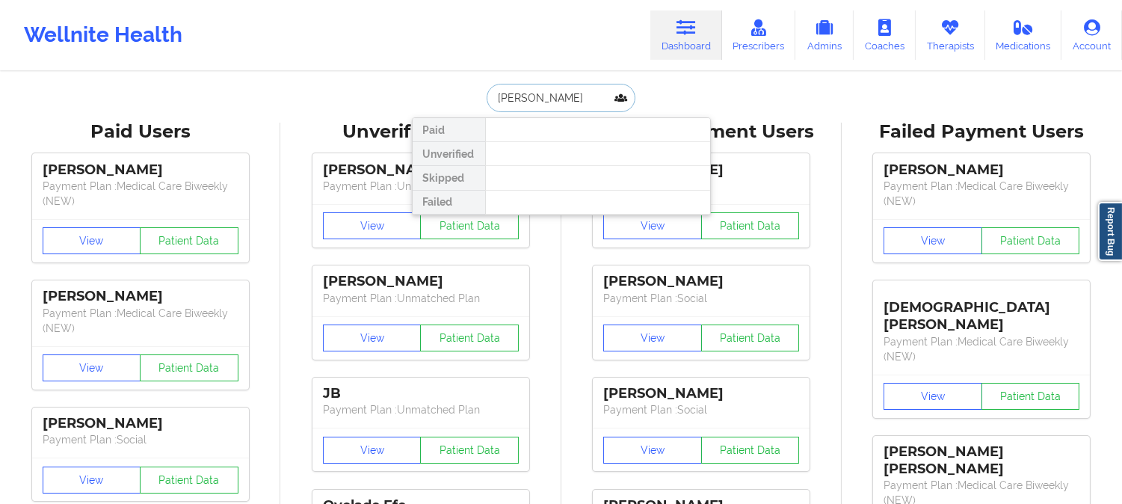
paste input "ISABELLE I DENNY"
type input "ISABELLE I DENNY"
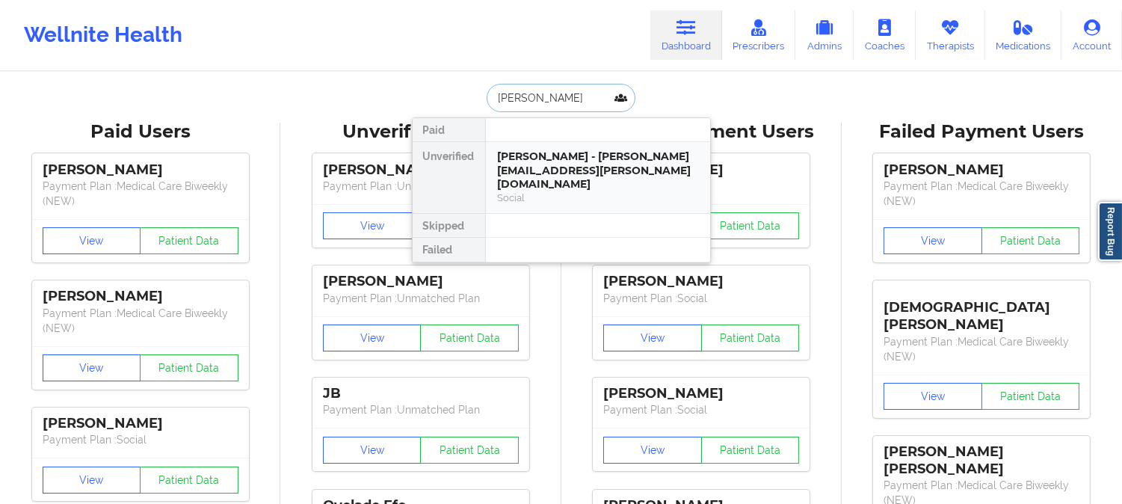
click at [553, 159] on div "ISABELLE I DENNY - isabelle.denny@gmail.com" at bounding box center [598, 170] width 200 height 42
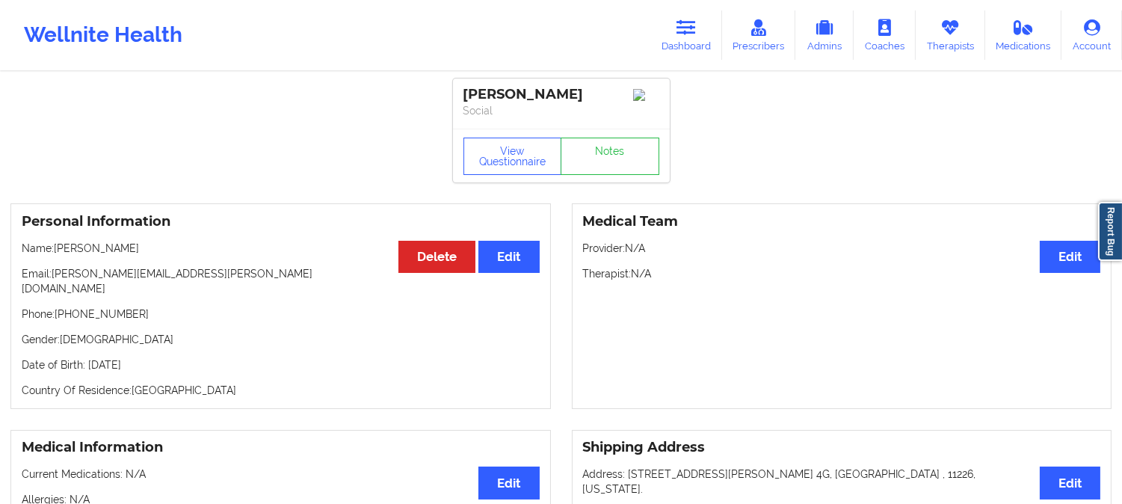
drag, startPoint x: 155, startPoint y: 250, endPoint x: 55, endPoint y: 252, distance: 100.9
click at [55, 252] on p "Name: ISABELLE I DENNY" at bounding box center [281, 248] width 518 height 15
click at [696, 26] on icon at bounding box center [685, 27] width 19 height 16
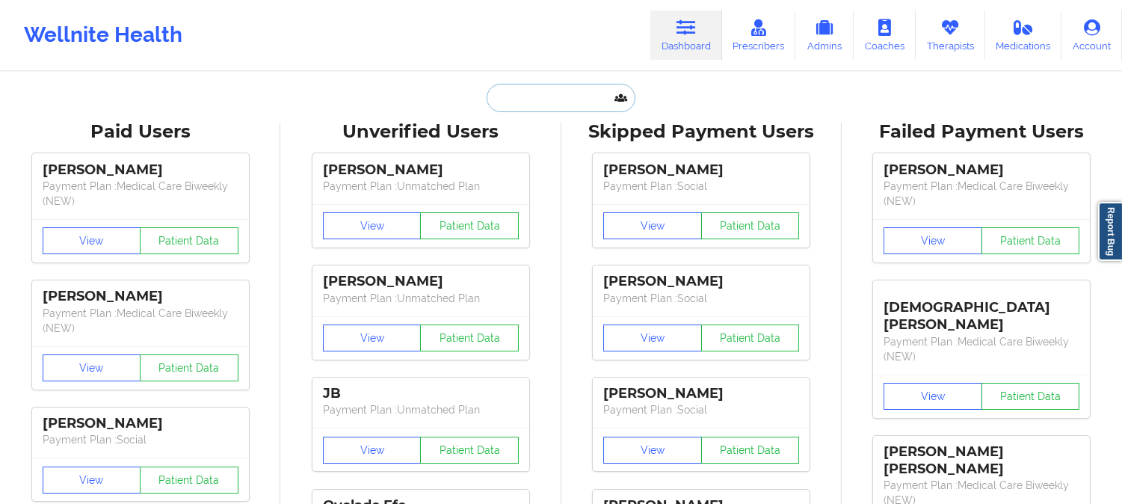
click at [536, 105] on input "text" at bounding box center [561, 98] width 148 height 28
paste input "Lauren Zito"
type input "Lauren Zito"
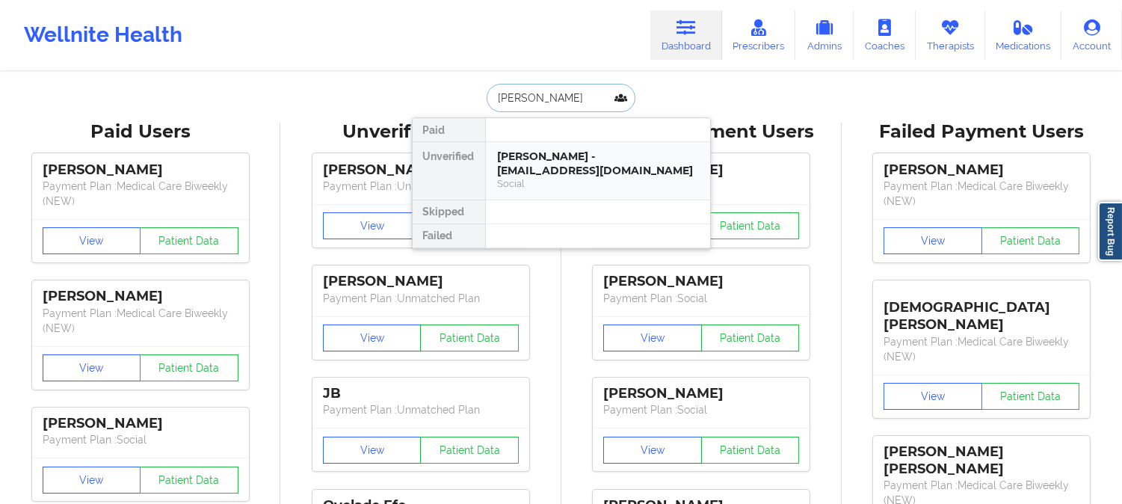
click at [538, 159] on div "Lauren Zito - laurenzitomua@gmail.com" at bounding box center [598, 163] width 200 height 28
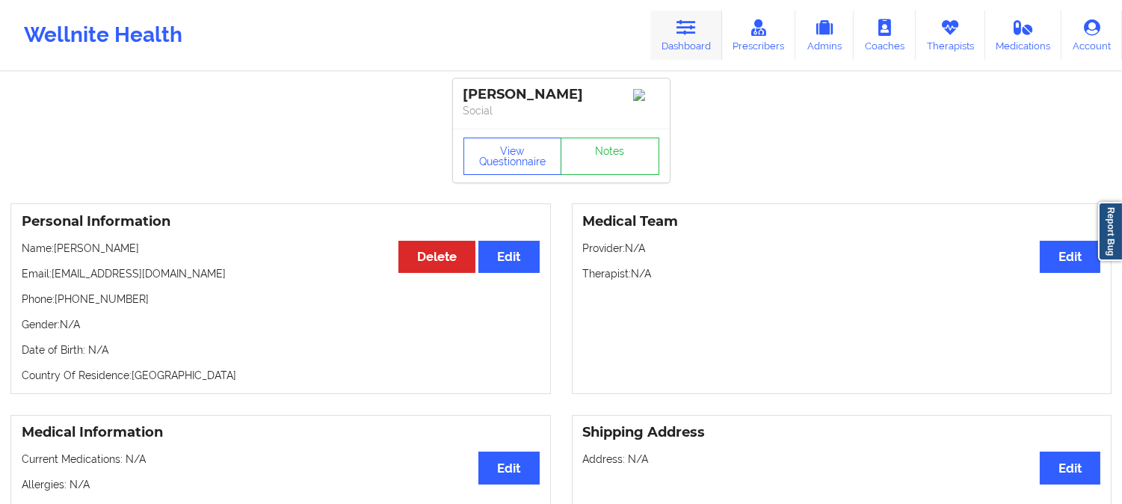
click at [694, 25] on icon at bounding box center [685, 27] width 19 height 16
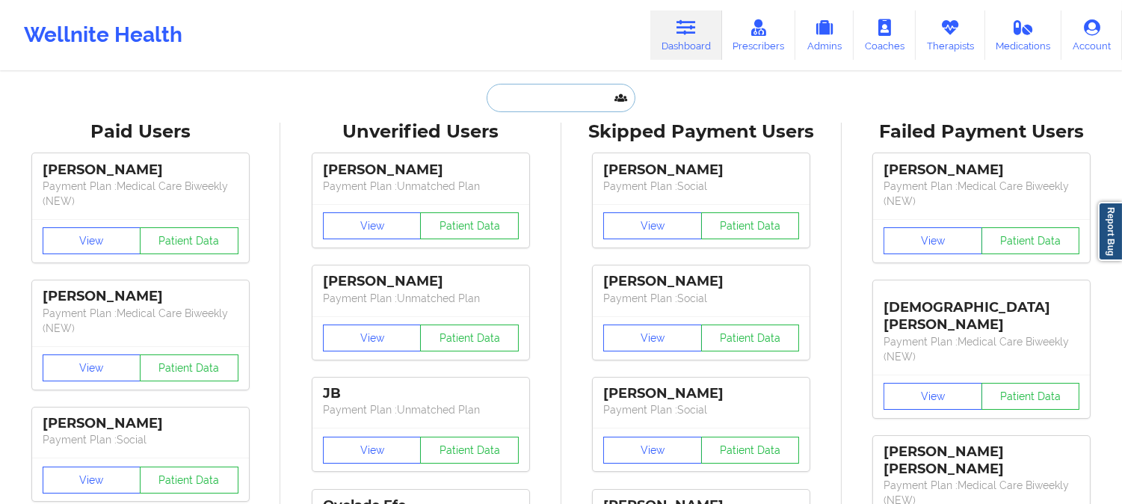
click at [585, 103] on input "text" at bounding box center [561, 98] width 148 height 28
paste input "ANGELA TURNER"
type input "ANGELA TURNER"
paste input "JESSICA WESTBROOK"
type input "JESSICA WESTBROOK"
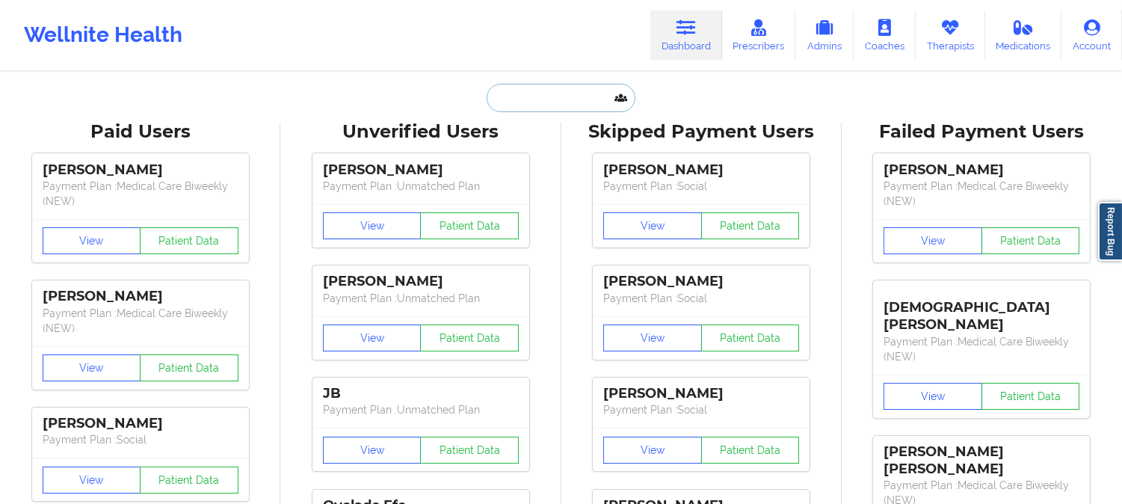
paste input "Victor Hodgins"
type input "Victor Hodgins"
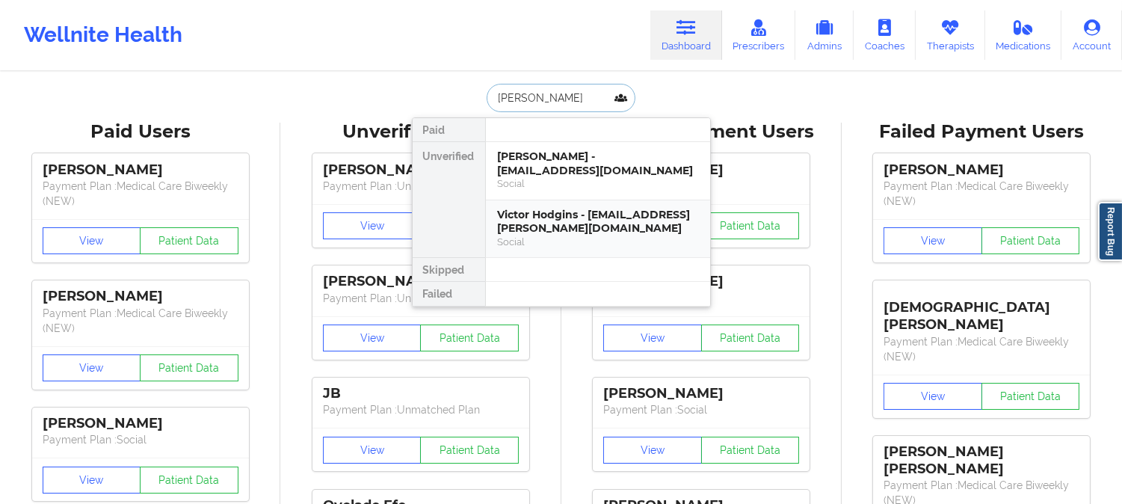
click at [619, 219] on div "Victor Hodgins - victor.hodgins@gmail.com" at bounding box center [598, 222] width 200 height 28
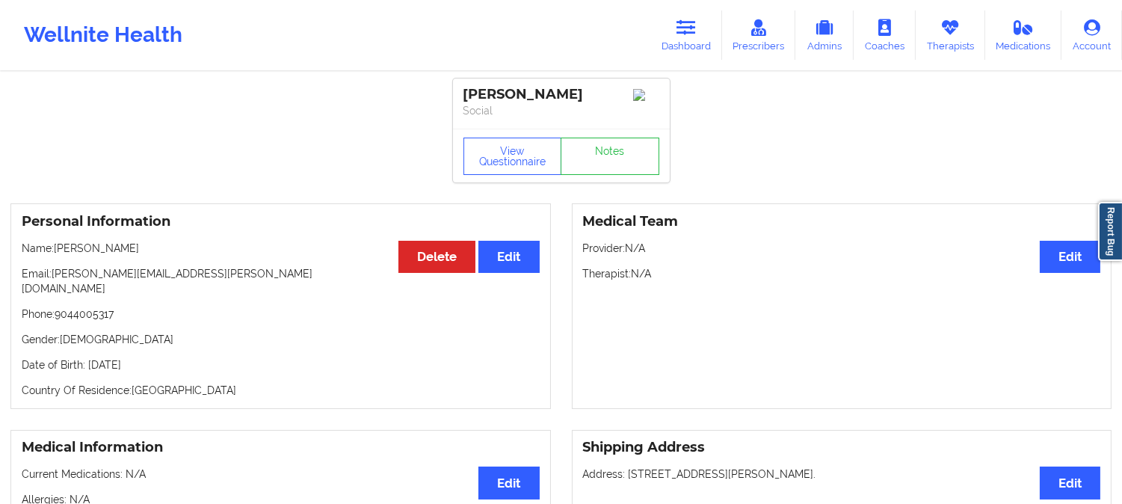
drag, startPoint x: 132, startPoint y: 252, endPoint x: 57, endPoint y: 253, distance: 74.7
click at [57, 253] on p "Name: Victor Hodgins" at bounding box center [281, 248] width 518 height 15
click at [690, 28] on icon at bounding box center [685, 27] width 19 height 16
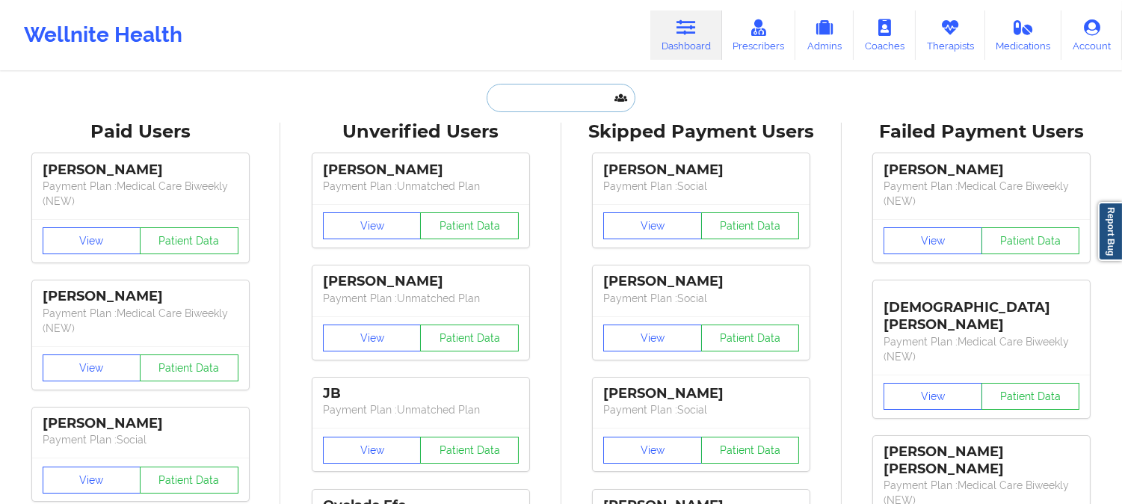
click at [567, 100] on input "text" at bounding box center [561, 98] width 148 height 28
paste input "YANELIZ CRUZ"
type input "YANELIZ CRUZ"
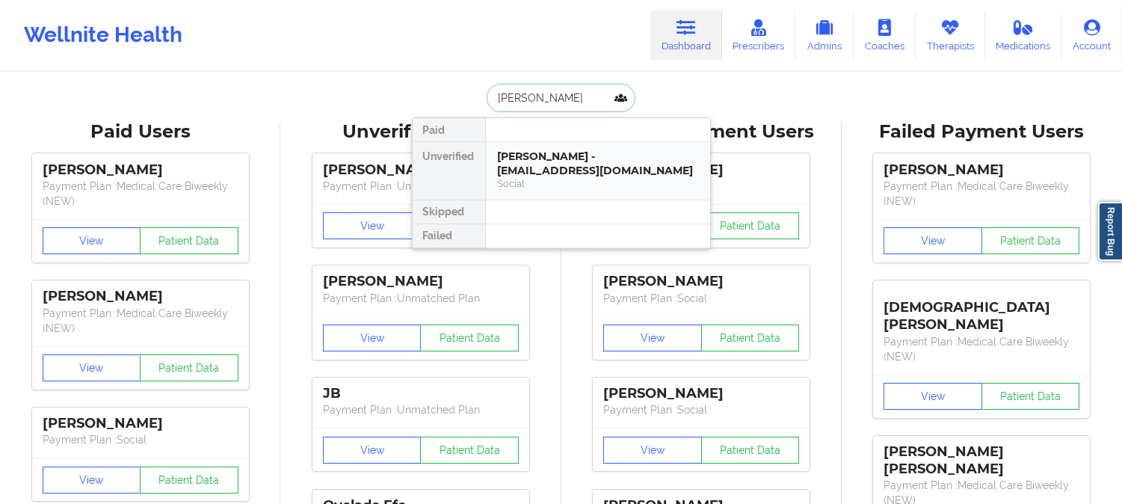
click at [544, 170] on div "Yaneliz Cruz - papaangel1226@gmail.com" at bounding box center [598, 163] width 200 height 28
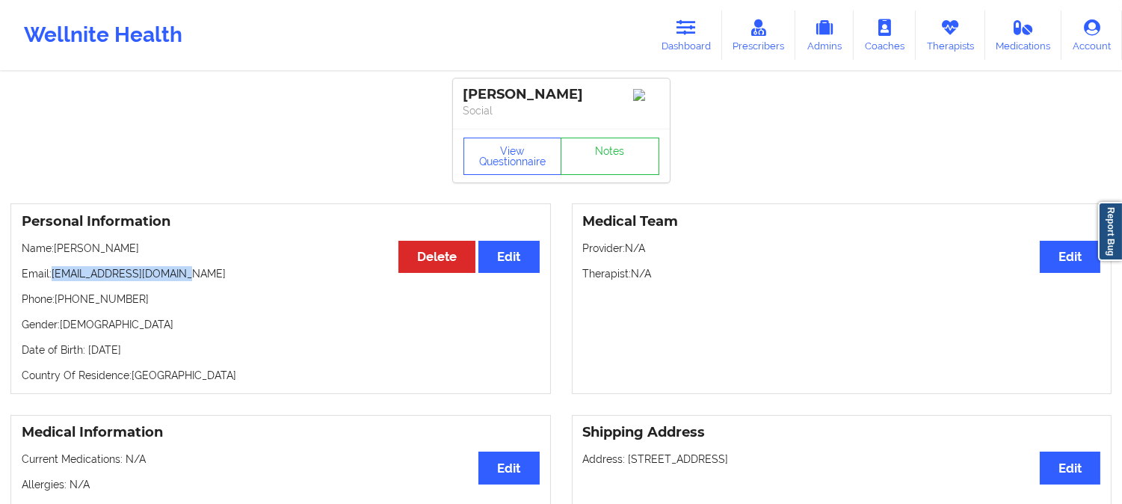
drag, startPoint x: 198, startPoint y: 275, endPoint x: 55, endPoint y: 280, distance: 143.6
click at [55, 280] on p "Email: papaangel1226@gmail.com" at bounding box center [281, 273] width 518 height 15
drag, startPoint x: 125, startPoint y: 255, endPoint x: 57, endPoint y: 253, distance: 68.0
click at [57, 253] on p "Name: Yaneliz Cruz" at bounding box center [281, 248] width 518 height 15
click at [64, 255] on p "Name: Yaneliz Cruz" at bounding box center [281, 248] width 518 height 15
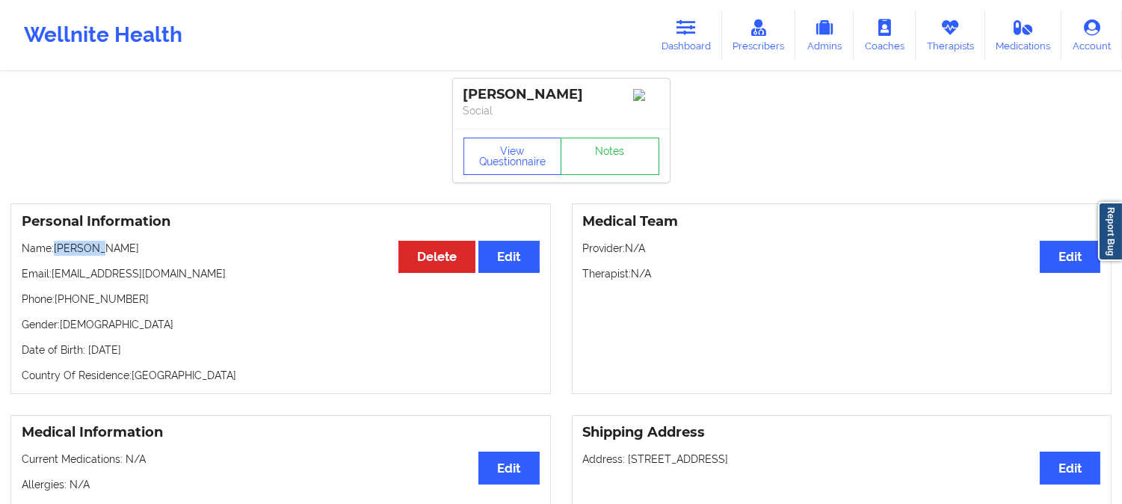
click at [64, 255] on p "Name: Yaneliz Cruz" at bounding box center [281, 248] width 518 height 15
click at [138, 247] on p "Name: Yaneliz Cruz" at bounding box center [281, 248] width 518 height 15
drag, startPoint x: 132, startPoint y: 248, endPoint x: 57, endPoint y: 248, distance: 75.5
click at [57, 248] on p "Name: Yaneliz Cruz" at bounding box center [281, 248] width 518 height 15
click at [695, 16] on link "Dashboard" at bounding box center [686, 34] width 72 height 49
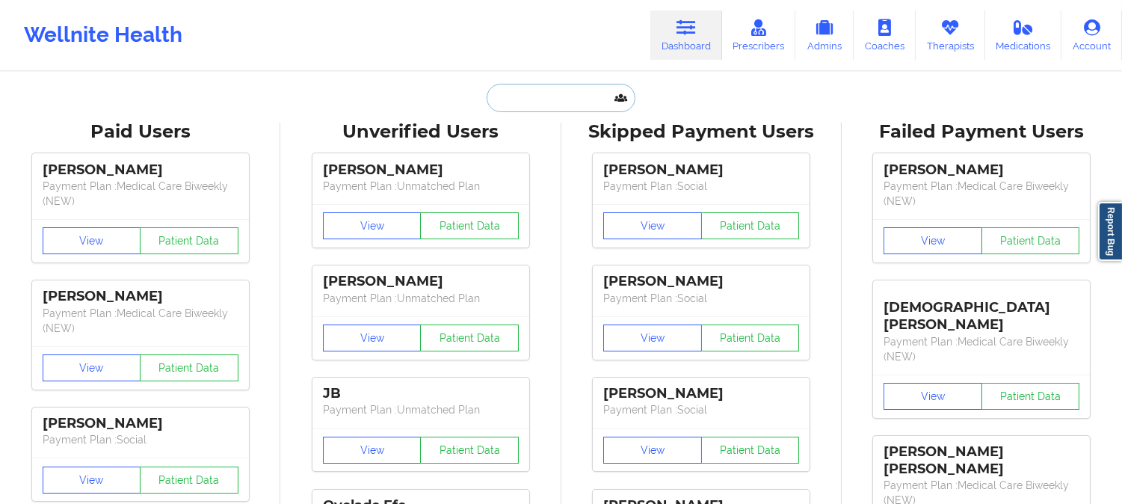
click at [557, 95] on input "text" at bounding box center [561, 98] width 148 height 28
paste input "Ann Zakaluk"
type input "Ann Zakaluk"
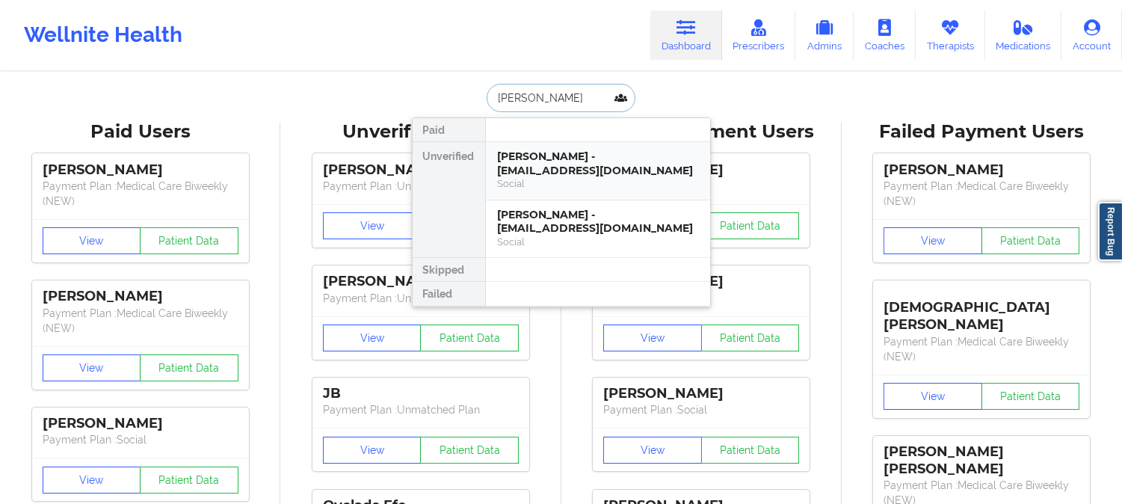
click at [555, 176] on div "Ann Zakaluk - annabellezakaluk@gmail.com" at bounding box center [598, 163] width 200 height 28
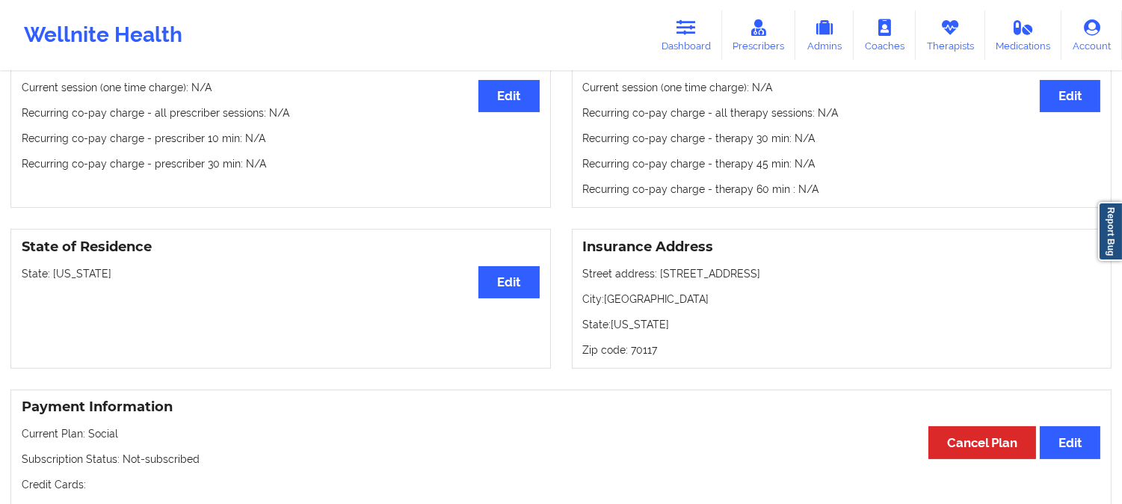
scroll to position [498, 0]
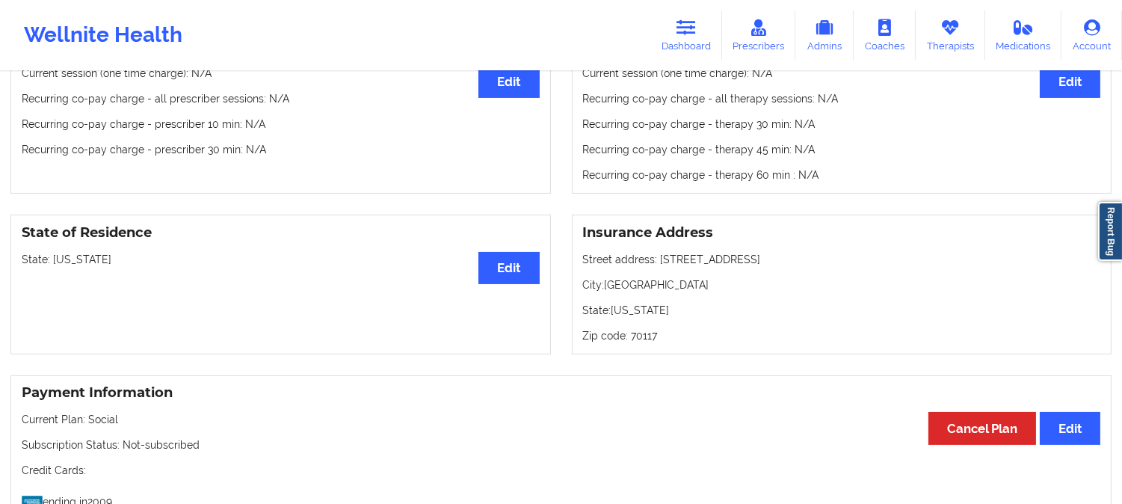
click at [75, 263] on p "State: Louisiana" at bounding box center [281, 259] width 518 height 15
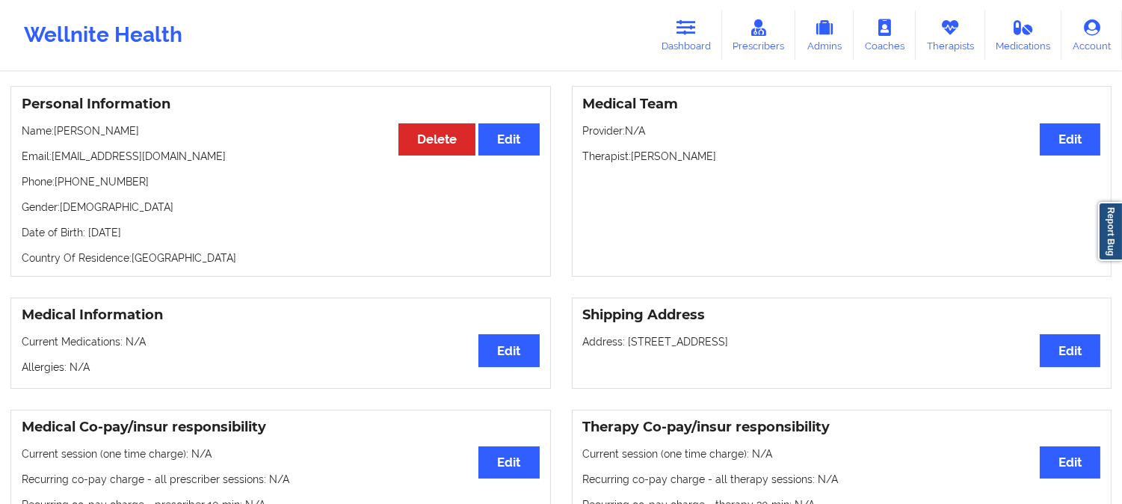
scroll to position [0, 0]
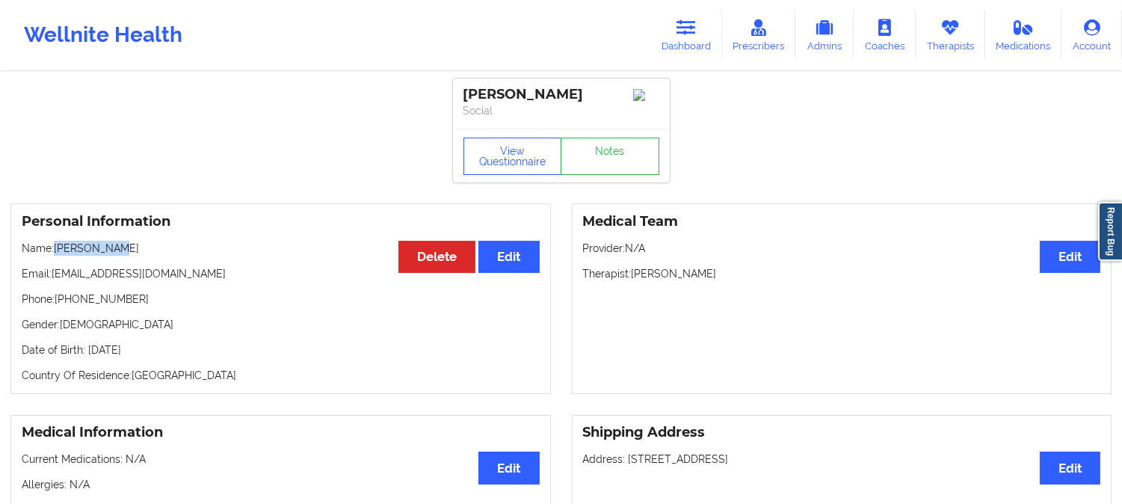
drag, startPoint x: 140, startPoint y: 254, endPoint x: 54, endPoint y: 259, distance: 86.1
click at [54, 256] on p "Name: Ann Zakaluk" at bounding box center [281, 248] width 518 height 15
click at [118, 256] on p "Name: Ann Zakaluk" at bounding box center [281, 248] width 518 height 15
drag, startPoint x: 118, startPoint y: 256, endPoint x: 63, endPoint y: 252, distance: 55.4
click at [63, 252] on p "Name: Ann Zakaluk" at bounding box center [281, 248] width 518 height 15
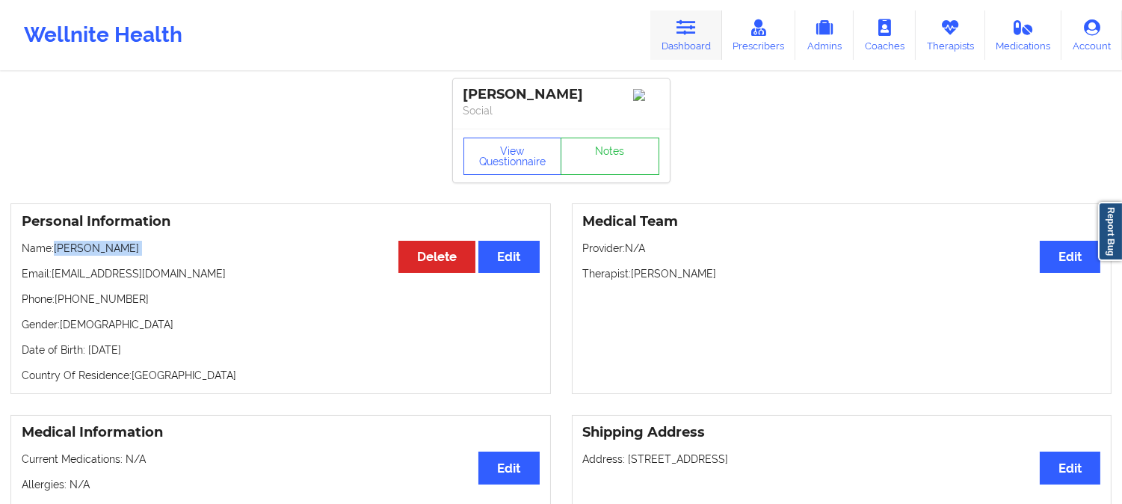
click at [685, 28] on icon at bounding box center [685, 27] width 19 height 16
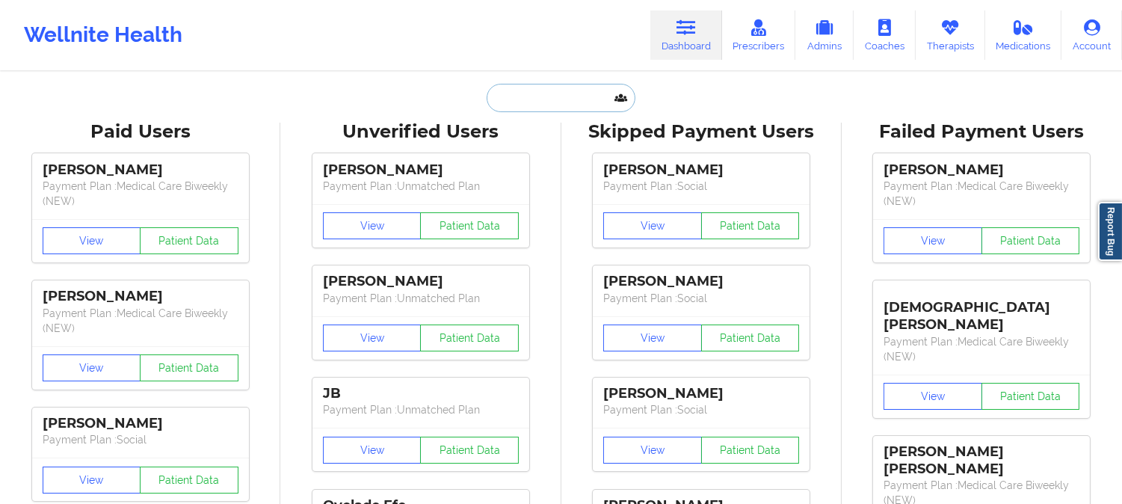
click at [546, 93] on input "text" at bounding box center [561, 98] width 148 height 28
paste input "Vincent Morrone"
type input "Vincent Morrone"
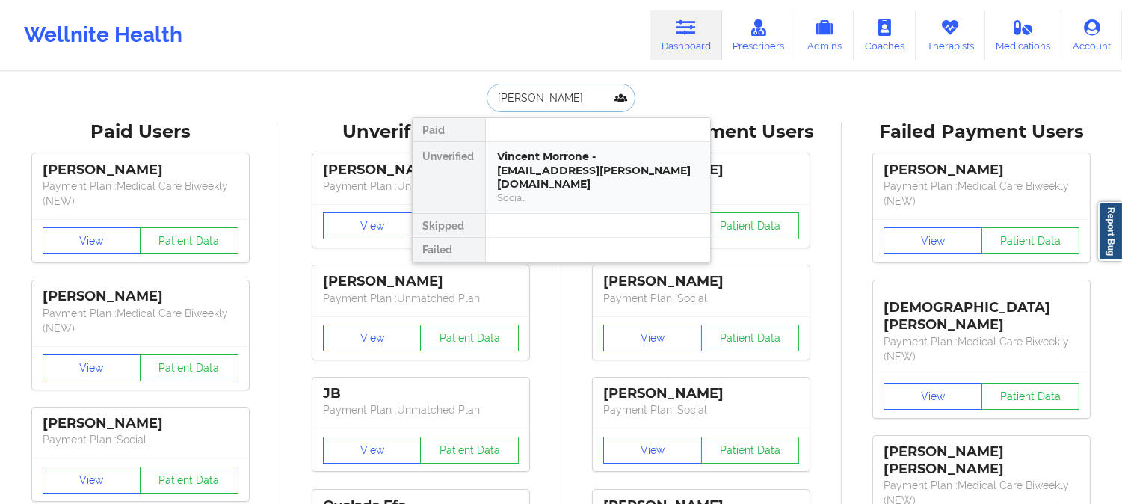
click at [594, 172] on div "Vincent Morrone - vincent.morrone@gmail.com" at bounding box center [598, 170] width 200 height 42
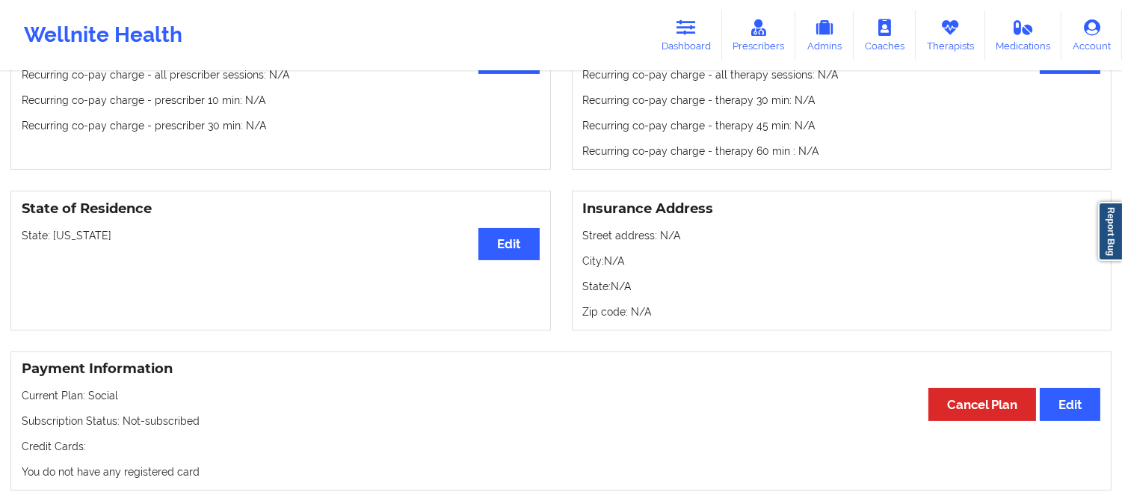
scroll to position [498, 0]
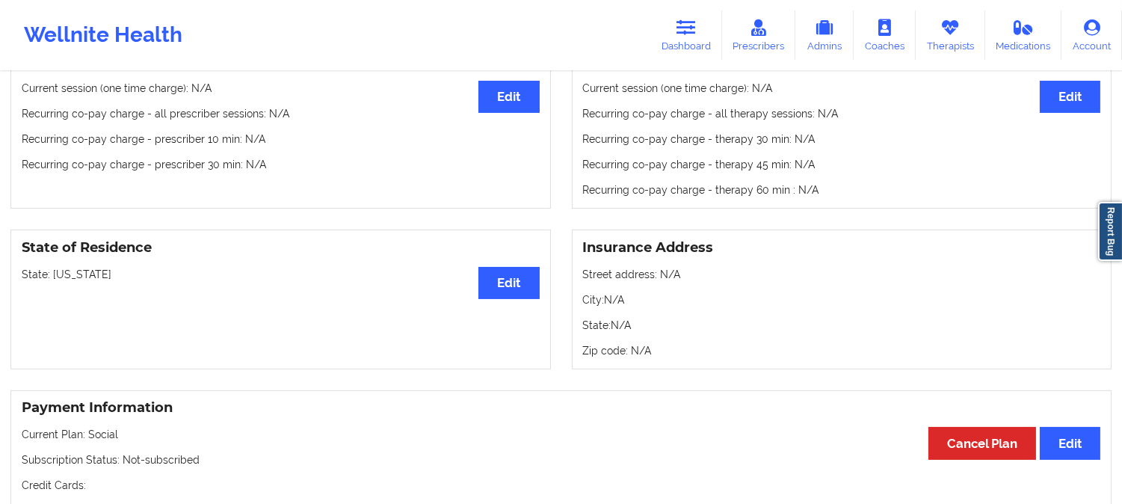
drag, startPoint x: 317, startPoint y: 412, endPoint x: 327, endPoint y: 371, distance: 41.7
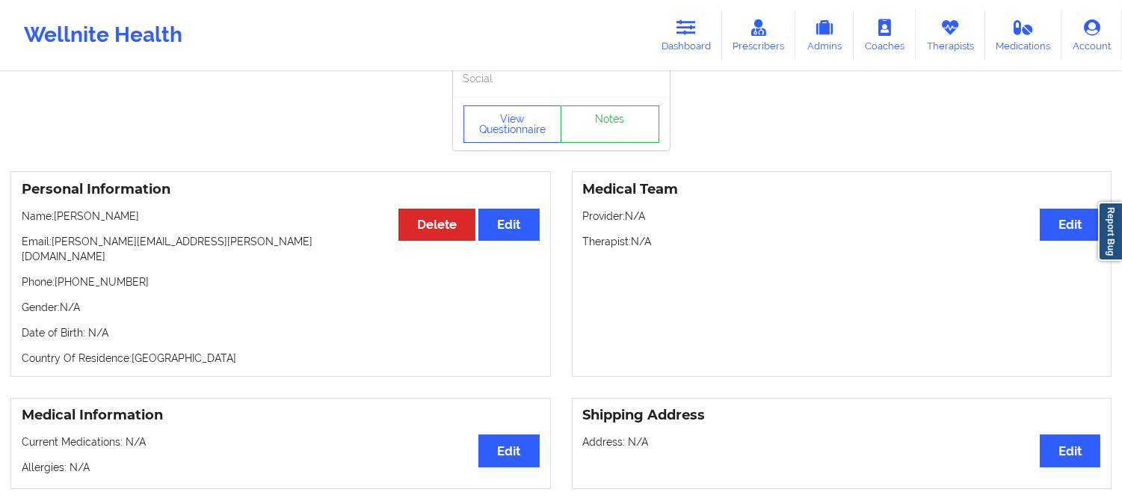
scroll to position [0, 0]
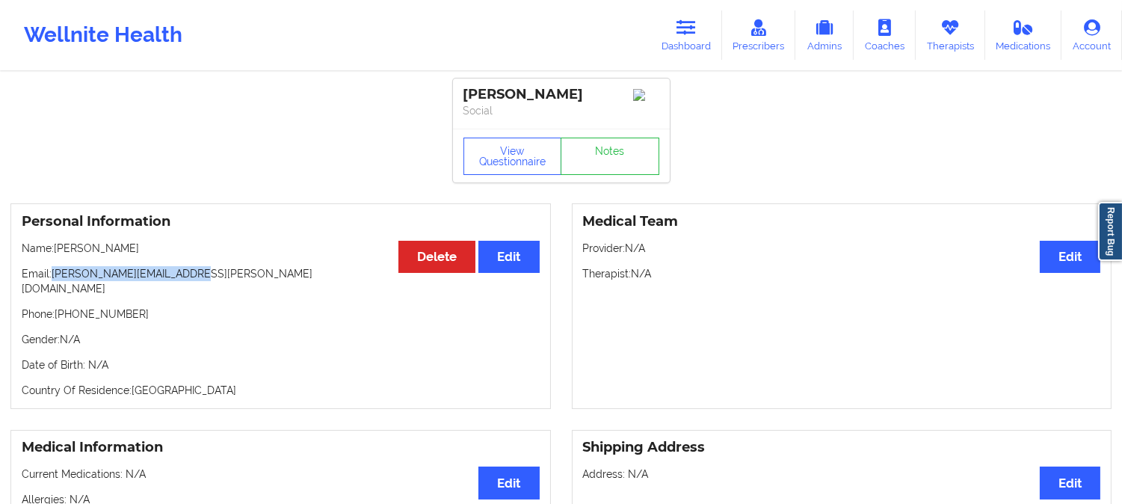
drag, startPoint x: 203, startPoint y: 277, endPoint x: 55, endPoint y: 277, distance: 148.0
click at [55, 277] on p "Email: vincent.morrone@gmail.com" at bounding box center [281, 281] width 518 height 30
drag, startPoint x: 148, startPoint y: 250, endPoint x: 56, endPoint y: 250, distance: 91.9
click at [56, 250] on p "Name: Vincent Morrone" at bounding box center [281, 248] width 518 height 15
drag, startPoint x: 203, startPoint y: 282, endPoint x: 55, endPoint y: 279, distance: 148.8
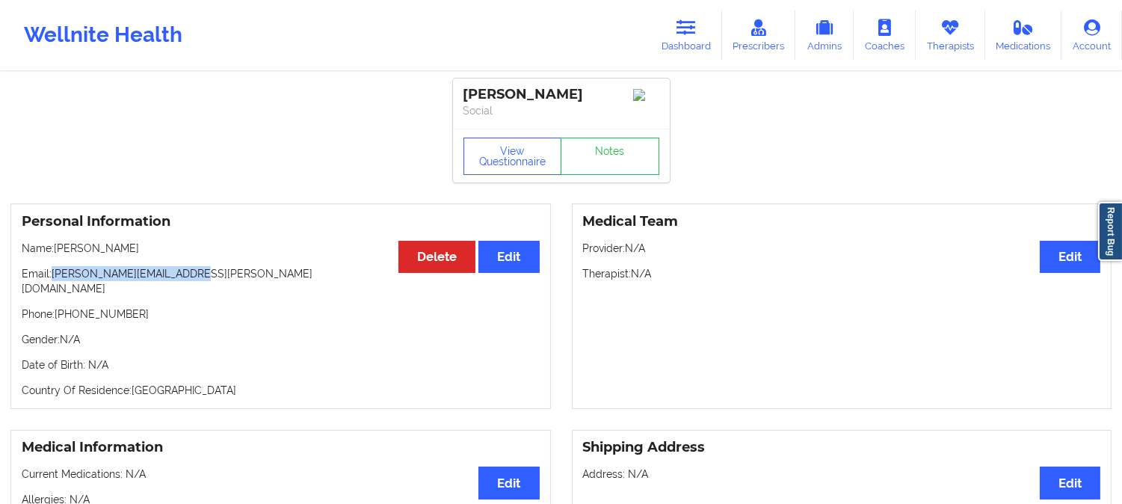
click at [55, 279] on p "Email: vincent.morrone@gmail.com" at bounding box center [281, 281] width 518 height 30
click at [67, 251] on p "Name: Vincent Morrone" at bounding box center [281, 248] width 518 height 15
drag, startPoint x: 67, startPoint y: 251, endPoint x: 92, endPoint y: 251, distance: 24.7
click at [67, 251] on p "Name: Vincent Morrone" at bounding box center [281, 248] width 518 height 15
click at [691, 28] on icon at bounding box center [685, 27] width 19 height 16
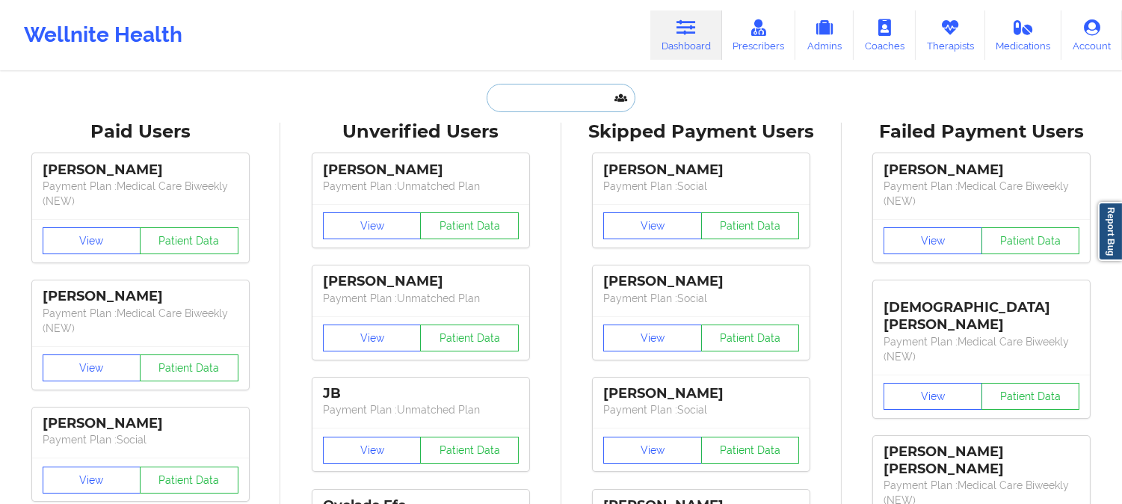
click at [564, 102] on input "text" at bounding box center [561, 98] width 148 height 28
paste input "Vincent"
type input "Vincent"
click at [416, 102] on div "Paid Unverified Vincent Villeneuve - vincent.villeneuve@gmail.com Social Vincen…" at bounding box center [561, 98] width 299 height 28
click at [576, 99] on input "text" at bounding box center [561, 98] width 148 height 28
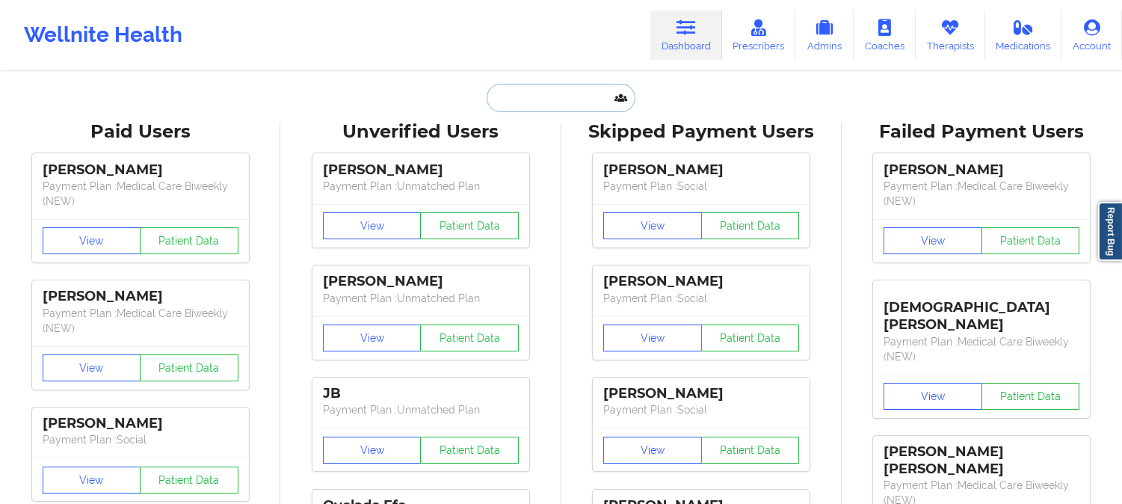
paste input "Jonathan Stevens"
type input "Jonathan Stevens"
paste input "jonnystevens1990@gmail.com"
type input "jonnystevens1990@gmail.com"
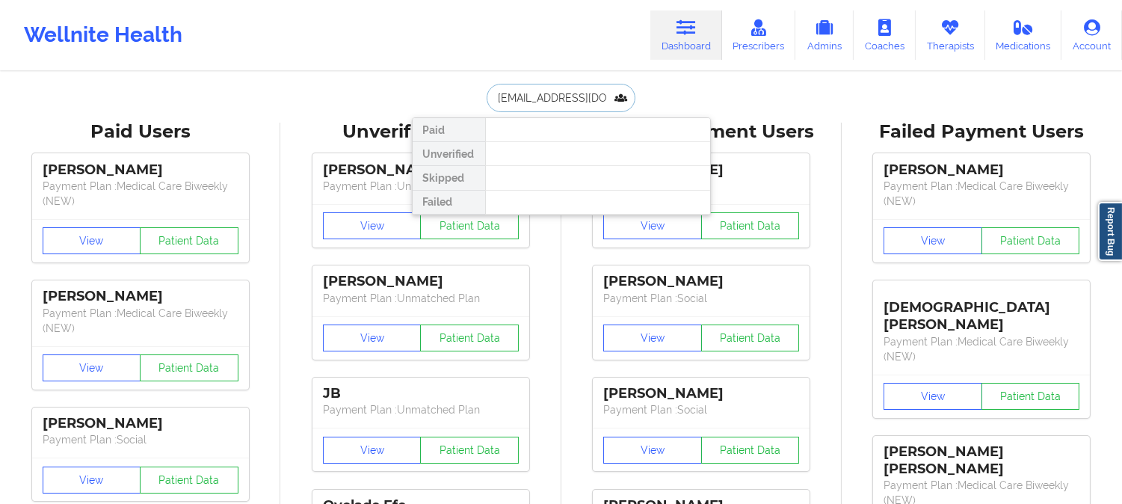
scroll to position [0, 28]
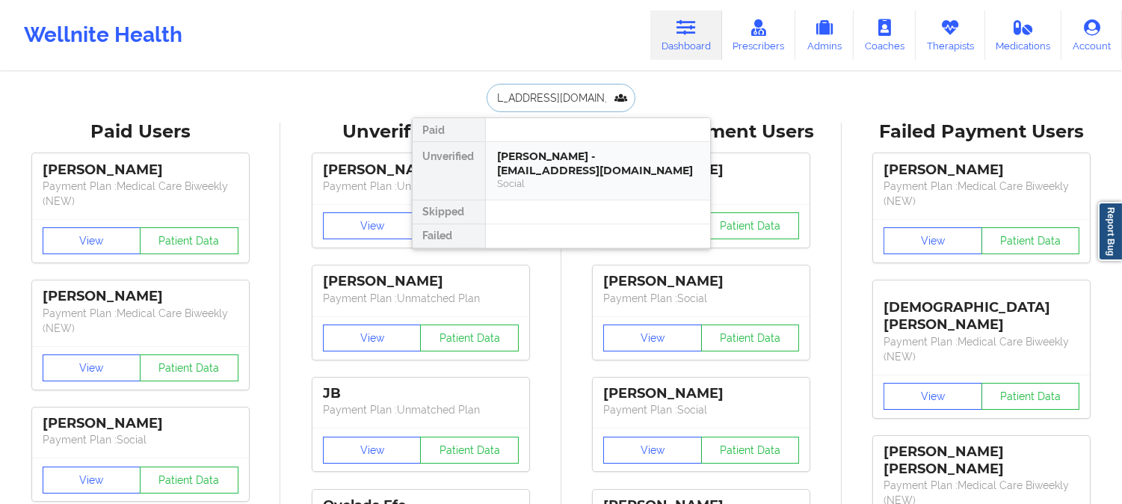
click at [577, 176] on div "jonathan W stevens - jonnystevens1990@gmail.com" at bounding box center [598, 163] width 200 height 28
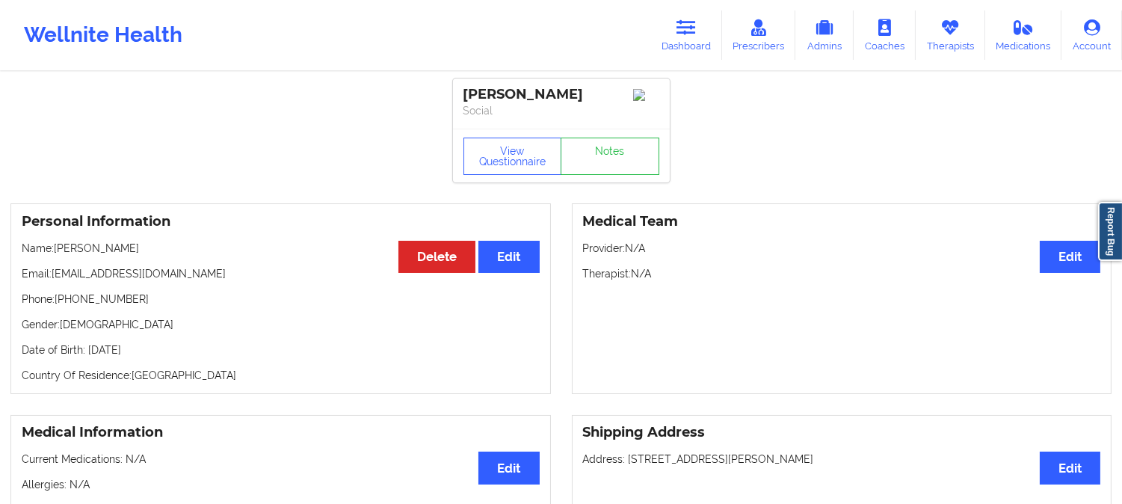
click at [78, 252] on p "Name: jonathan W stevens" at bounding box center [281, 248] width 518 height 15
click at [512, 154] on button "View Questionnaire" at bounding box center [512, 156] width 99 height 37
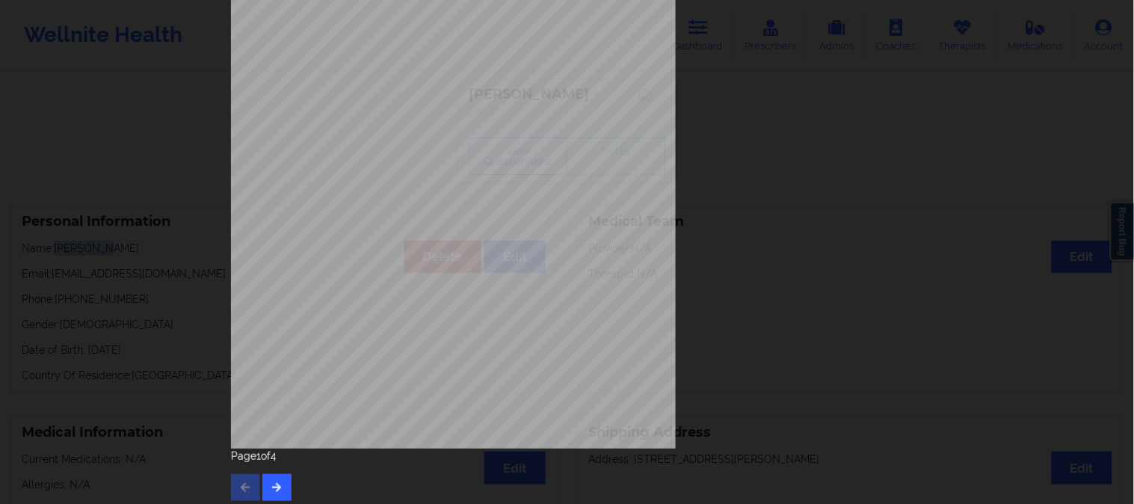
scroll to position [209, 0]
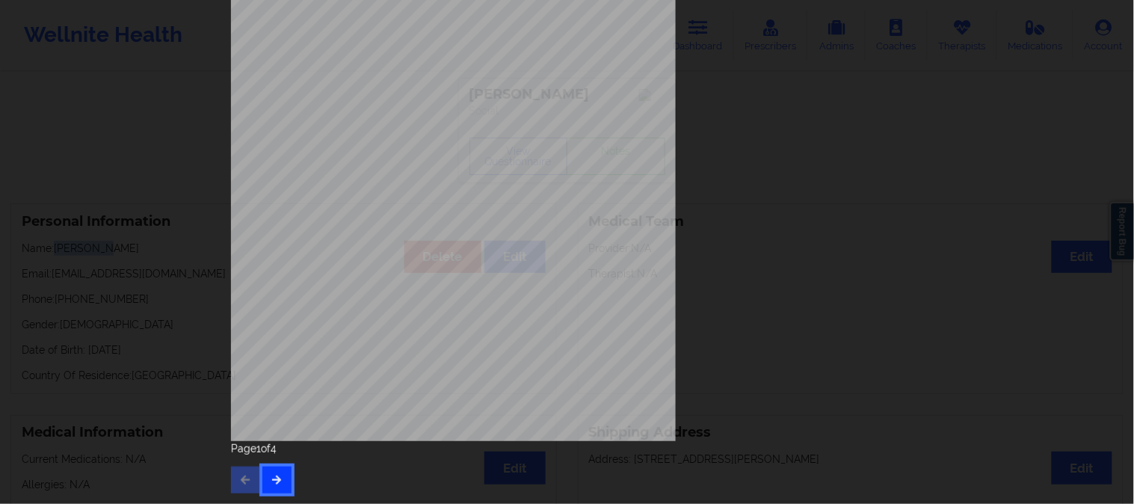
click at [279, 479] on icon "button" at bounding box center [277, 479] width 13 height 9
click at [262, 477] on button "button" at bounding box center [276, 479] width 29 height 27
click at [178, 288] on div "Back cover of insurance image Insurance company type details by patient commerc…" at bounding box center [567, 252] width 1134 height 504
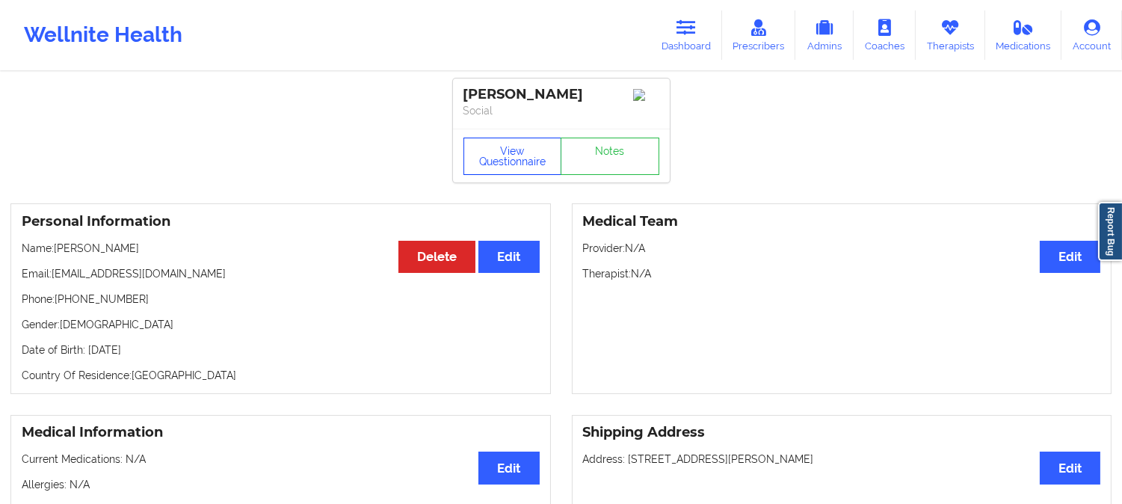
click at [525, 158] on button "View Questionnaire" at bounding box center [512, 156] width 99 height 37
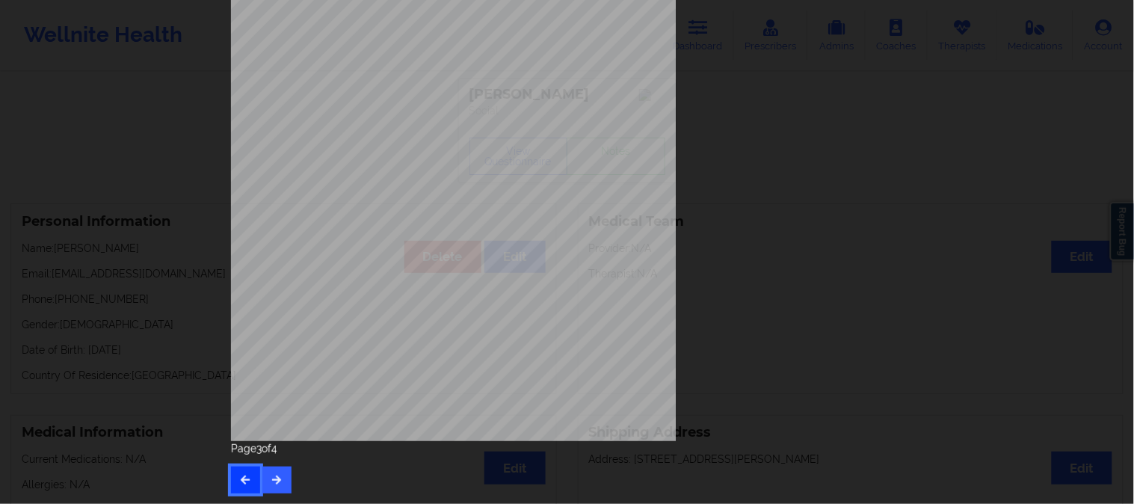
click at [241, 479] on icon "button" at bounding box center [245, 479] width 13 height 9
click at [242, 484] on button "button" at bounding box center [245, 479] width 29 height 27
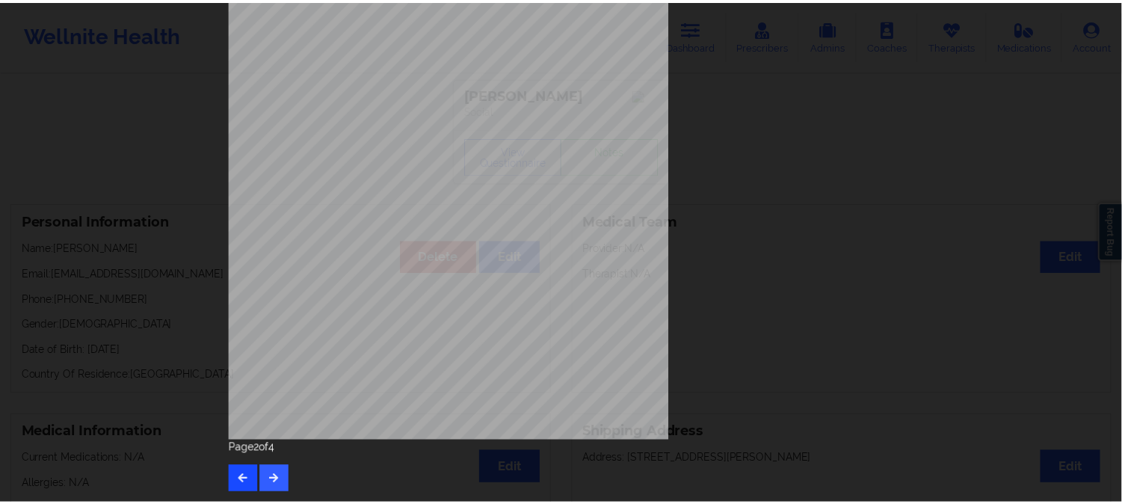
scroll to position [0, 0]
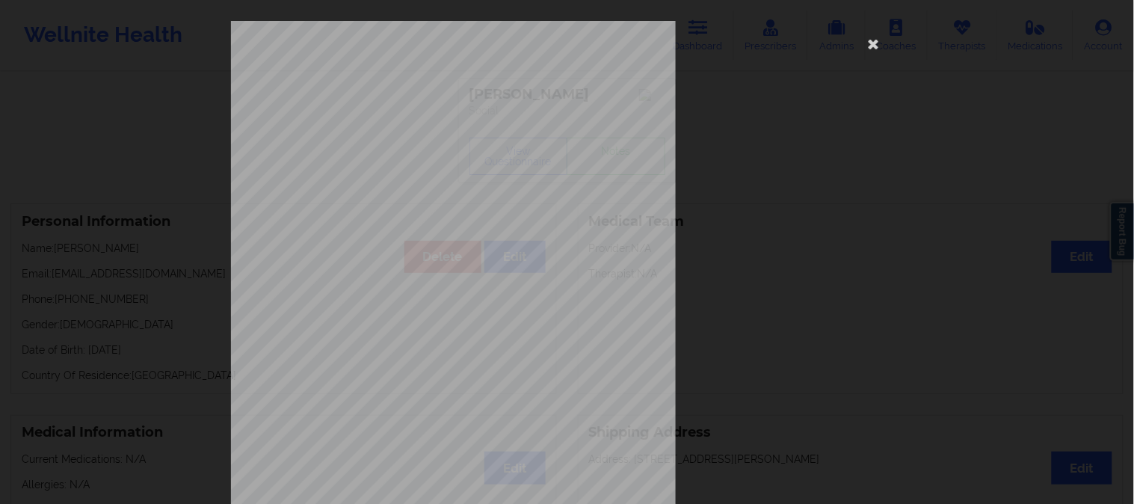
click at [40, 97] on div "1161 Mission St San Francisco, CA, 94103 What state do you live in ? Florida Fu…" at bounding box center [567, 252] width 1134 height 504
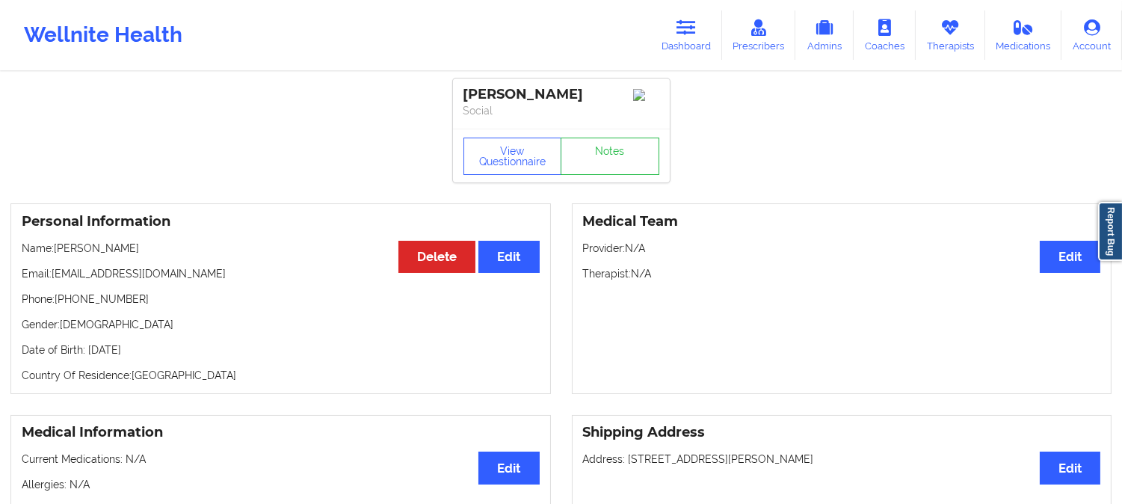
drag, startPoint x: 164, startPoint y: 249, endPoint x: 55, endPoint y: 244, distance: 109.2
click at [55, 244] on div "Personal Information Edit Delete Name: jonathan W stevens Email: jonnystevens19…" at bounding box center [280, 298] width 540 height 191
click at [775, 306] on div "Medical Team Edit Provider: N/A Therapist: N/A" at bounding box center [842, 298] width 540 height 191
drag, startPoint x: 155, startPoint y: 253, endPoint x: 54, endPoint y: 251, distance: 100.9
click at [54, 251] on p "Name: jonathan W stevens" at bounding box center [281, 248] width 518 height 15
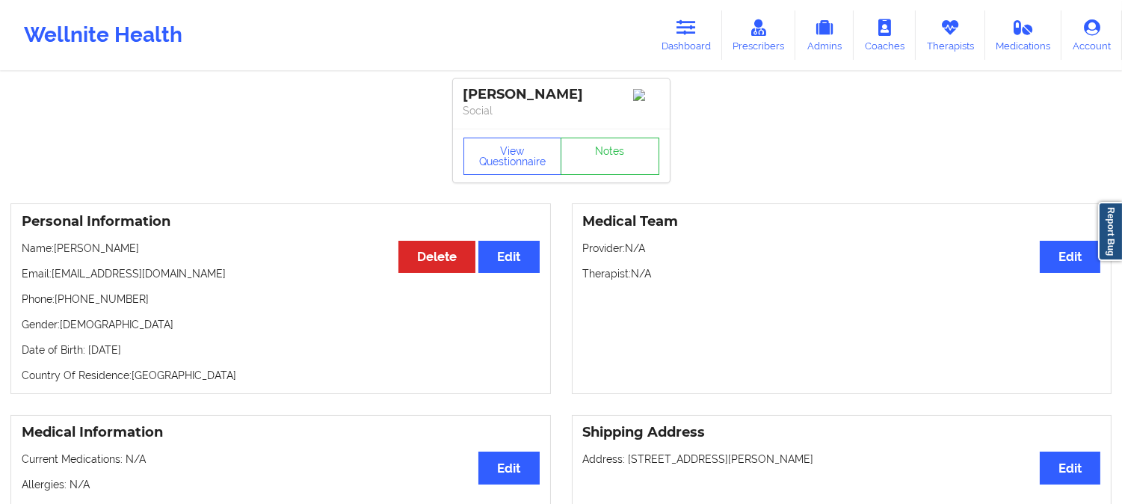
click at [177, 251] on p "Name: jonathan W stevens" at bounding box center [281, 248] width 518 height 15
drag, startPoint x: 170, startPoint y: 251, endPoint x: 55, endPoint y: 253, distance: 114.4
click at [55, 253] on p "Name: jonathan W stevens" at bounding box center [281, 248] width 518 height 15
click at [678, 40] on link "Dashboard" at bounding box center [686, 34] width 72 height 49
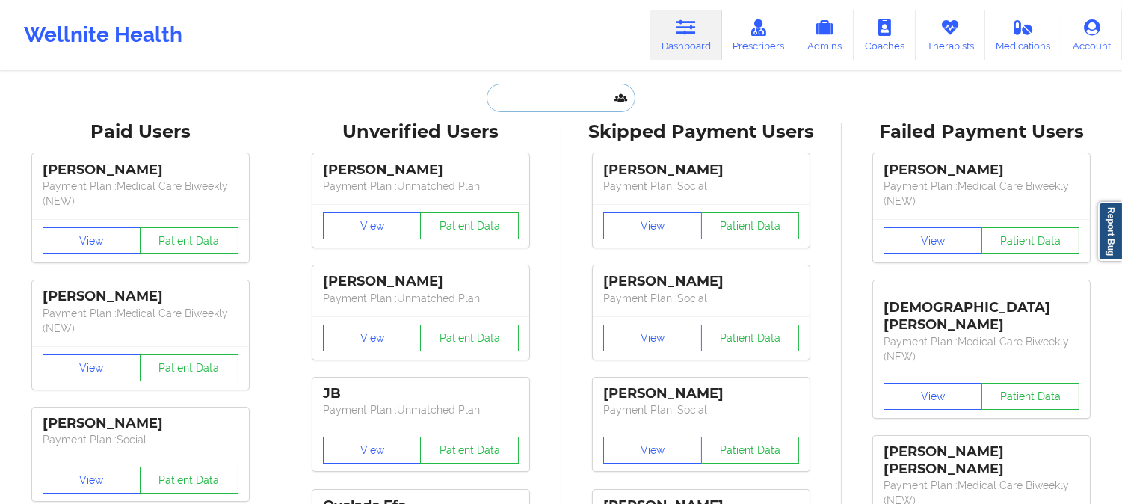
click at [569, 97] on input "text" at bounding box center [561, 98] width 148 height 28
paste input "fecman94@aol.com"
type input "fecman94@aol.com"
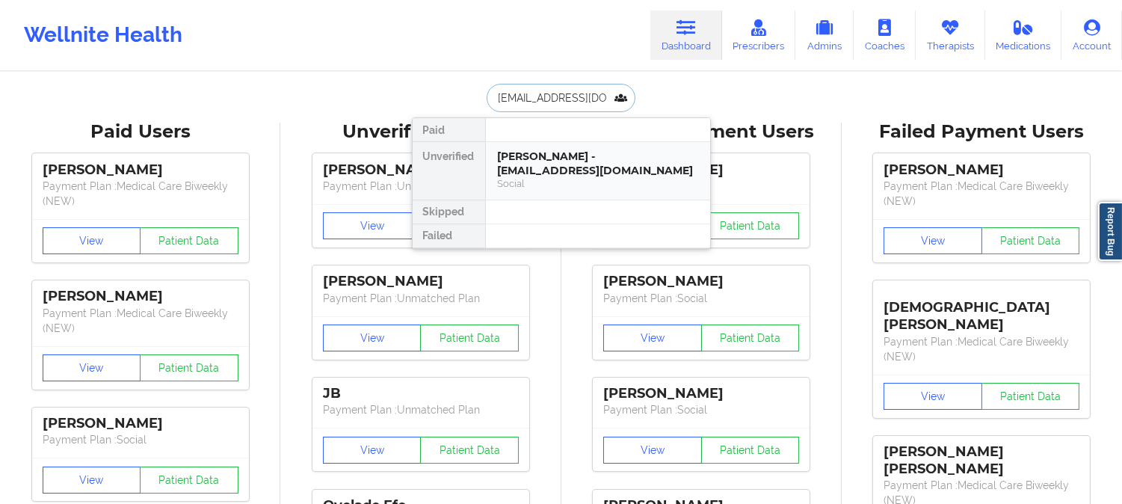
click at [543, 177] on div "Social" at bounding box center [598, 183] width 200 height 13
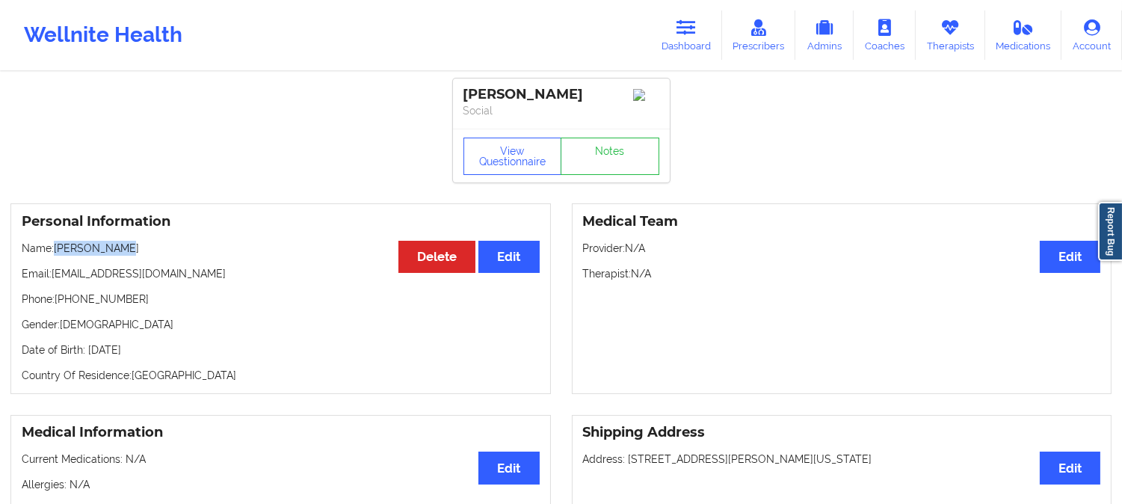
drag, startPoint x: 138, startPoint y: 253, endPoint x: 57, endPoint y: 255, distance: 80.7
click at [57, 255] on p "Name: Daniel B Zak" at bounding box center [281, 248] width 518 height 15
drag, startPoint x: 158, startPoint y: 280, endPoint x: 52, endPoint y: 274, distance: 106.3
click at [52, 274] on p "Email: fecman94@aol.com" at bounding box center [281, 273] width 518 height 15
click at [680, 32] on icon at bounding box center [685, 27] width 19 height 16
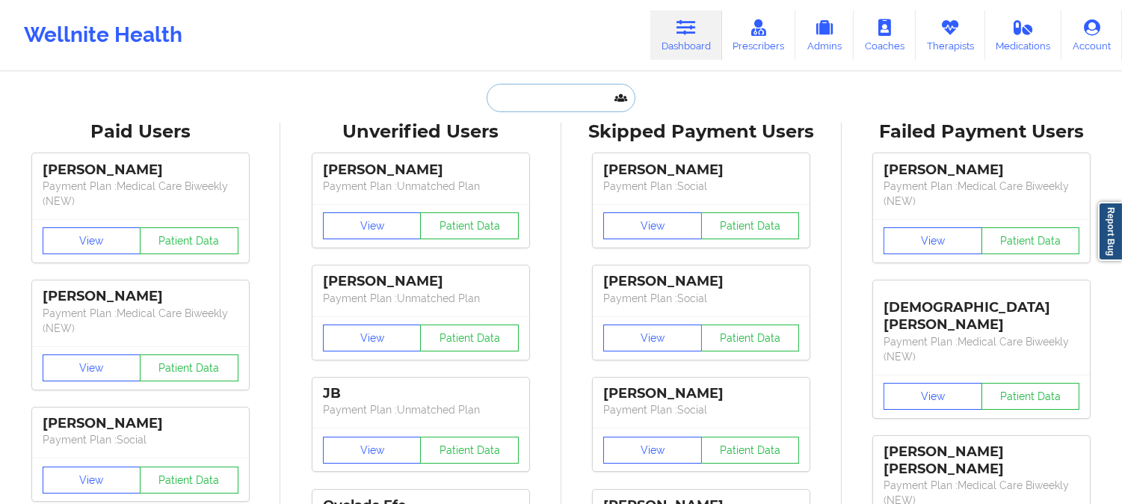
click at [555, 105] on input "text" at bounding box center [561, 98] width 148 height 28
paste input "Hattie jackson pugh"
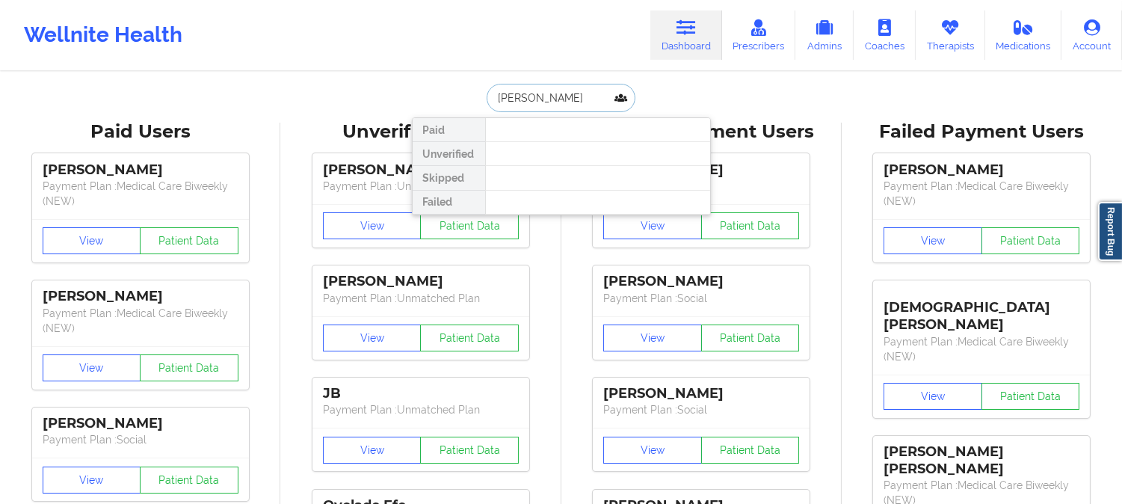
type input "Hattie jackson"
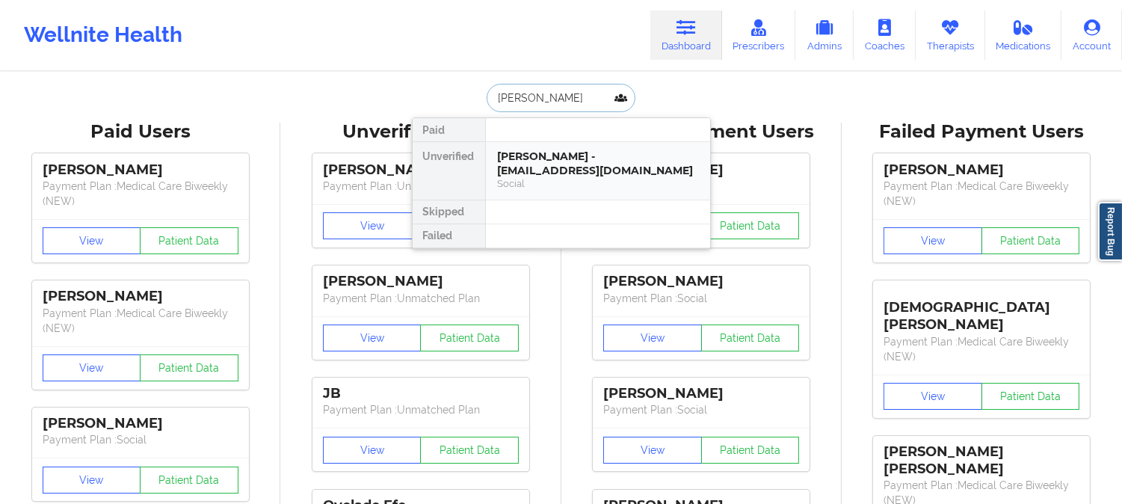
click at [549, 161] on div "Hattie Jackson-Pugh - jacksonpughh@gmail.com" at bounding box center [598, 163] width 200 height 28
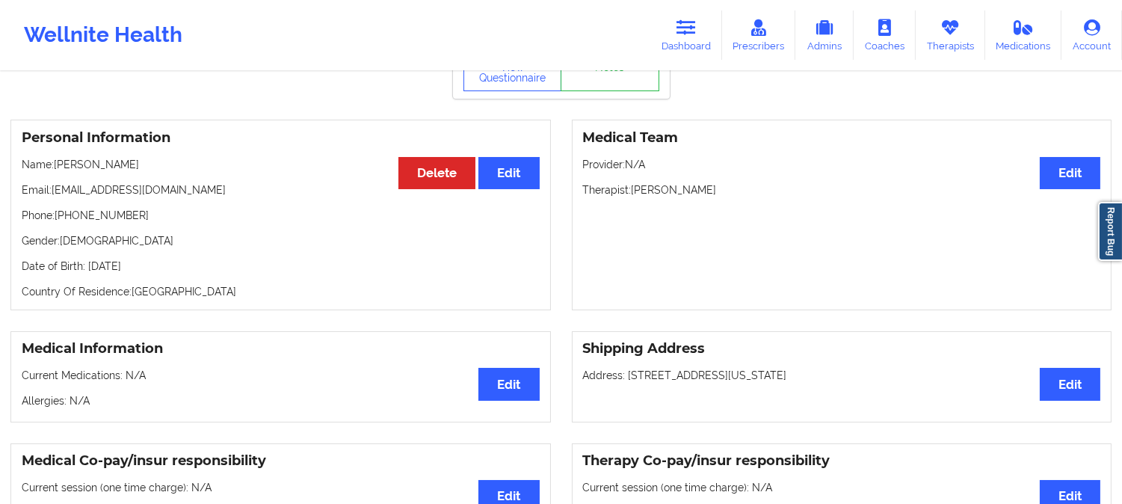
scroll to position [83, 0]
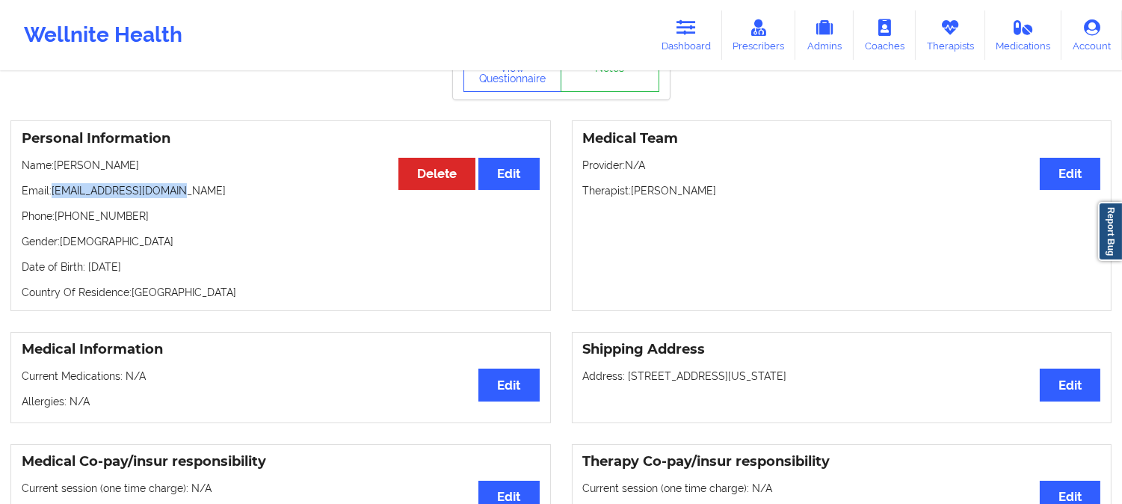
drag, startPoint x: 189, startPoint y: 196, endPoint x: 52, endPoint y: 191, distance: 136.8
click at [52, 191] on p "Email: jacksonpughh@gmail.com" at bounding box center [281, 190] width 518 height 15
drag, startPoint x: 124, startPoint y: 220, endPoint x: 58, endPoint y: 222, distance: 66.6
click at [58, 222] on p "Phone: +12813896743" at bounding box center [281, 216] width 518 height 15
drag, startPoint x: 182, startPoint y: 192, endPoint x: 51, endPoint y: 193, distance: 131.5
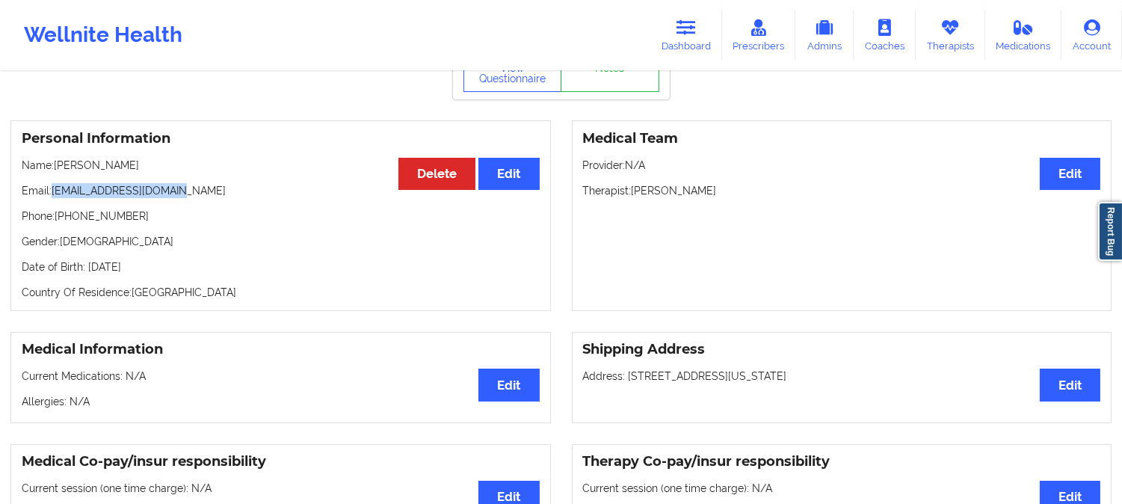
click at [51, 193] on p "Email: jacksonpughh@gmail.com" at bounding box center [281, 190] width 518 height 15
click at [53, 193] on p "Email: jacksonpughh@gmail.com" at bounding box center [281, 190] width 518 height 15
click at [135, 197] on p "Email: jacksonpughh@gmail.com" at bounding box center [281, 190] width 518 height 15
drag, startPoint x: 182, startPoint y: 194, endPoint x: 54, endPoint y: 192, distance: 127.8
click at [54, 192] on p "Email: jacksonpughh@gmail.com" at bounding box center [281, 190] width 518 height 15
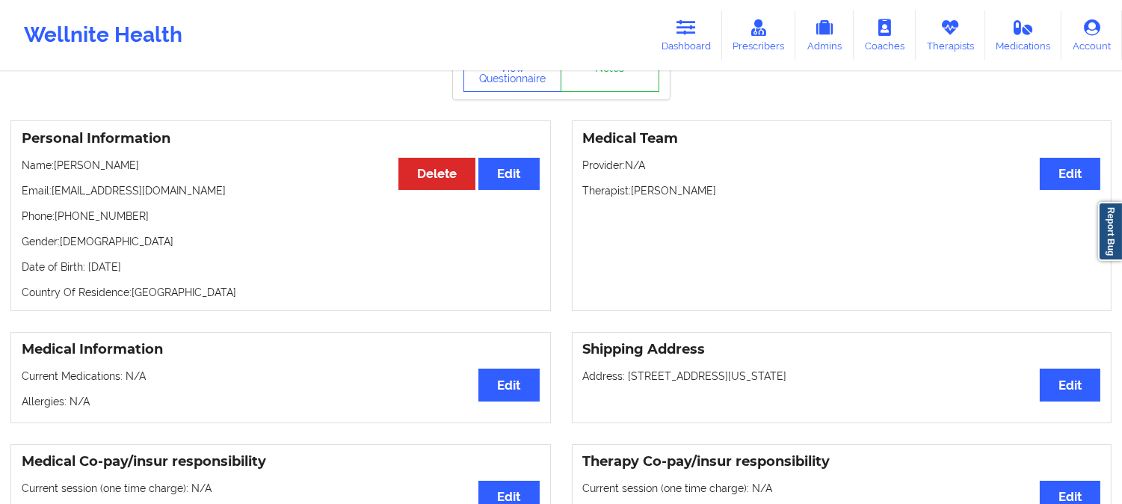
click at [250, 137] on h3 "Personal Information" at bounding box center [281, 138] width 518 height 17
drag, startPoint x: 174, startPoint y: 168, endPoint x: 57, endPoint y: 170, distance: 117.3
click at [57, 170] on p "Name: Hattie Jackson-Pugh" at bounding box center [281, 165] width 518 height 15
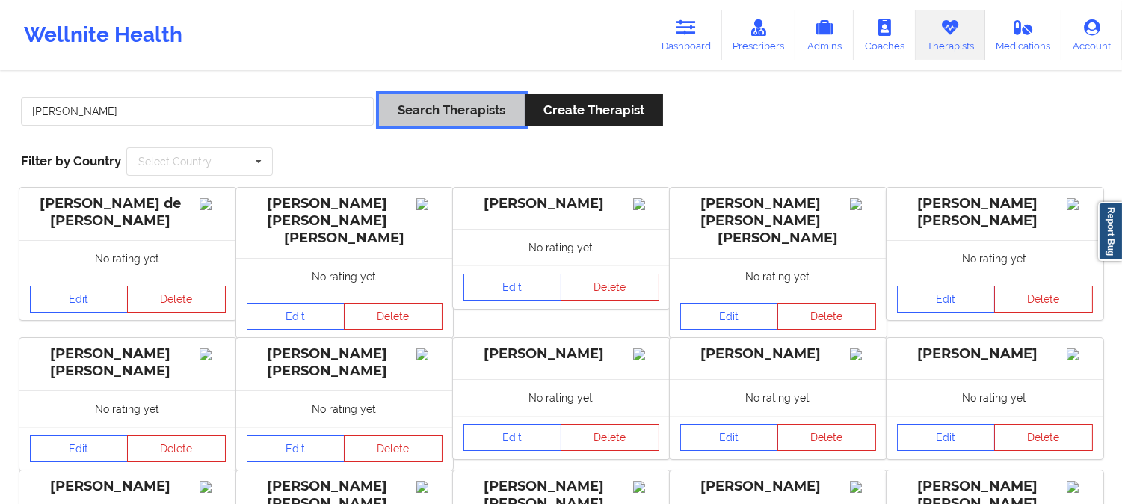
click at [393, 114] on button "Search Therapists" at bounding box center [451, 110] width 145 height 32
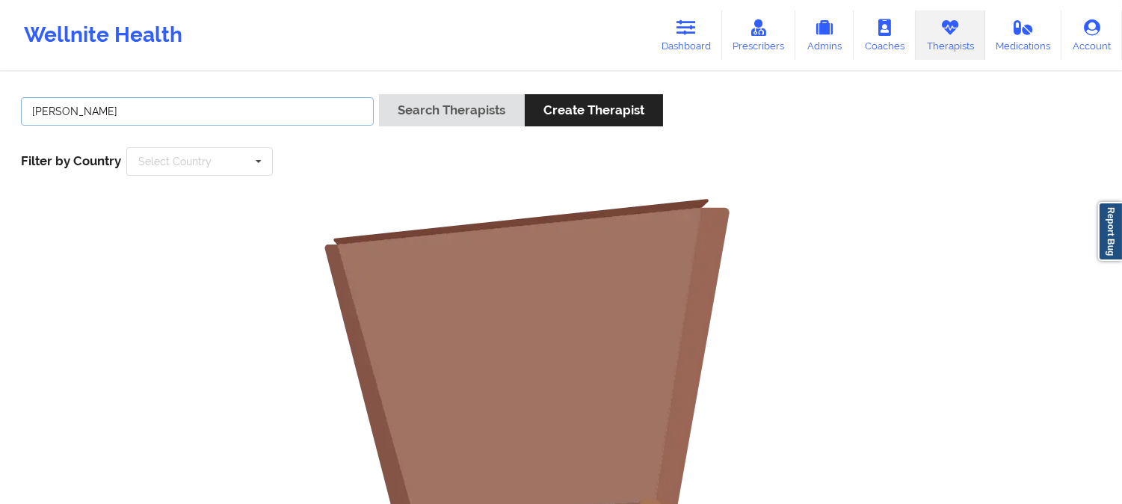
click at [105, 106] on input "Lisa Maulding-Anthony" at bounding box center [197, 111] width 353 height 28
type input "Lisa Maulding Anthony"
click at [379, 94] on button "Search Therapists" at bounding box center [451, 110] width 145 height 32
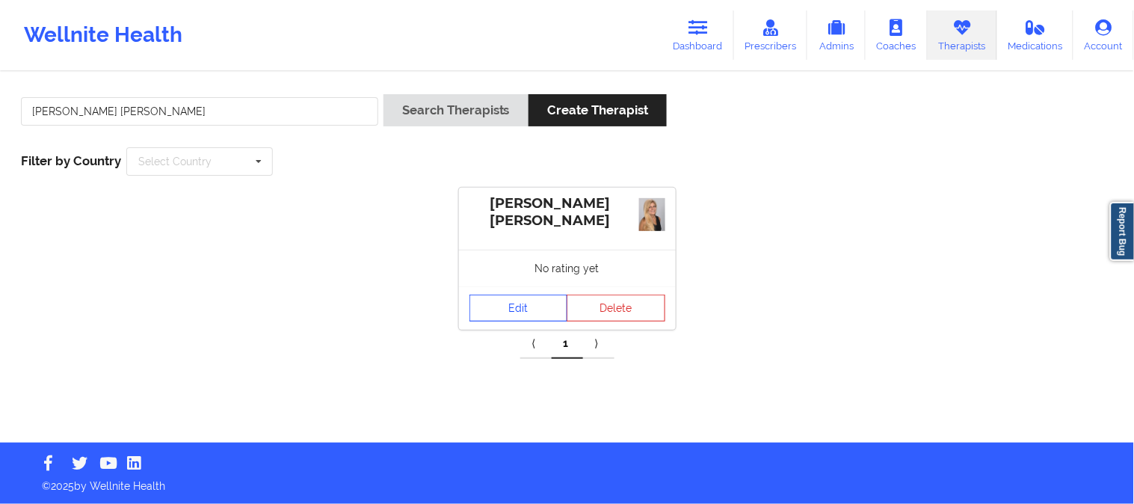
click at [524, 300] on link "Edit" at bounding box center [518, 307] width 99 height 27
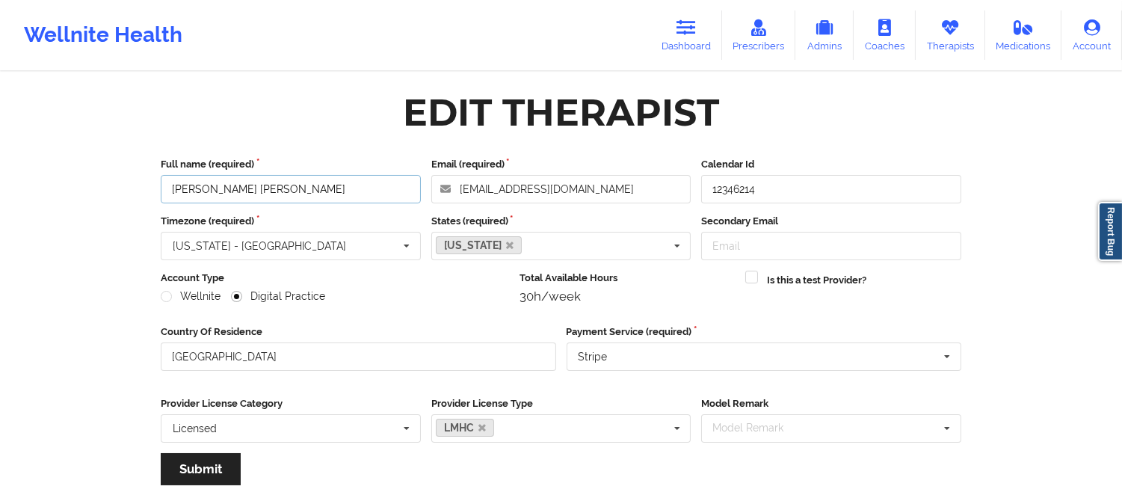
click at [333, 182] on input "Lisa Maulding Anthony" at bounding box center [291, 189] width 260 height 28
click at [943, 34] on icon at bounding box center [949, 27] width 19 height 16
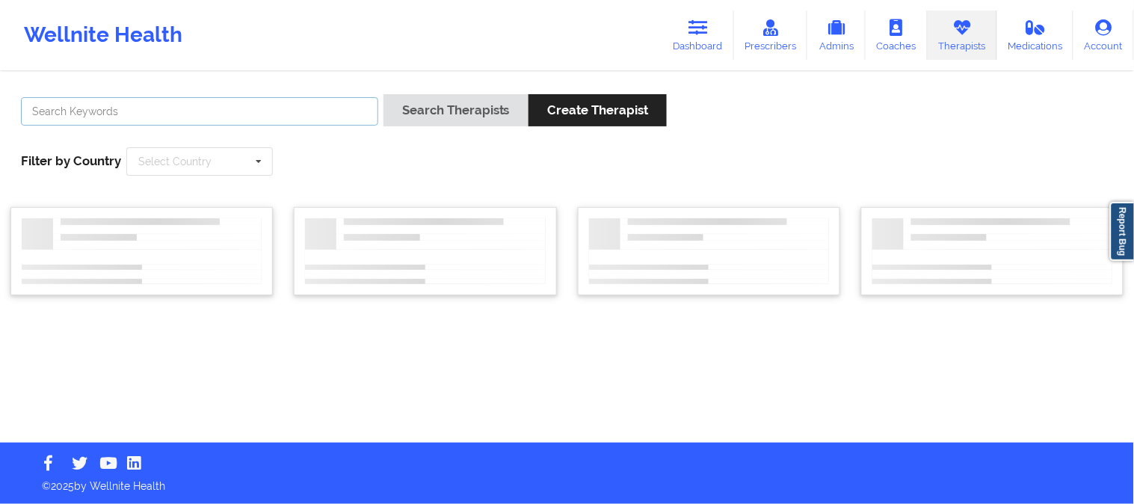
click at [248, 109] on input "text" at bounding box center [199, 111] width 357 height 28
paste input "STEPHANIE ROSS-COPES"
type input "STEPHANIE ROSS-COPES"
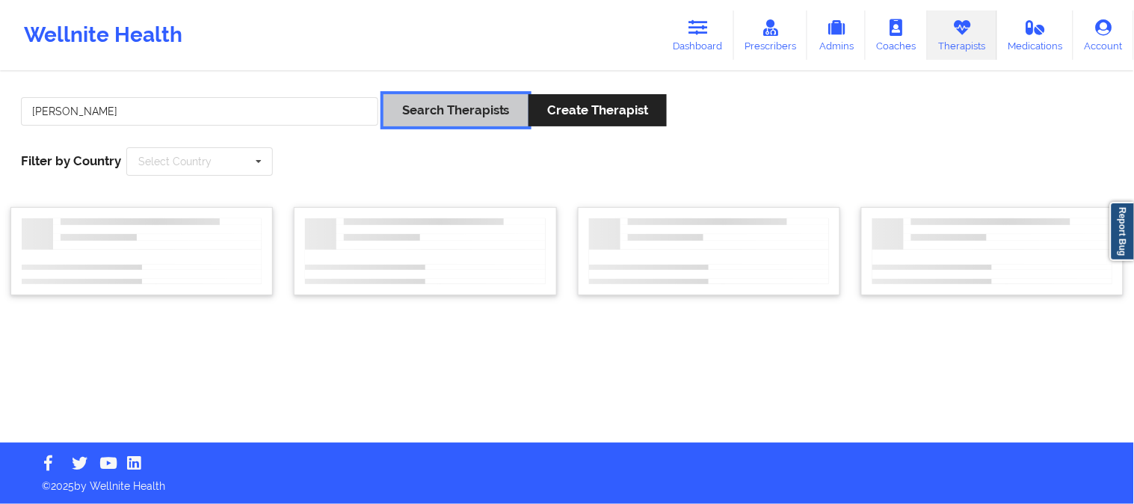
click at [489, 109] on button "Search Therapists" at bounding box center [455, 110] width 145 height 32
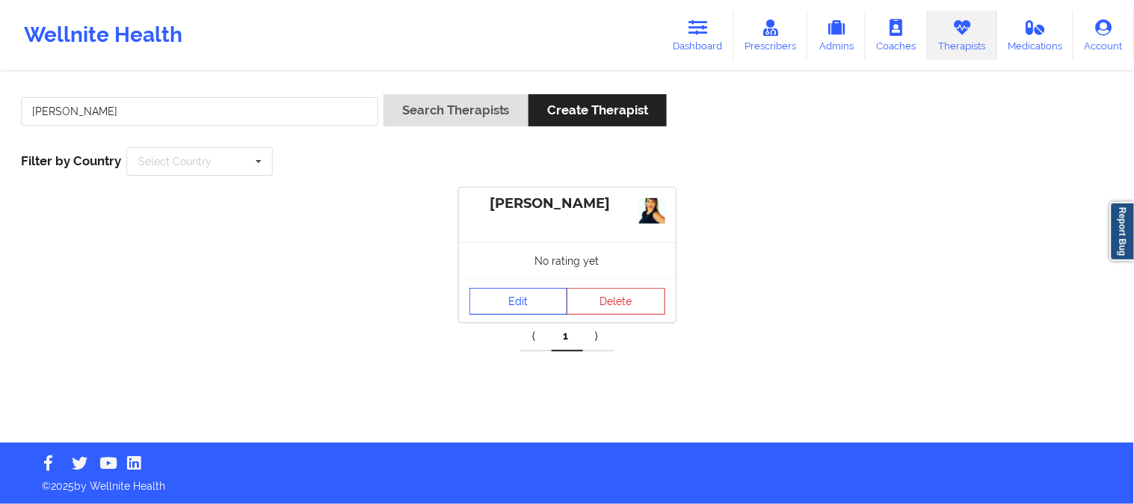
click at [525, 297] on link "Edit" at bounding box center [518, 301] width 99 height 27
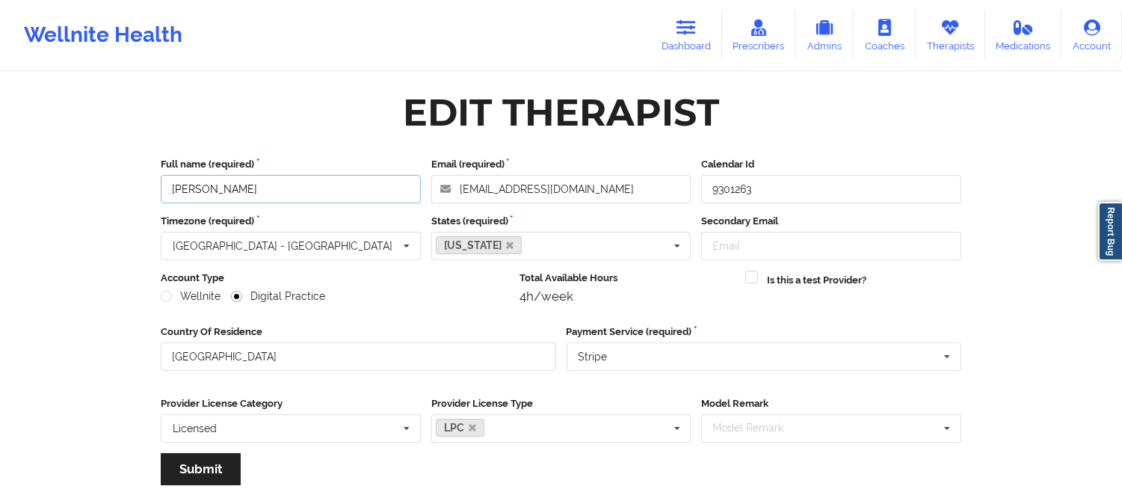
click at [337, 193] on input "stephanie ross-copes" at bounding box center [291, 189] width 260 height 28
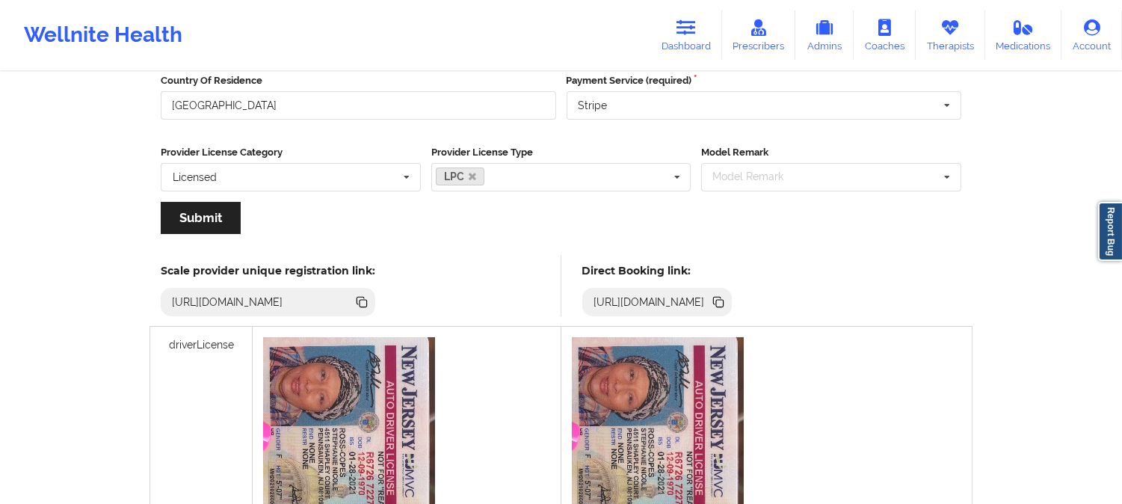
scroll to position [249, 0]
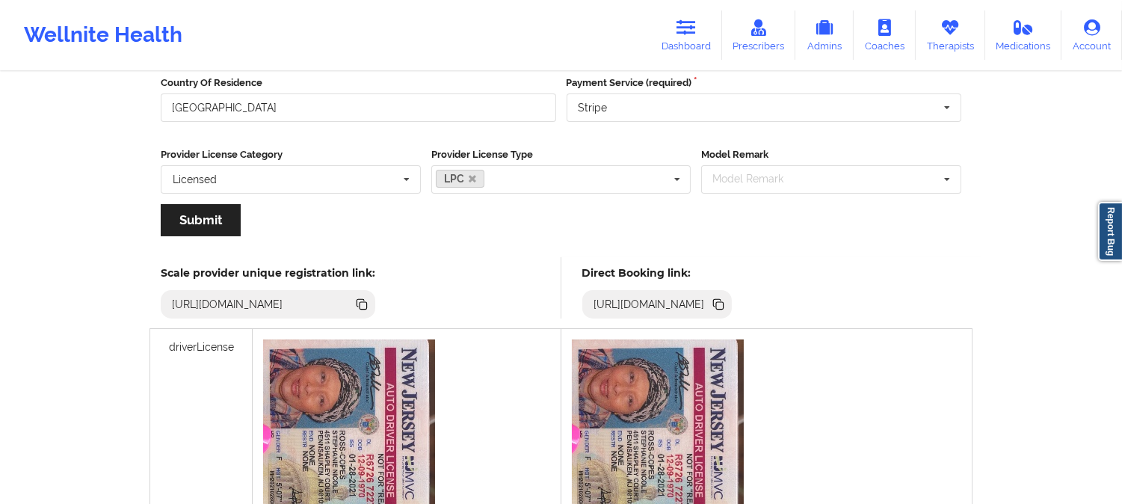
click at [723, 303] on icon at bounding box center [719, 305] width 7 height 7
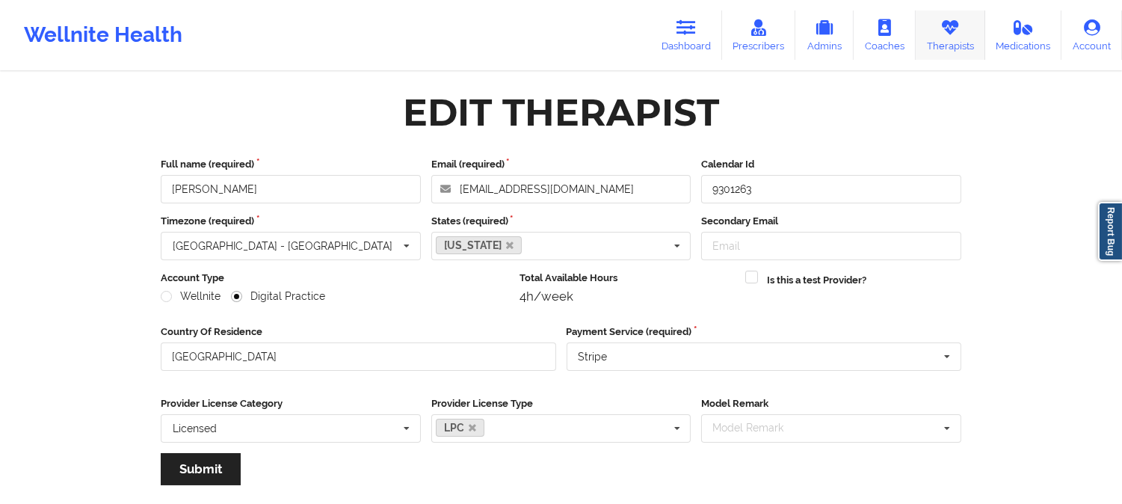
click at [930, 33] on link "Therapists" at bounding box center [951, 34] width 70 height 49
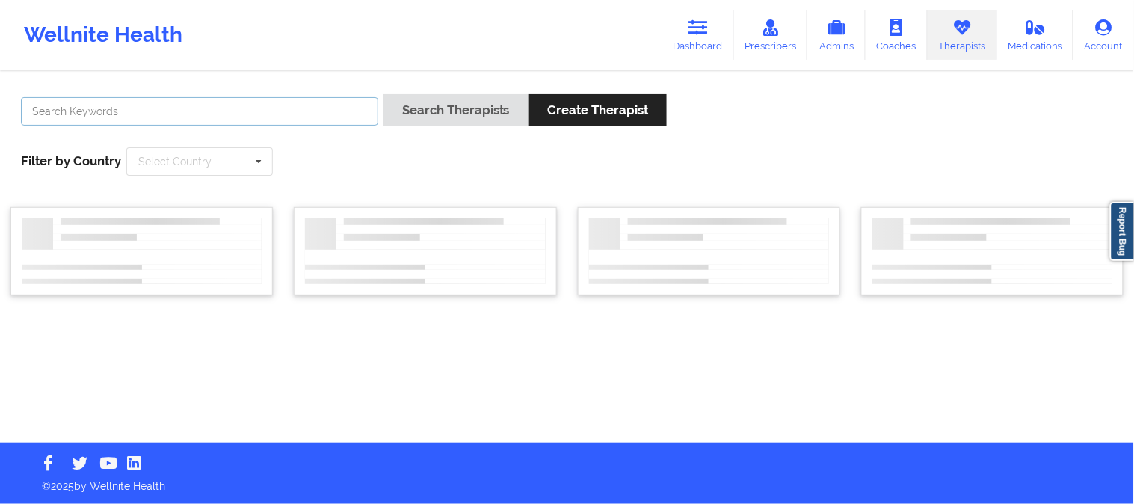
click at [311, 114] on input "text" at bounding box center [199, 111] width 357 height 28
paste input "Candece Cooper-Charles"
type input "Candece Cooper-Charles"
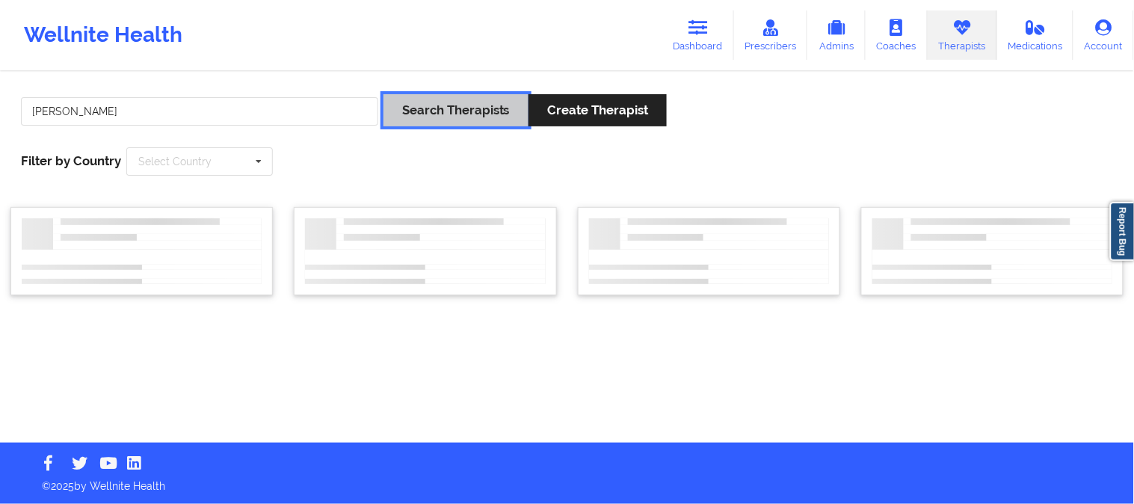
click at [422, 102] on button "Search Therapists" at bounding box center [455, 110] width 145 height 32
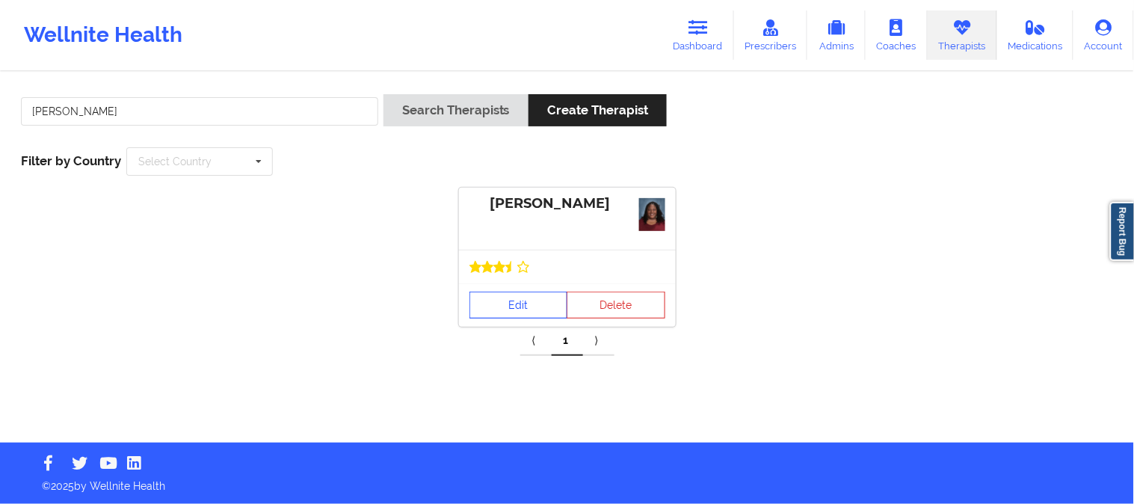
click at [516, 309] on link "Edit" at bounding box center [518, 304] width 99 height 27
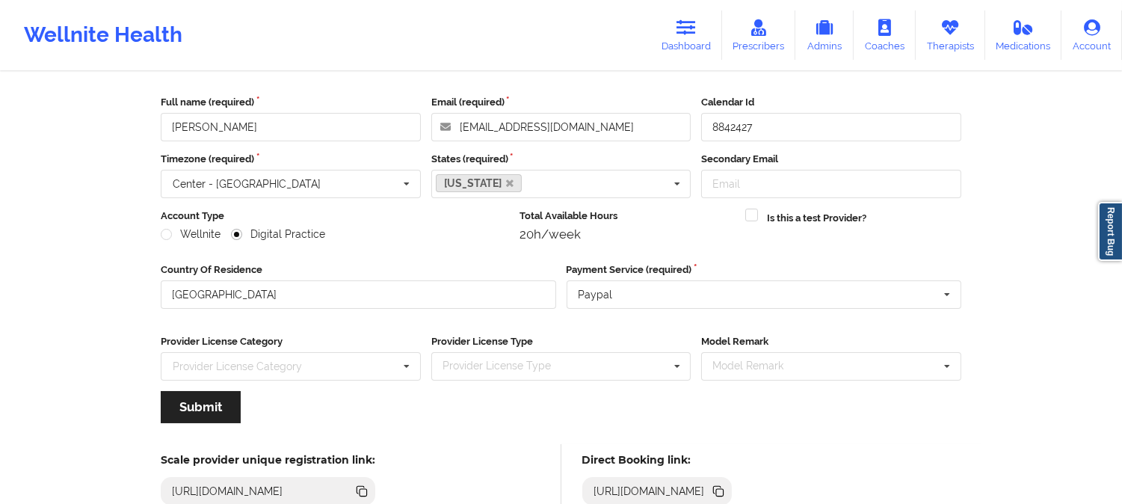
scroll to position [167, 0]
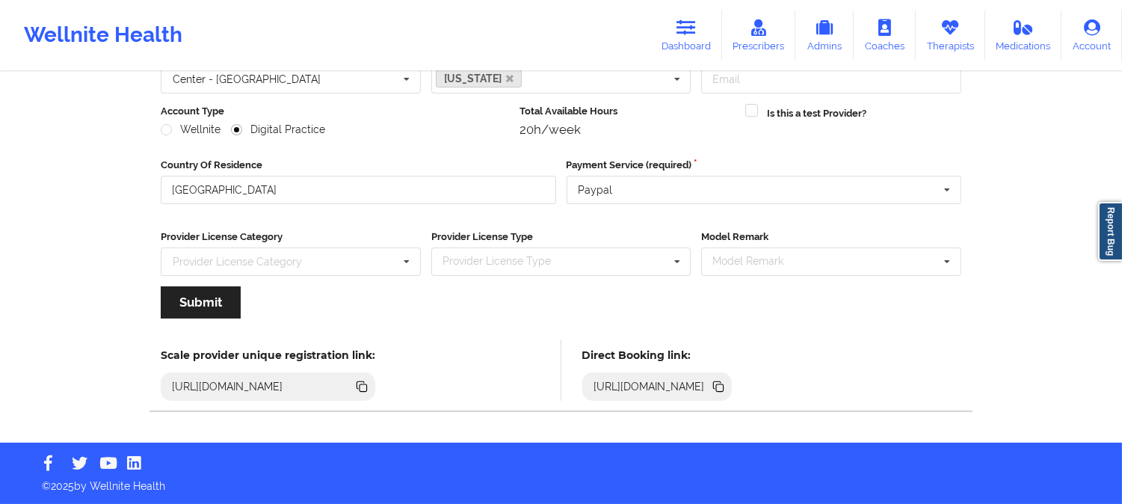
click at [726, 383] on icon at bounding box center [718, 386] width 16 height 16
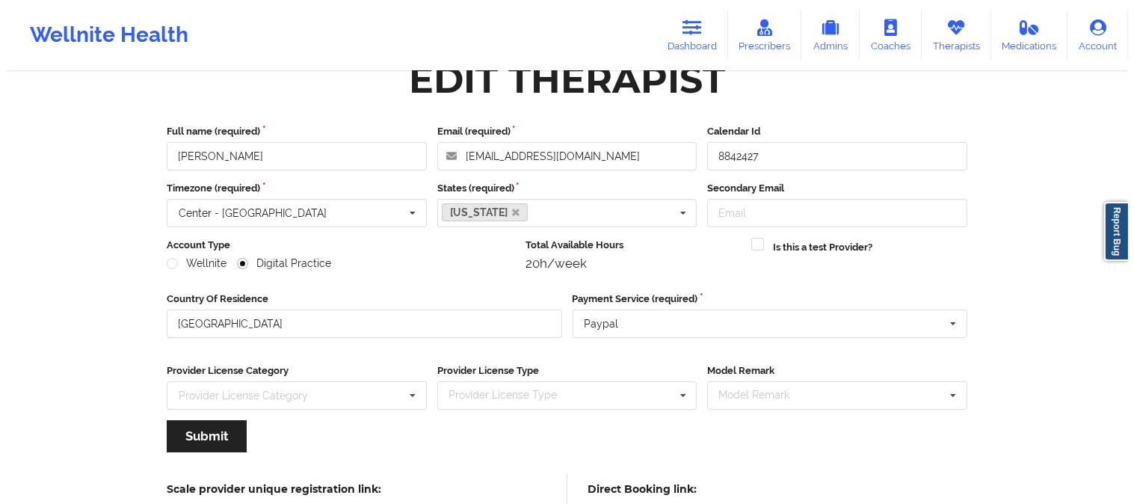
scroll to position [0, 0]
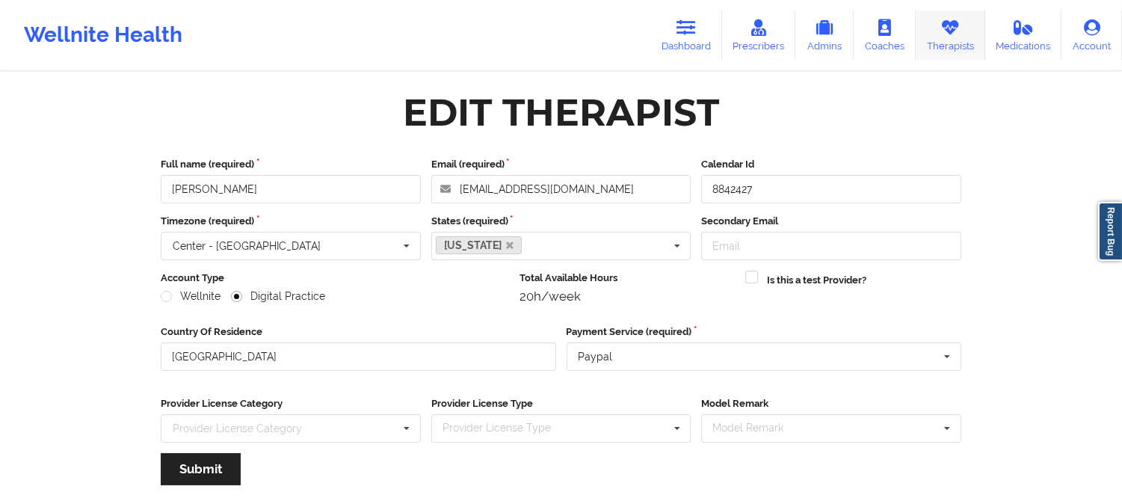
click at [942, 40] on link "Therapists" at bounding box center [951, 34] width 70 height 49
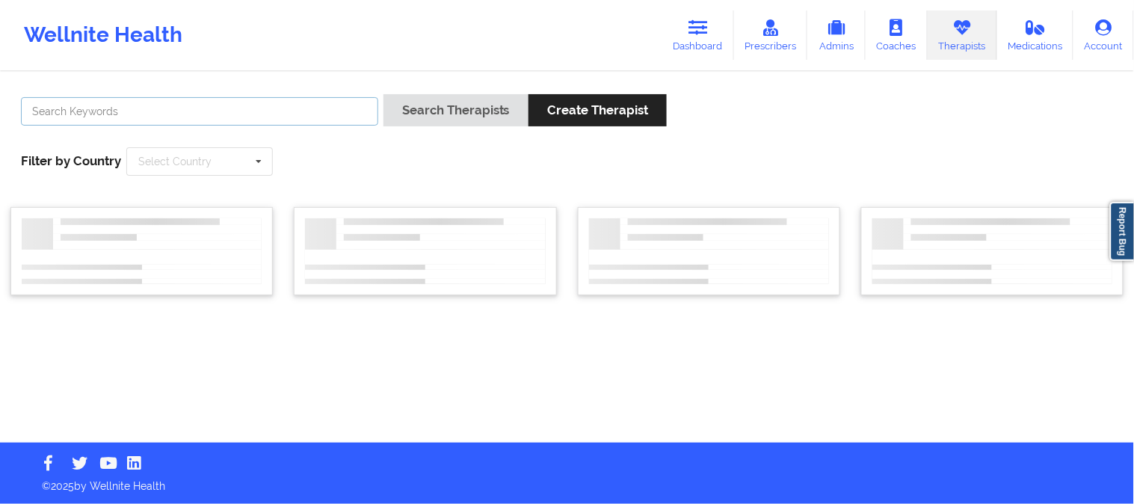
drag, startPoint x: 295, startPoint y: 115, endPoint x: 304, endPoint y: 114, distance: 9.1
click at [295, 115] on input "text" at bounding box center [199, 111] width 357 height 28
paste input "[PERSON_NAME]"
type input "[PERSON_NAME]"
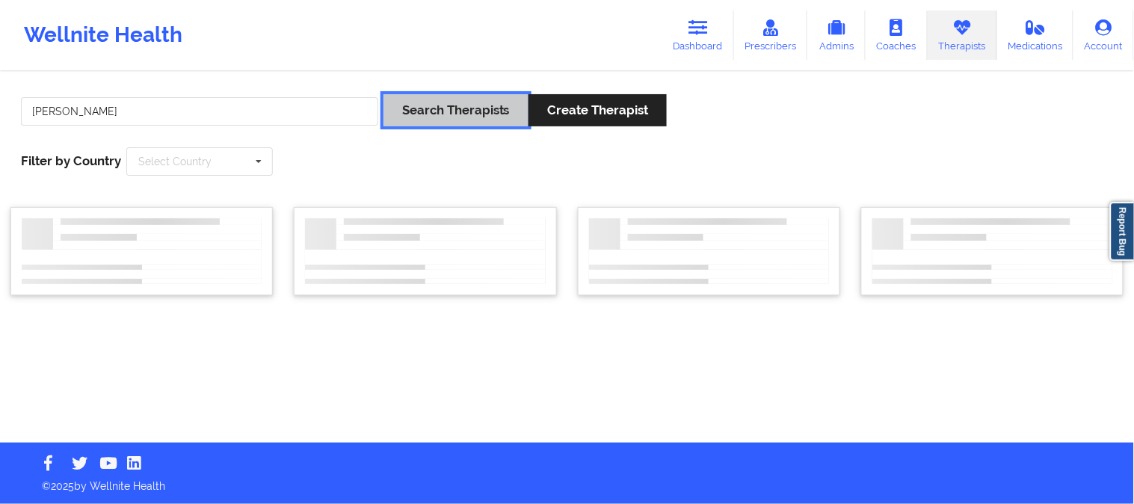
click at [451, 107] on button "Search Therapists" at bounding box center [455, 110] width 145 height 32
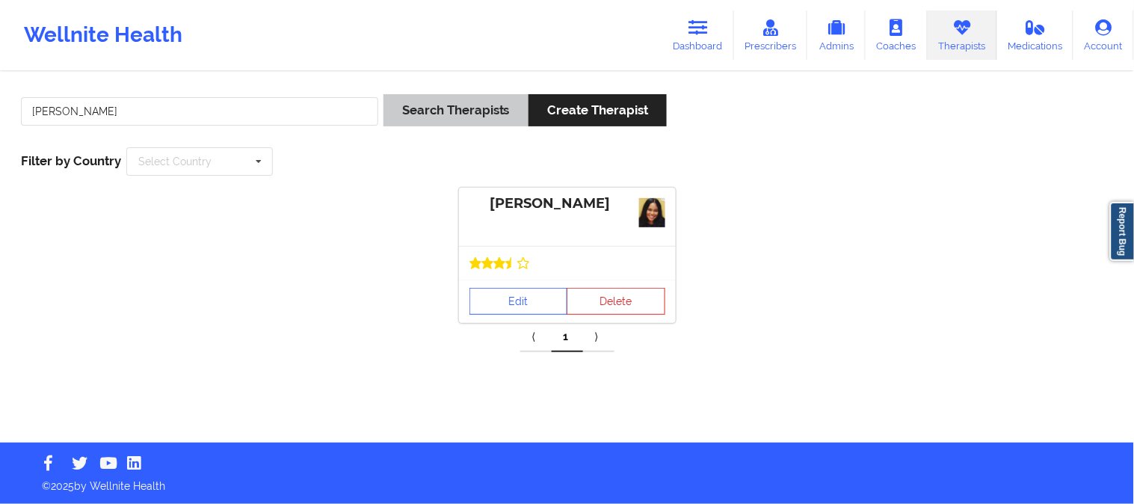
type input "[PERSON_NAME]"
click at [389, 99] on button "Search Therapists" at bounding box center [455, 110] width 145 height 32
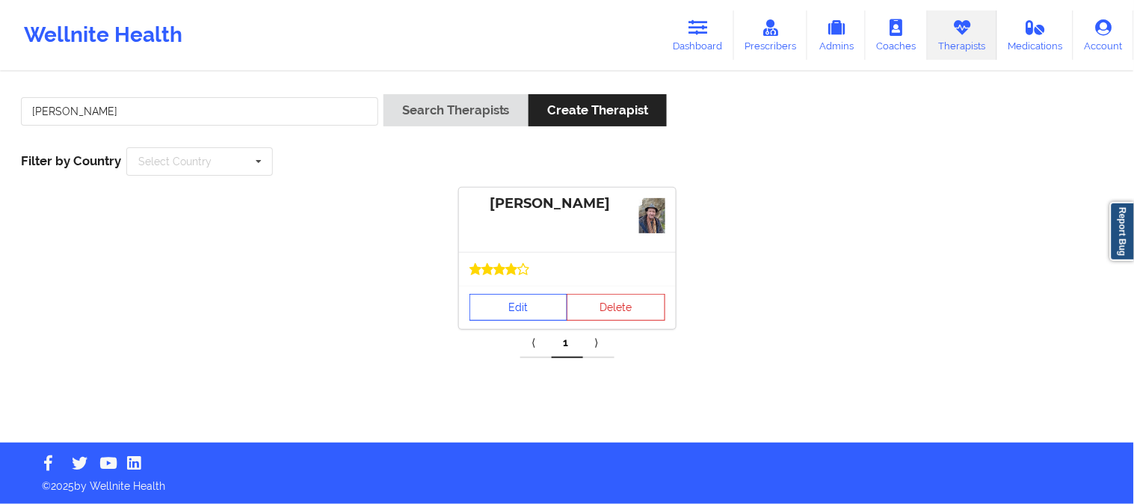
click at [510, 305] on link "Edit" at bounding box center [518, 307] width 99 height 27
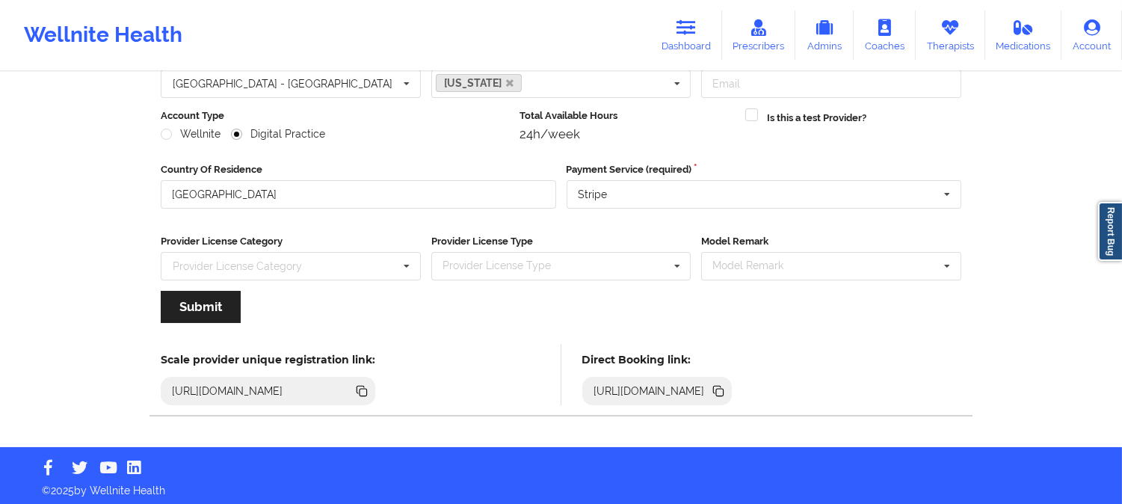
scroll to position [167, 0]
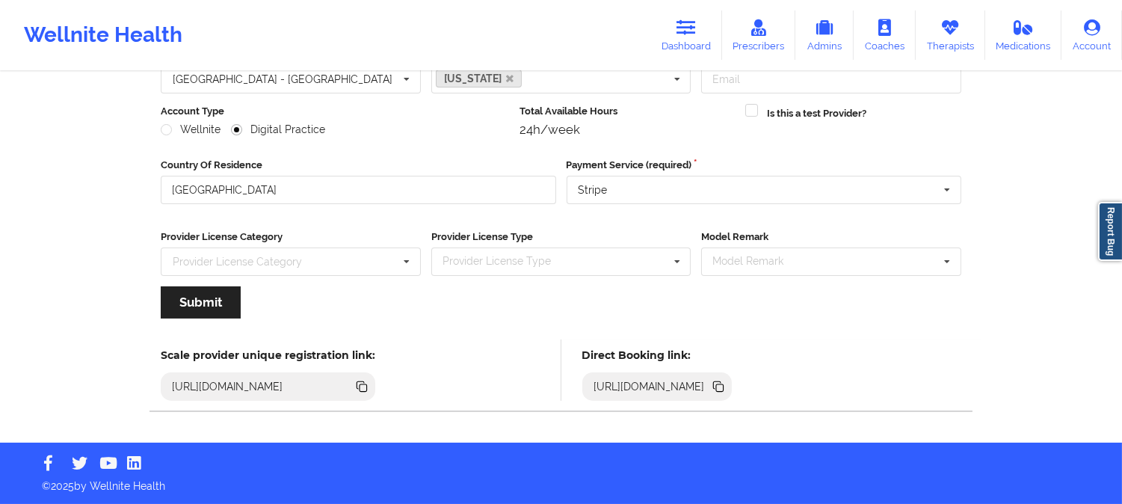
click at [723, 387] on icon at bounding box center [719, 387] width 7 height 7
click at [937, 28] on link "Therapists" at bounding box center [951, 34] width 70 height 49
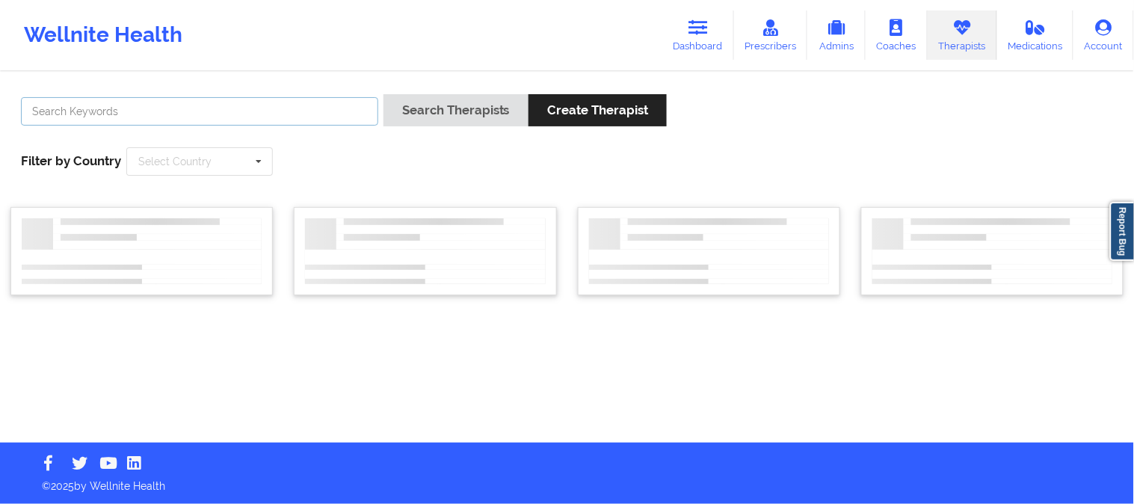
click at [219, 100] on input "text" at bounding box center [199, 111] width 357 height 28
paste input "Tara Grall"
type input "Tara Grall"
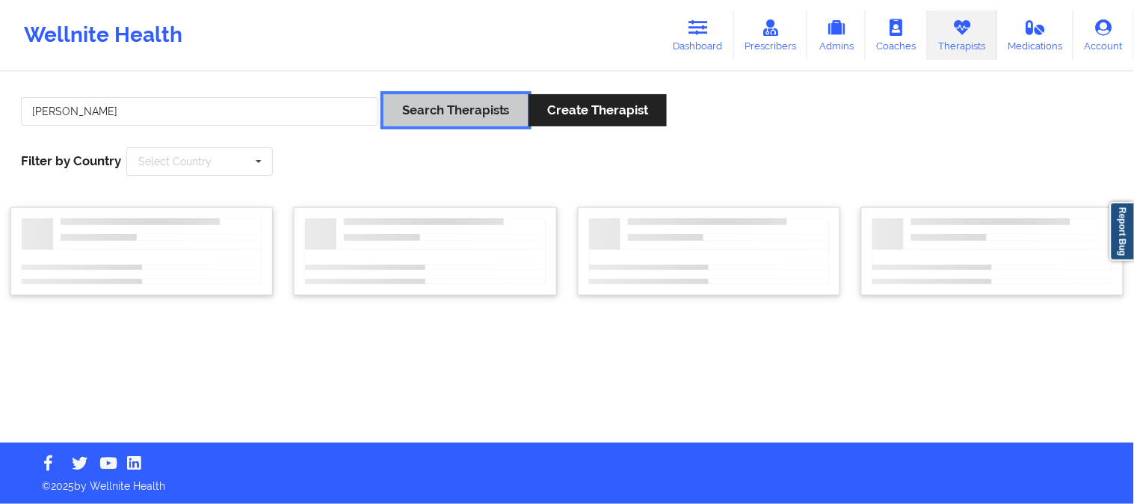
click at [421, 105] on button "Search Therapists" at bounding box center [455, 110] width 145 height 32
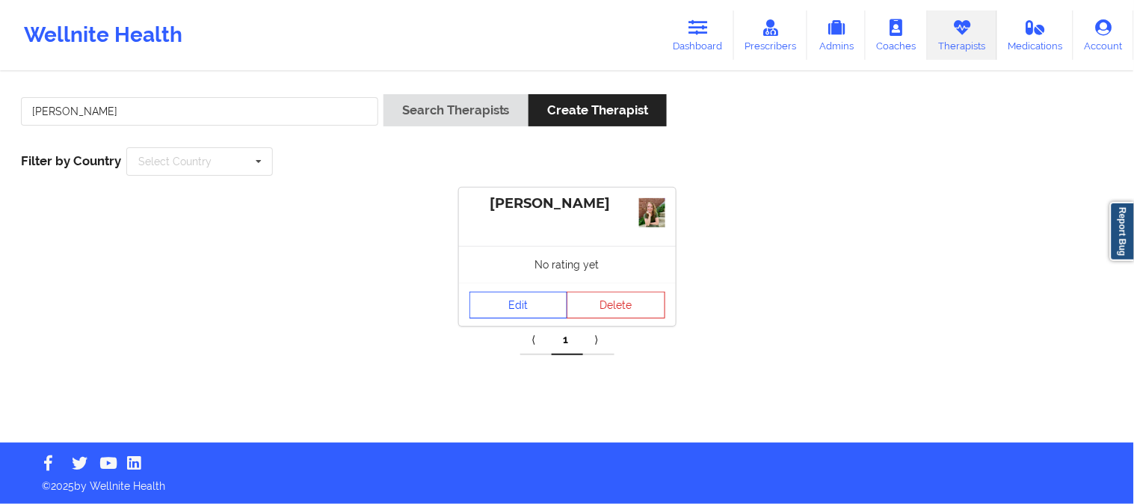
click at [527, 307] on link "Edit" at bounding box center [518, 304] width 99 height 27
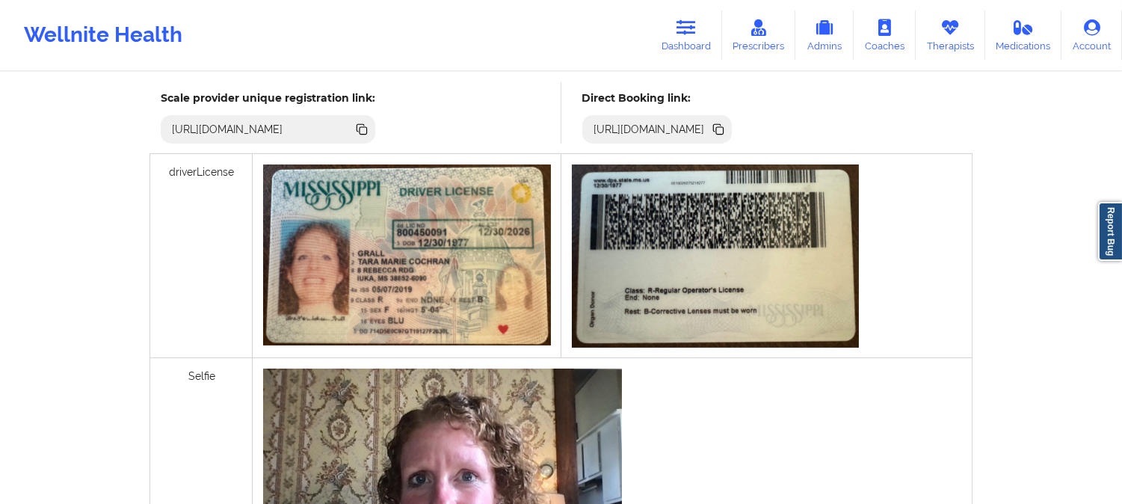
scroll to position [332, 0]
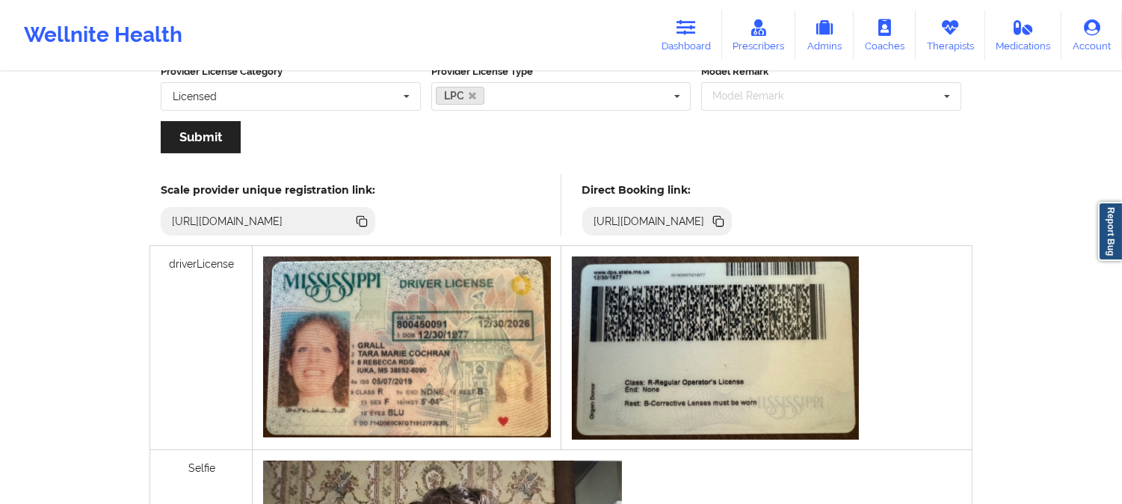
click at [723, 220] on icon at bounding box center [719, 222] width 7 height 7
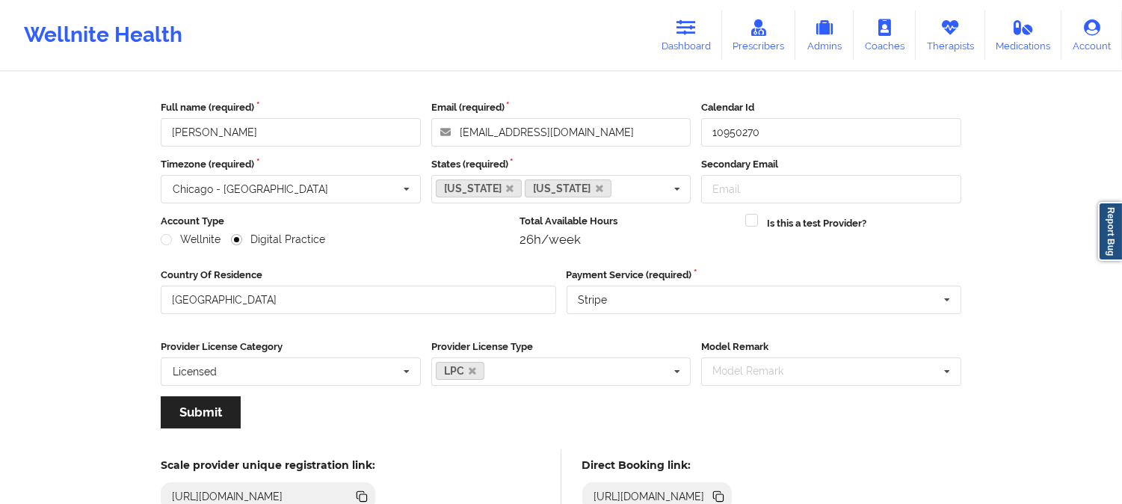
scroll to position [0, 0]
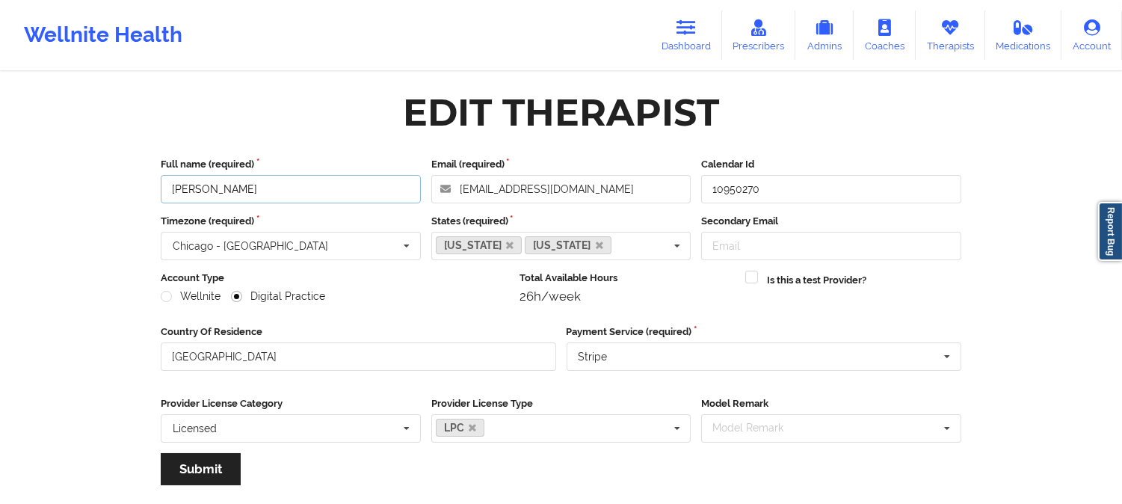
click at [229, 181] on input "Tara Grall" at bounding box center [291, 189] width 260 height 28
